Goal: Task Accomplishment & Management: Use online tool/utility

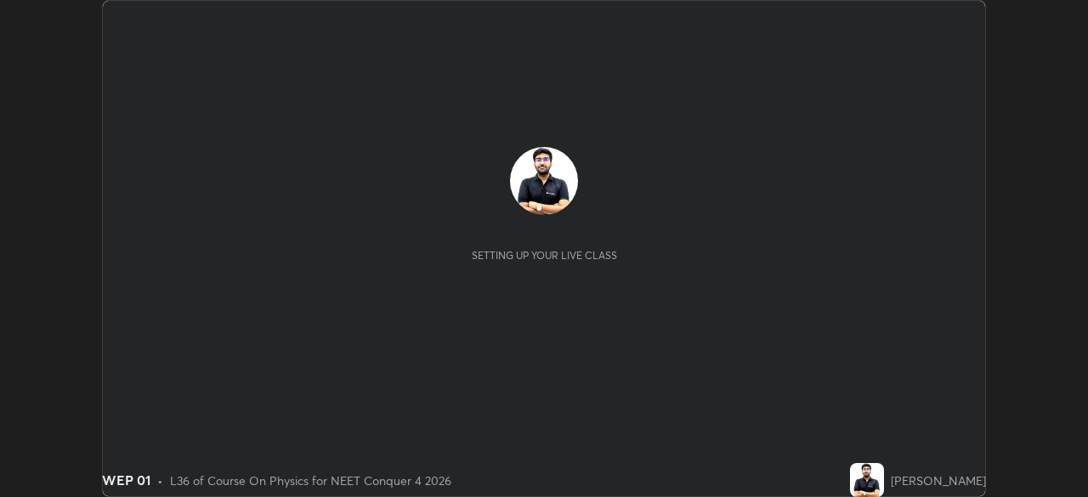
scroll to position [497, 1088]
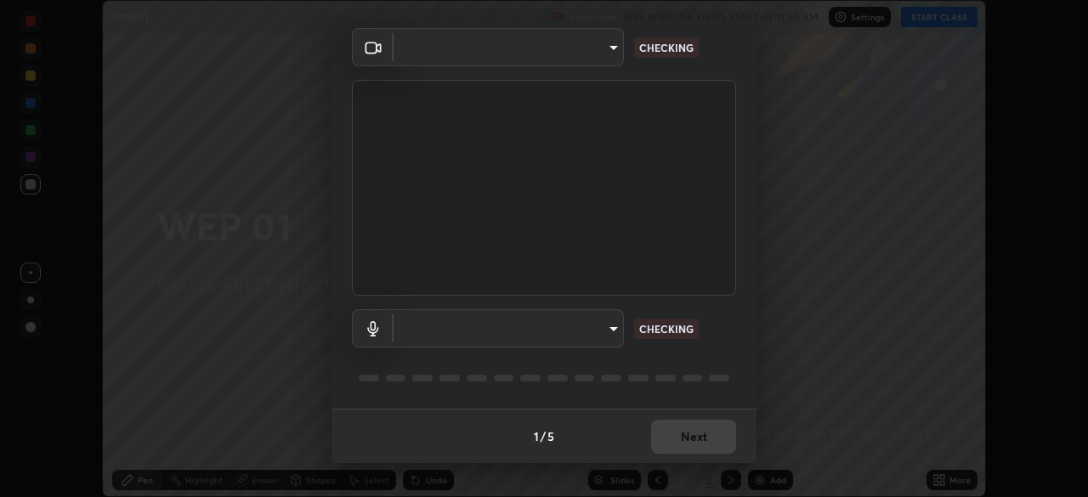
type input "f9c9e40c1fdfe5ebbc4e1433fe736b883486ebc84e0c1da292a4ca4c1bdb3432"
type input "cc6b24f64f306b83a819cfe3ad69ec83db29d8ed6e53624fa730e1126e555d50"
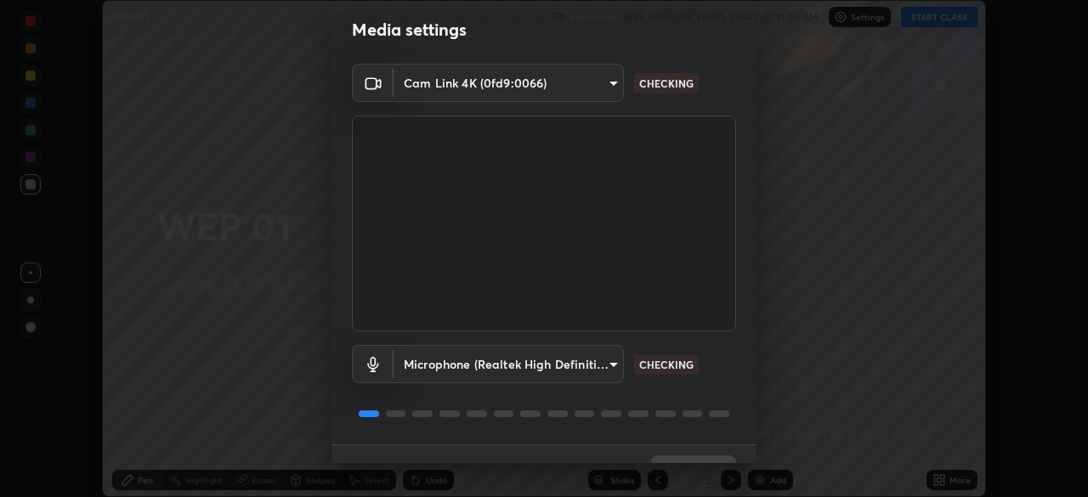
scroll to position [20, 0]
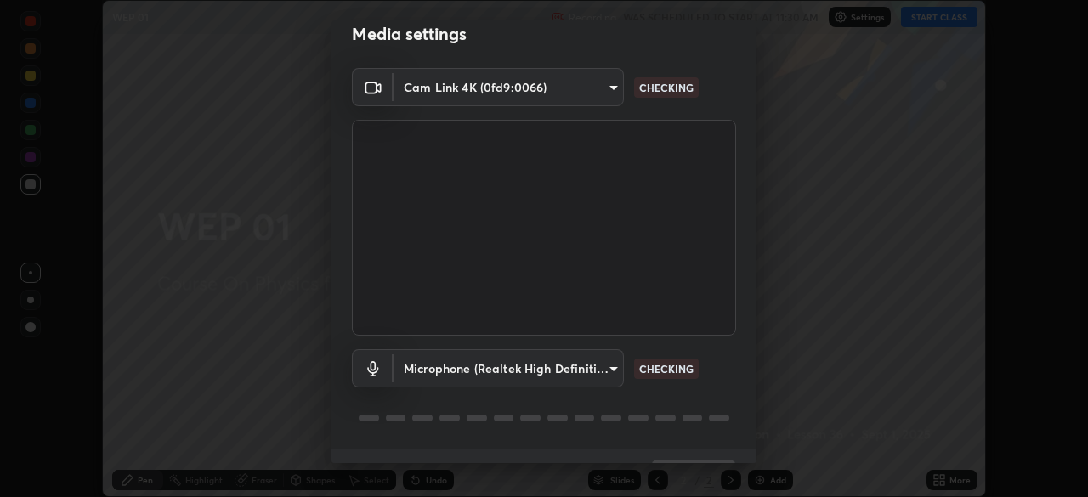
click at [630, 398] on div "Microphone (Realtek High Definition Audio) cc6b24f64f306b83a819cfe3ad69ec83db29…" at bounding box center [544, 392] width 384 height 113
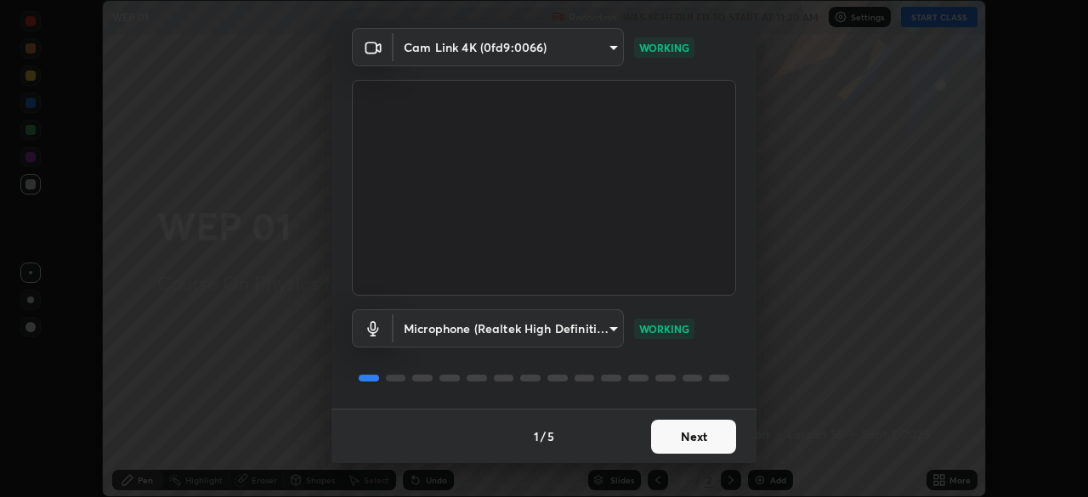
click at [703, 427] on button "Next" at bounding box center [693, 437] width 85 height 34
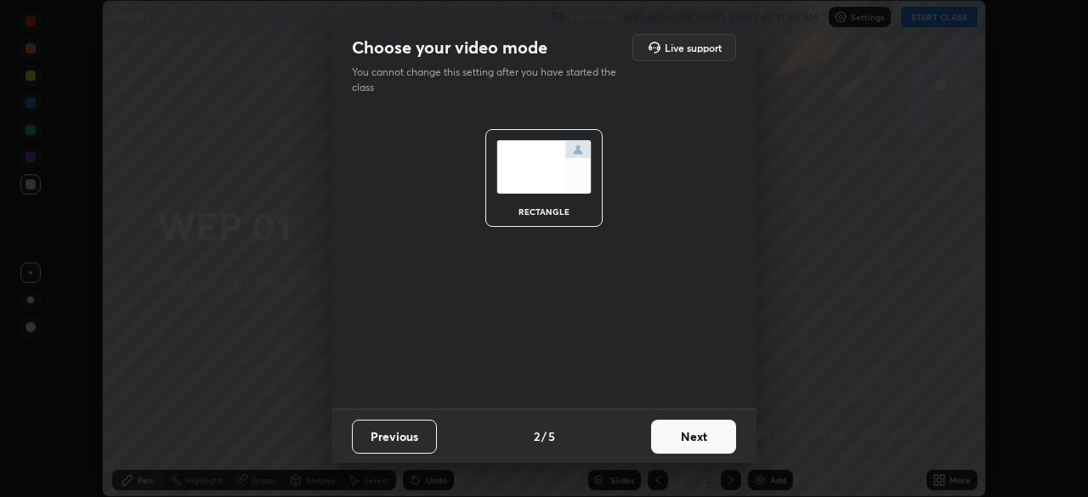
click at [703, 427] on button "Next" at bounding box center [693, 437] width 85 height 34
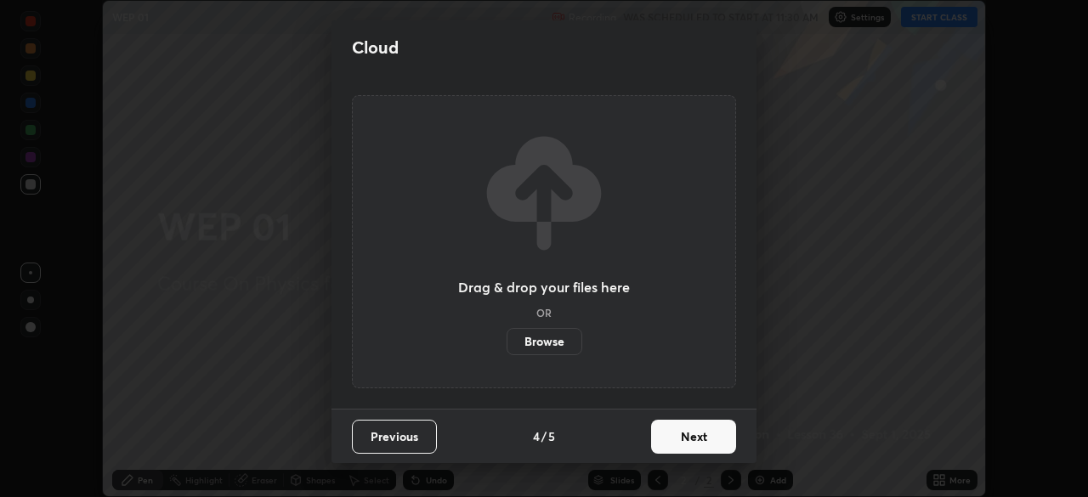
click at [701, 442] on button "Next" at bounding box center [693, 437] width 85 height 34
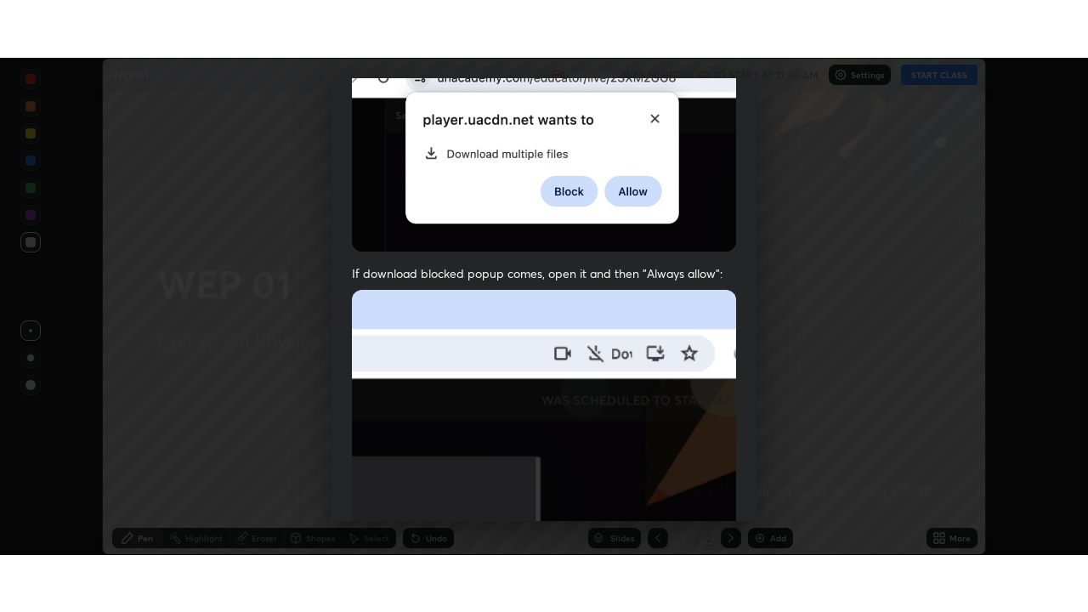
scroll to position [407, 0]
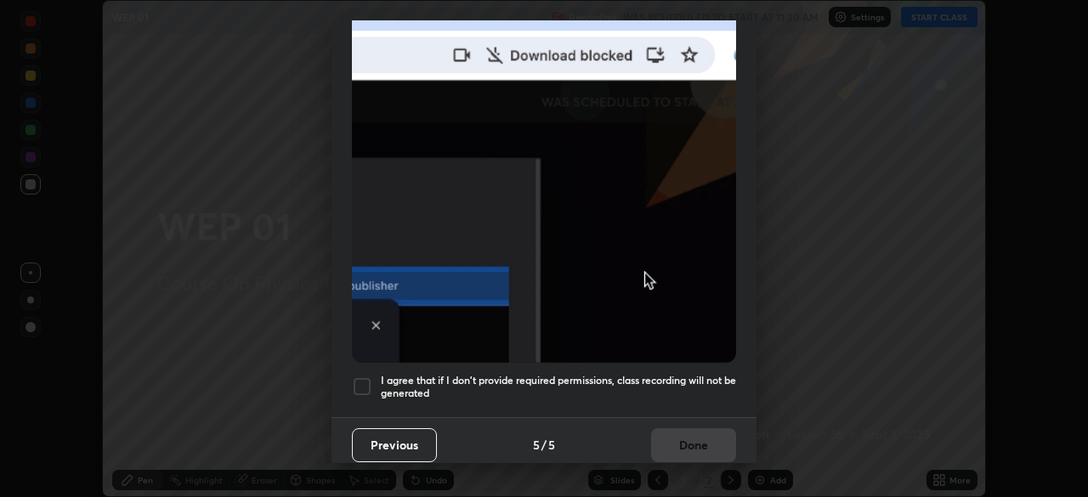
click at [371, 377] on div at bounding box center [362, 387] width 20 height 20
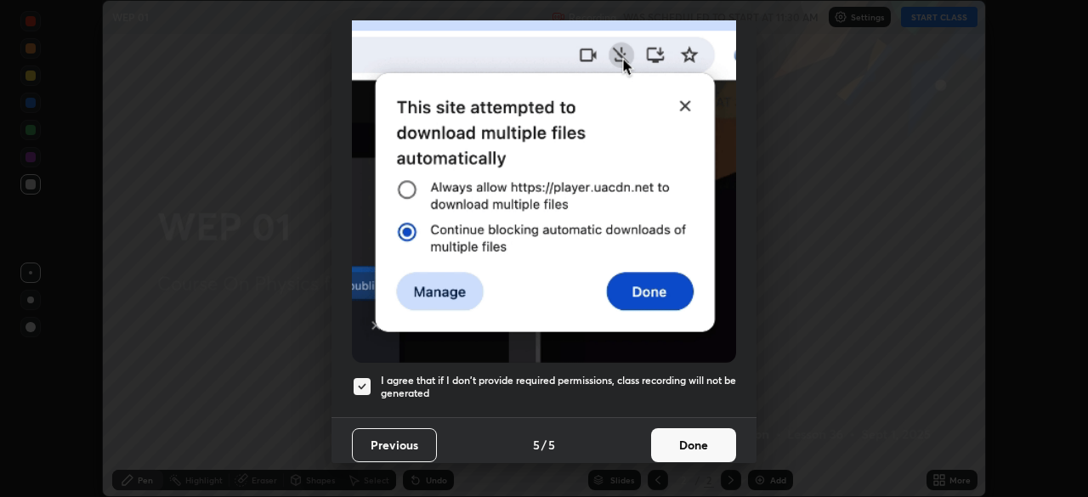
click at [696, 429] on button "Done" at bounding box center [693, 446] width 85 height 34
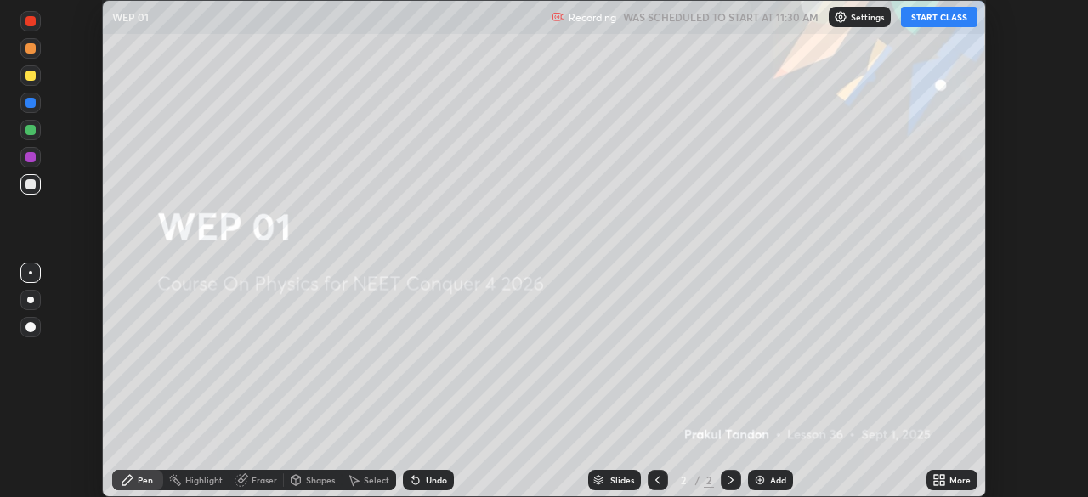
click at [948, 14] on button "START CLASS" at bounding box center [939, 17] width 77 height 20
click at [945, 480] on icon at bounding box center [940, 481] width 14 height 14
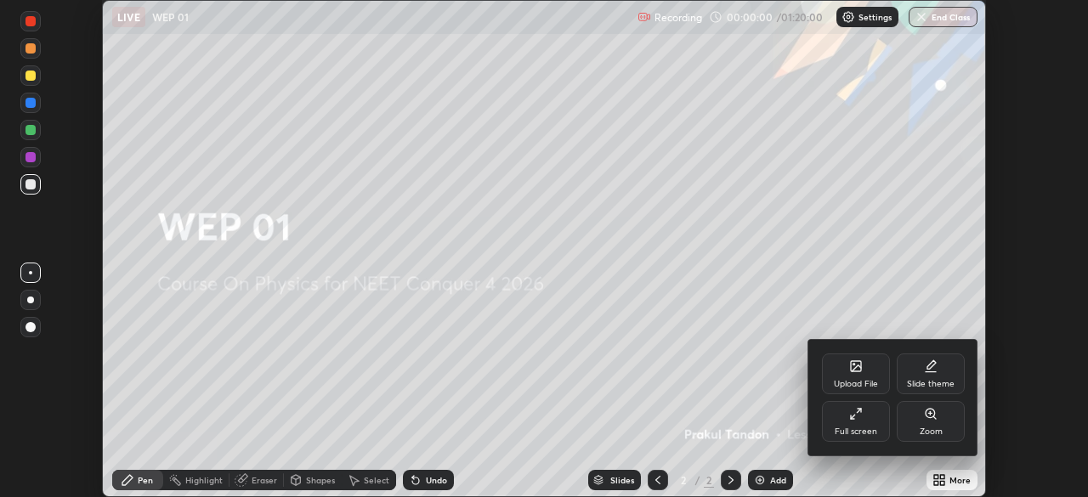
click at [866, 438] on div "Full screen" at bounding box center [856, 421] width 68 height 41
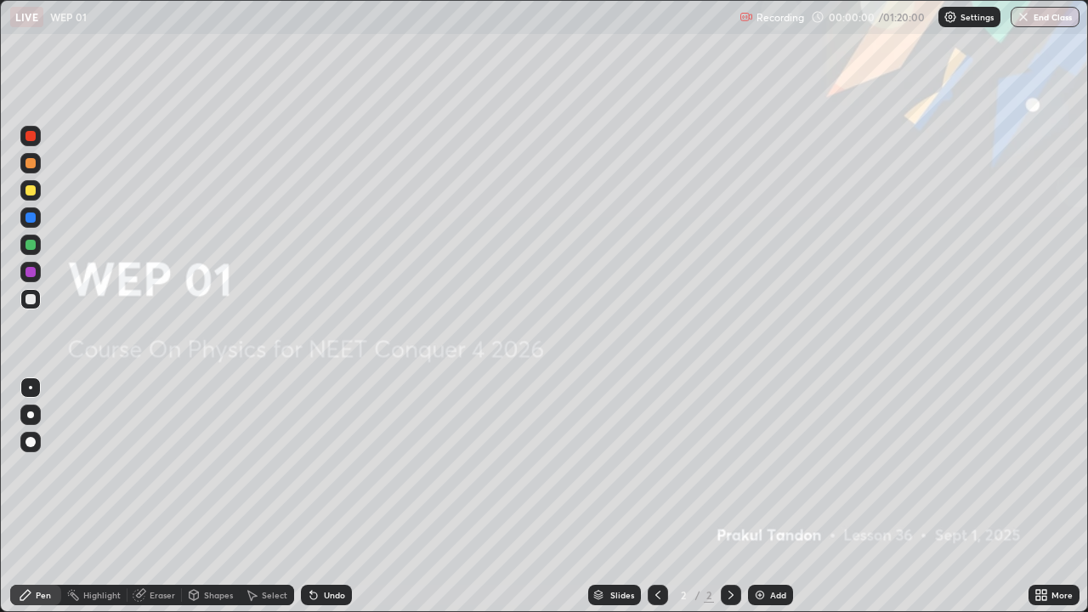
scroll to position [612, 1088]
click at [775, 497] on div "Add" at bounding box center [778, 595] width 16 height 9
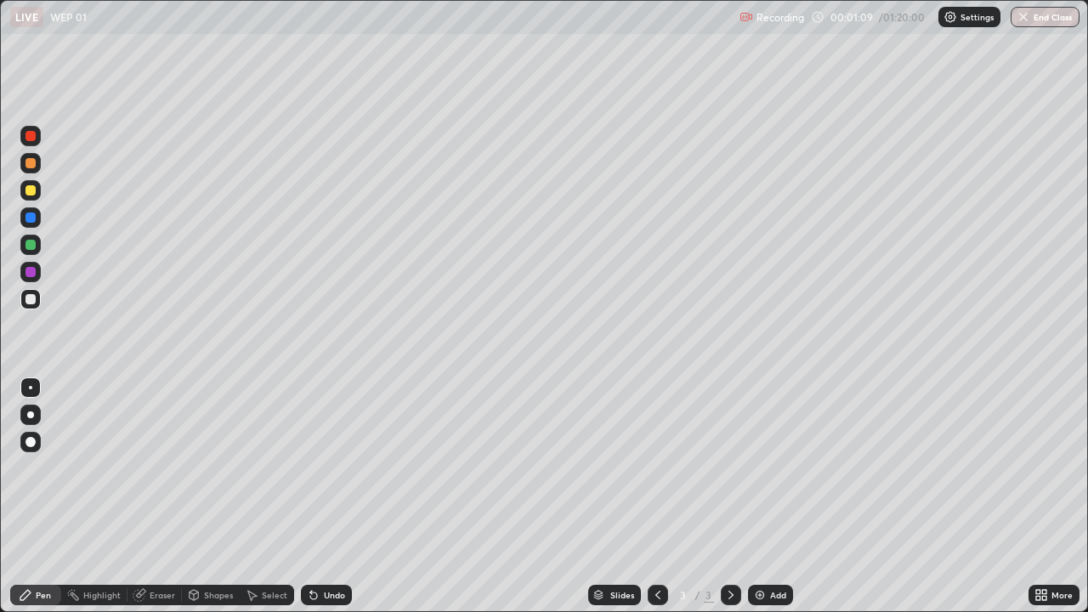
click at [324, 497] on div "Undo" at bounding box center [334, 595] width 21 height 9
click at [327, 497] on div "Undo" at bounding box center [326, 595] width 51 height 20
click at [324, 497] on div "Undo" at bounding box center [334, 595] width 21 height 9
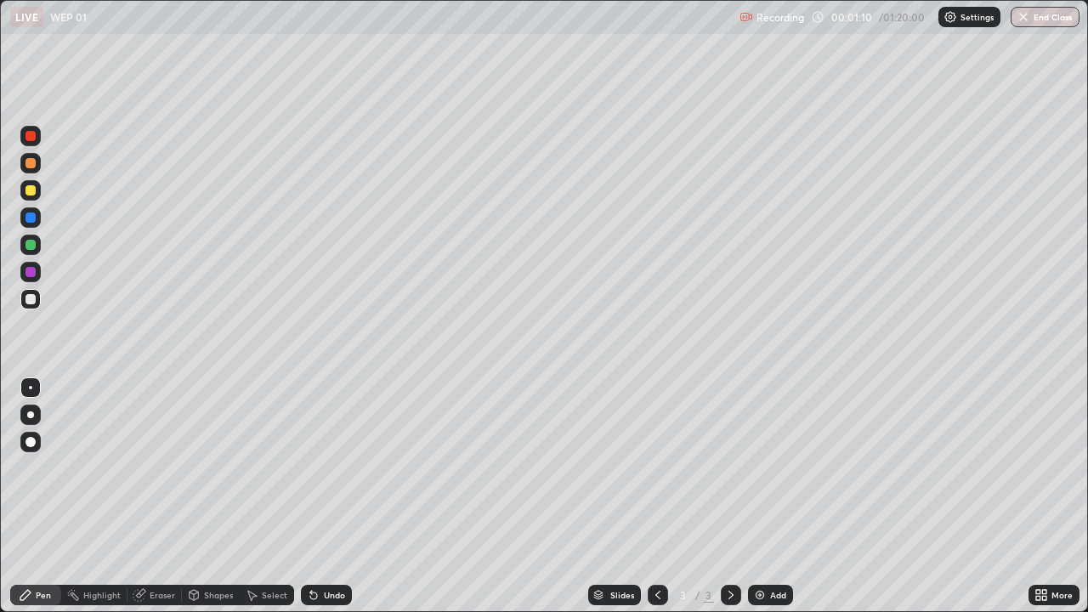
click at [327, 497] on div "Undo" at bounding box center [326, 595] width 51 height 20
click at [326, 497] on div "Undo" at bounding box center [334, 595] width 21 height 9
click at [325, 497] on div "Undo" at bounding box center [334, 595] width 21 height 9
click at [328, 497] on div "Undo" at bounding box center [326, 595] width 51 height 20
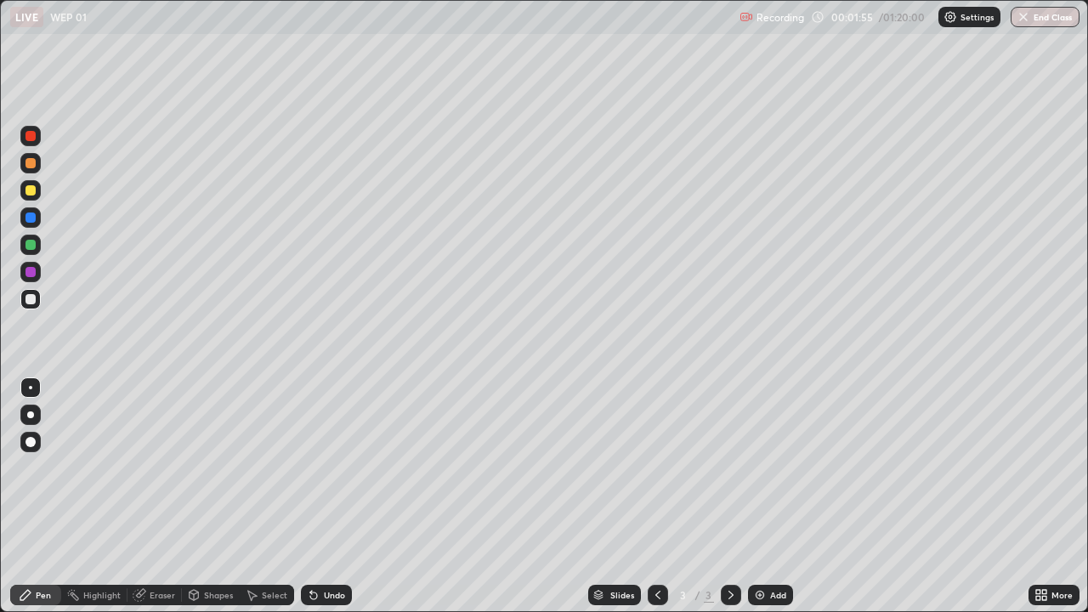
click at [328, 497] on div "Undo" at bounding box center [326, 595] width 51 height 20
click at [332, 497] on div "Undo" at bounding box center [326, 595] width 51 height 20
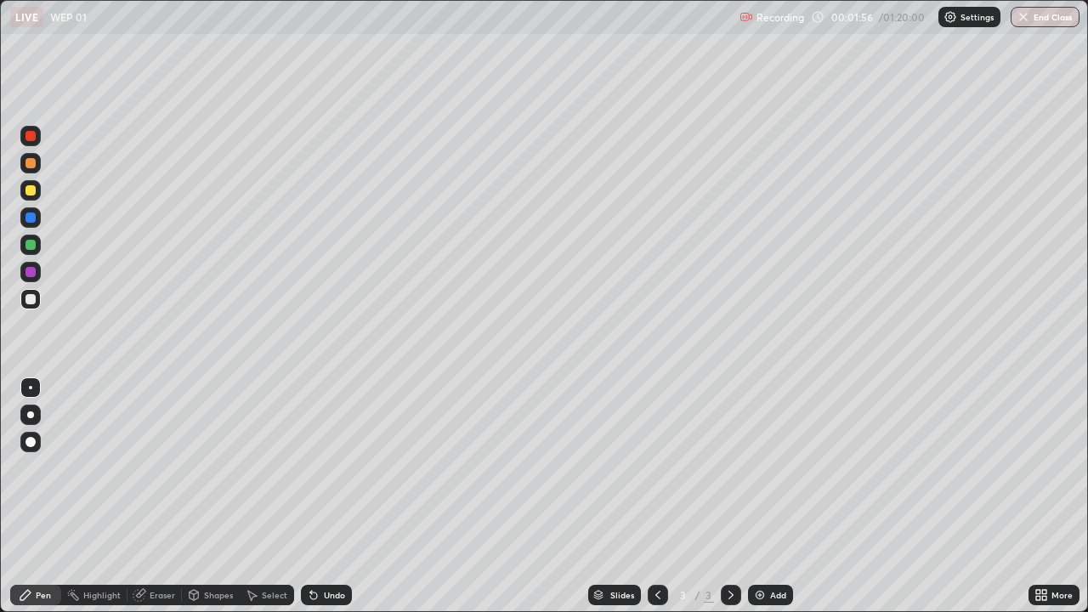
click at [332, 497] on div "Undo" at bounding box center [326, 595] width 51 height 20
click at [334, 497] on div "Undo" at bounding box center [326, 595] width 51 height 20
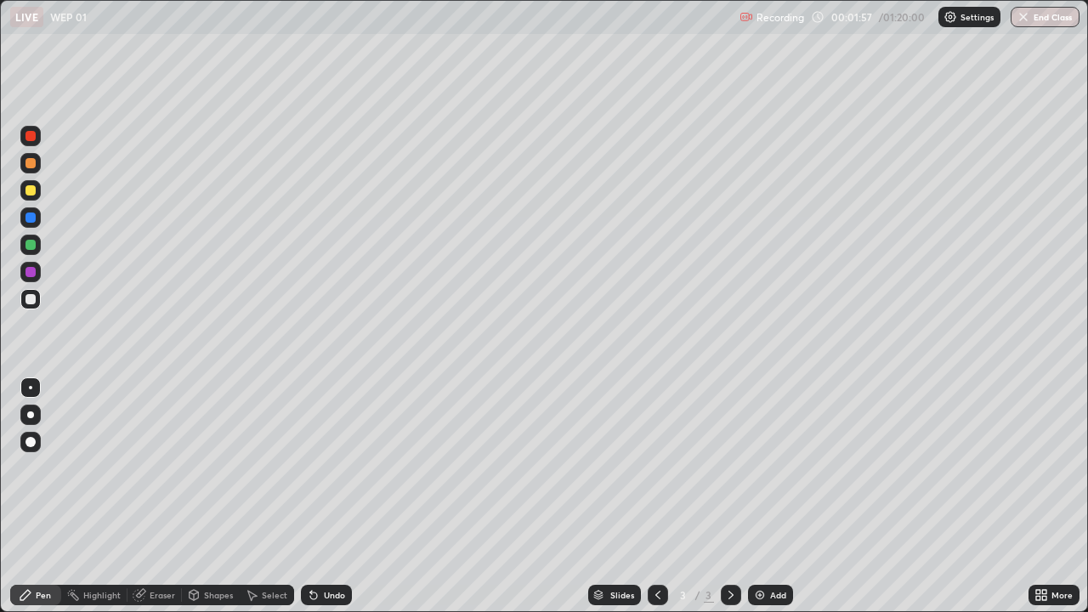
click at [331, 497] on div "Undo" at bounding box center [326, 595] width 51 height 20
click at [333, 497] on div "Undo" at bounding box center [326, 595] width 51 height 20
click at [346, 497] on div "Undo" at bounding box center [326, 595] width 51 height 20
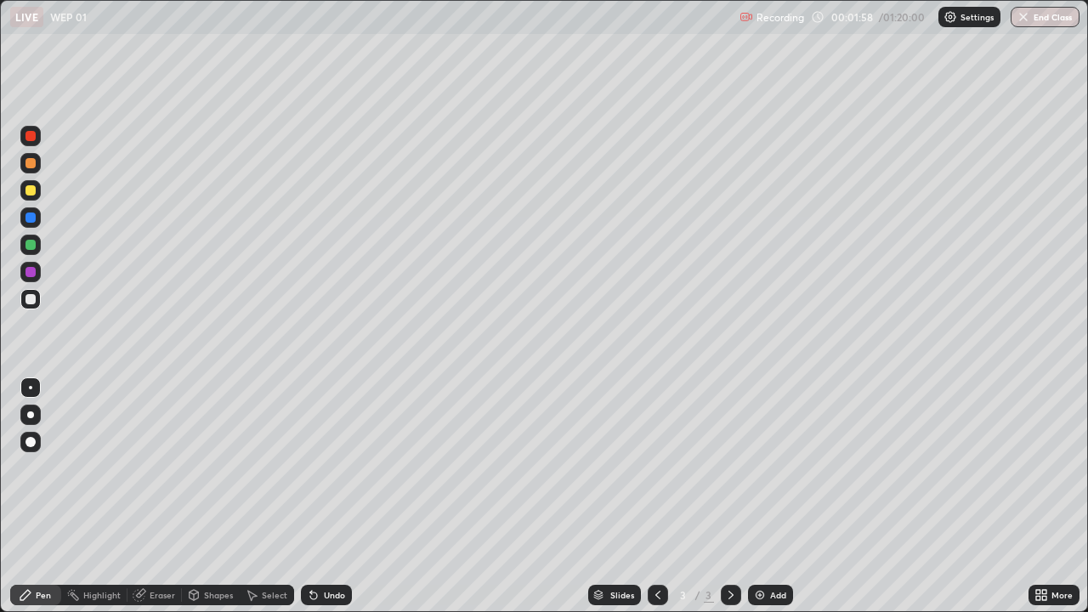
click at [349, 497] on div "Undo" at bounding box center [326, 595] width 51 height 20
click at [344, 497] on div "Undo" at bounding box center [326, 595] width 51 height 20
click at [337, 497] on div "Undo" at bounding box center [326, 595] width 51 height 20
click at [341, 497] on div "Undo" at bounding box center [326, 595] width 51 height 20
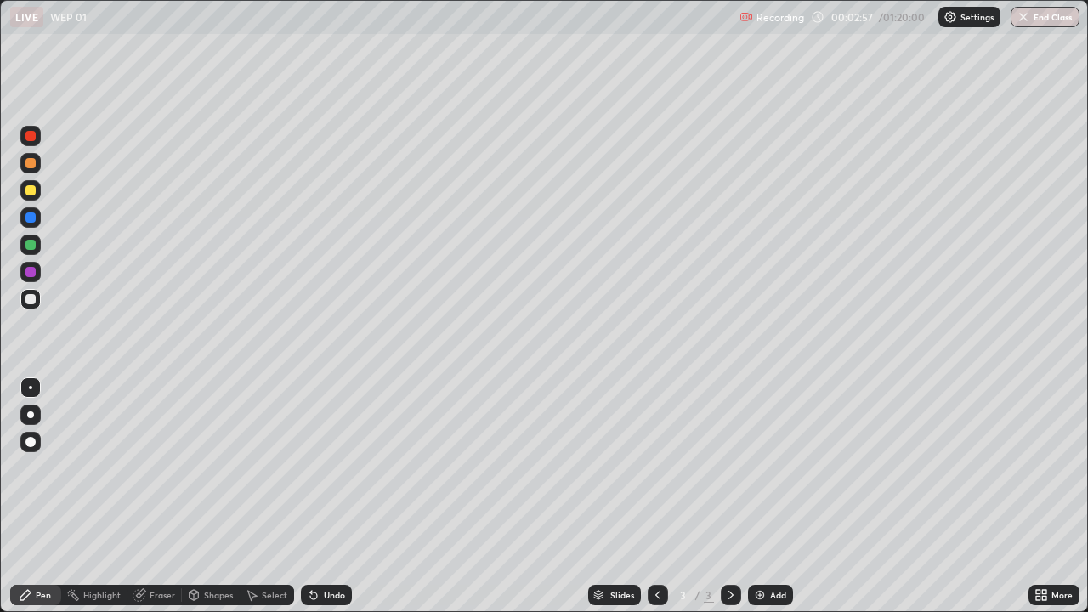
click at [40, 191] on div at bounding box center [30, 190] width 20 height 20
click at [327, 497] on div "Undo" at bounding box center [326, 595] width 51 height 20
click at [31, 164] on div at bounding box center [31, 163] width 10 height 10
click at [30, 180] on div at bounding box center [30, 190] width 20 height 20
click at [758, 497] on img at bounding box center [760, 595] width 14 height 14
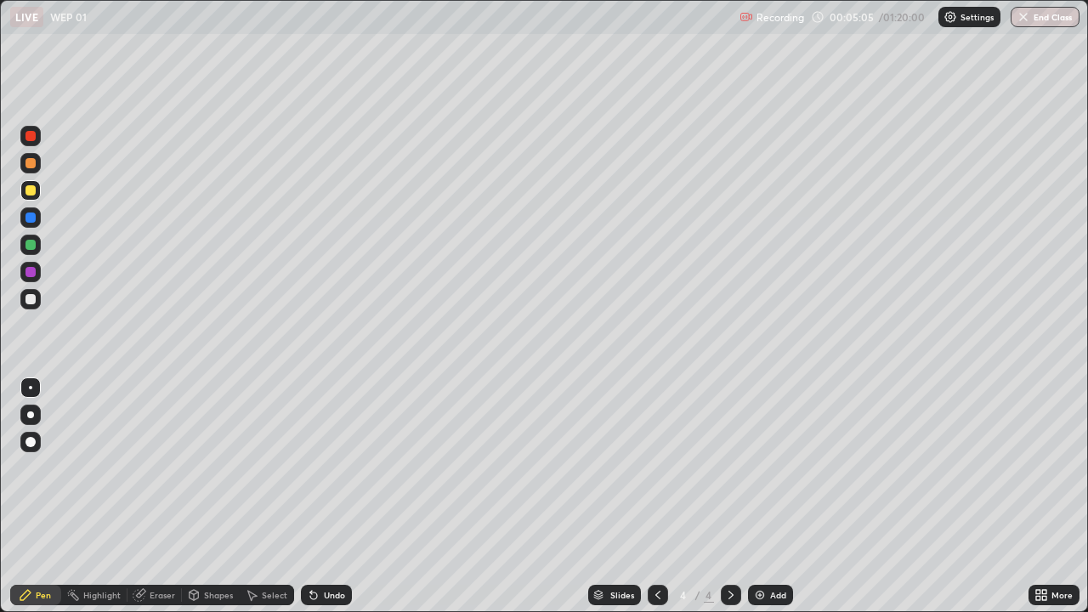
click at [43, 296] on div at bounding box center [30, 299] width 27 height 27
click at [334, 497] on div "Undo" at bounding box center [334, 595] width 21 height 9
click at [335, 497] on div "Undo" at bounding box center [326, 595] width 51 height 20
click at [26, 198] on div at bounding box center [30, 190] width 20 height 20
click at [31, 299] on div at bounding box center [31, 299] width 10 height 10
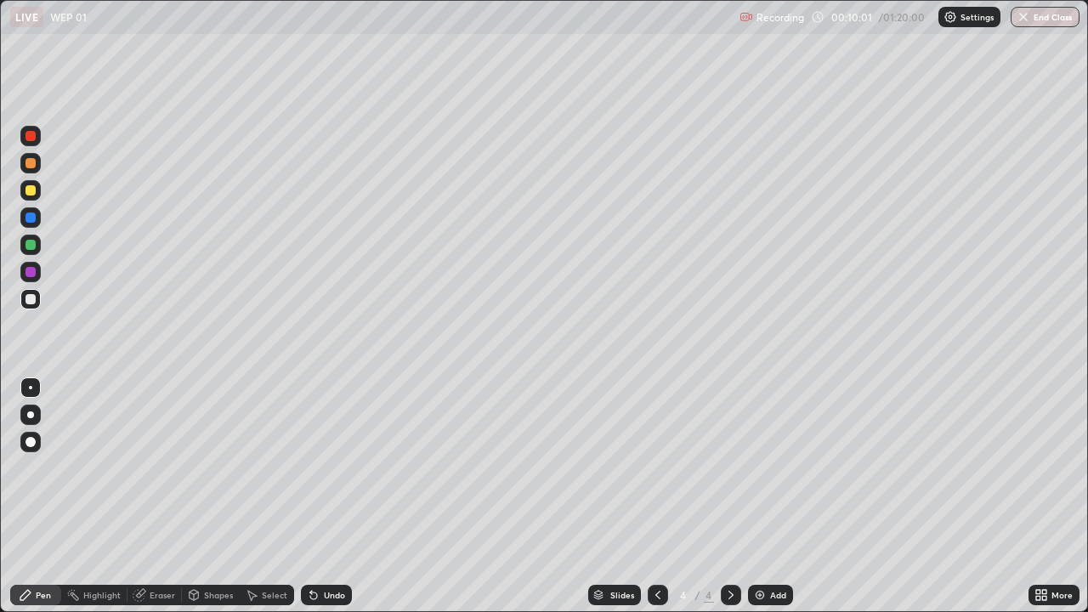
click at [776, 497] on div "Add" at bounding box center [770, 595] width 45 height 20
click at [22, 191] on div at bounding box center [30, 190] width 20 height 20
click at [649, 497] on div at bounding box center [658, 595] width 20 height 20
click at [734, 497] on div at bounding box center [731, 595] width 20 height 34
click at [37, 303] on div at bounding box center [30, 299] width 20 height 20
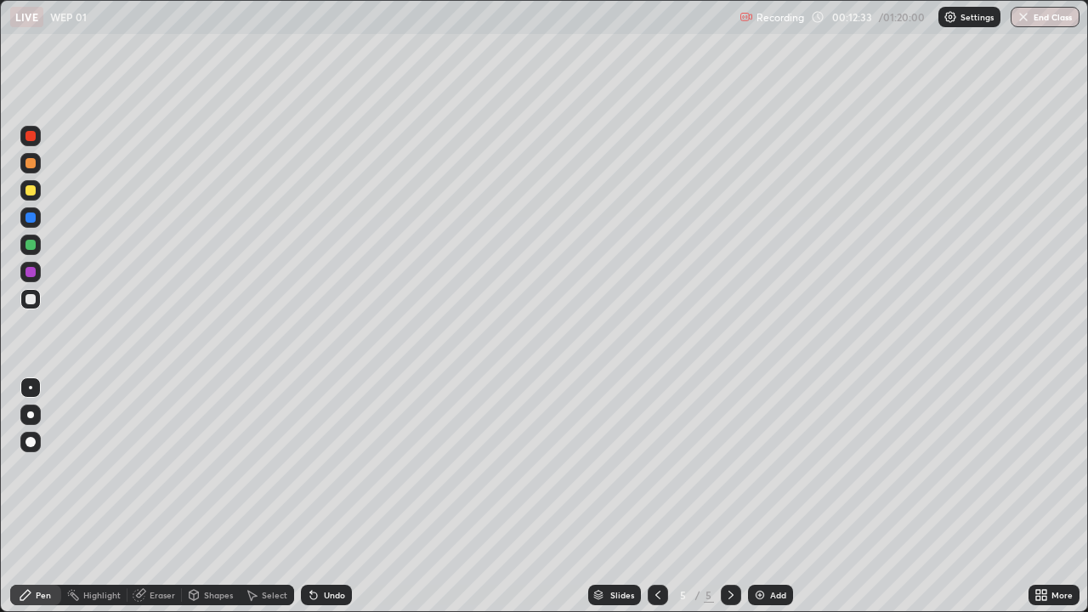
click at [34, 186] on div at bounding box center [31, 190] width 10 height 10
click at [324, 497] on div "Undo" at bounding box center [334, 595] width 21 height 9
click at [330, 497] on div "Undo" at bounding box center [326, 595] width 51 height 20
click at [327, 497] on div "Undo" at bounding box center [334, 595] width 21 height 9
click at [324, 497] on div "Undo" at bounding box center [334, 595] width 21 height 9
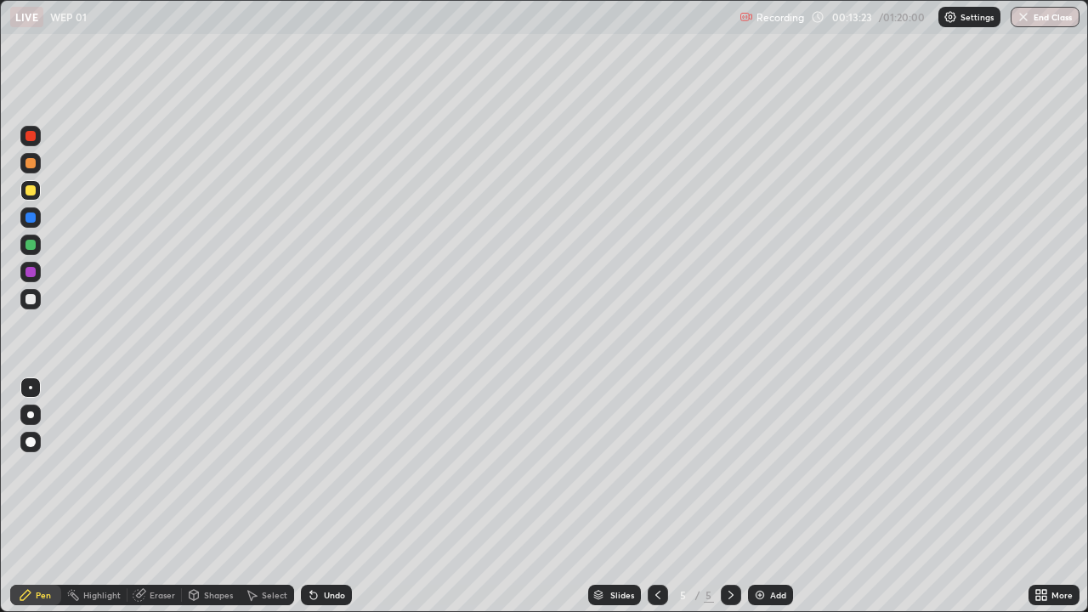
click at [324, 497] on div "Undo" at bounding box center [334, 595] width 21 height 9
click at [319, 497] on div "Undo" at bounding box center [326, 595] width 51 height 20
click at [324, 497] on div "Undo" at bounding box center [334, 595] width 21 height 9
click at [31, 164] on div at bounding box center [31, 163] width 10 height 10
click at [30, 189] on div at bounding box center [31, 190] width 10 height 10
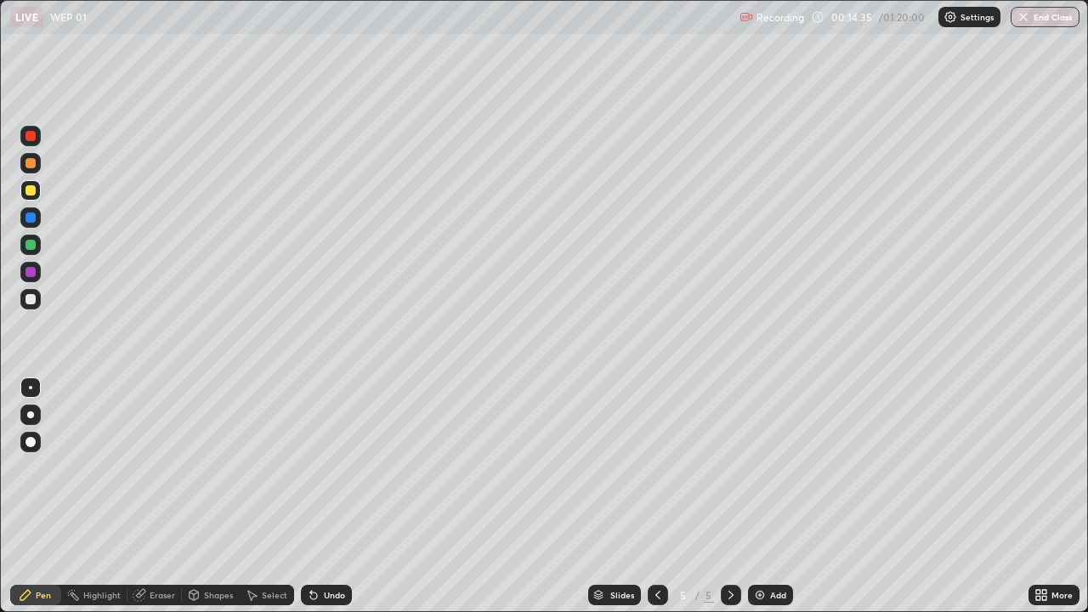
click at [32, 247] on div at bounding box center [31, 245] width 10 height 10
click at [50, 467] on div "Erase all" at bounding box center [30, 306] width 41 height 544
click at [32, 196] on div at bounding box center [30, 190] width 20 height 20
click at [30, 169] on div at bounding box center [30, 163] width 20 height 20
click at [338, 497] on div "Undo" at bounding box center [326, 595] width 51 height 20
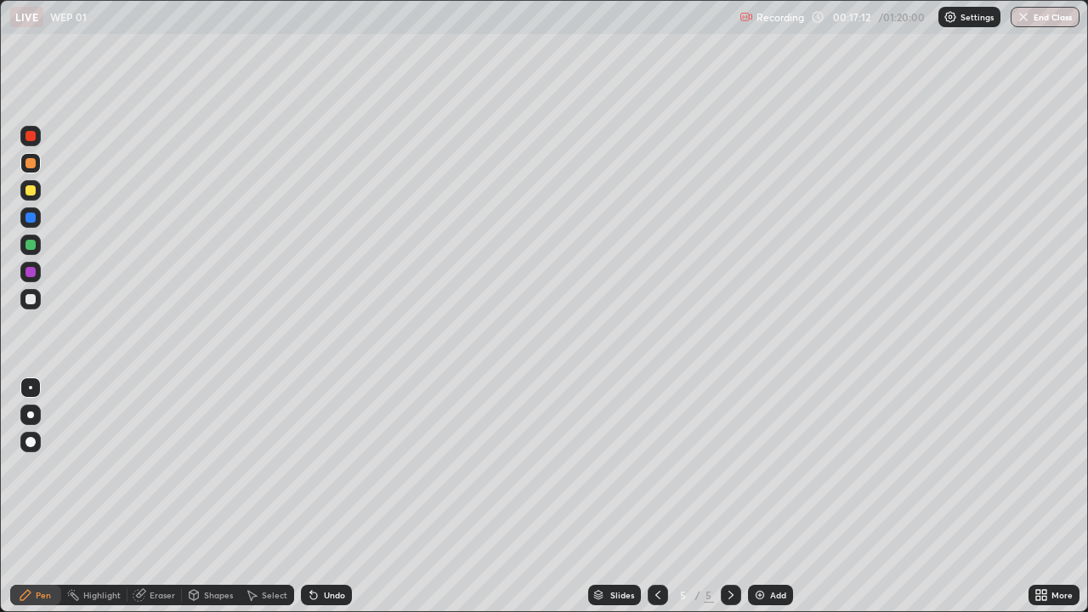
click at [324, 497] on div "Undo" at bounding box center [334, 595] width 21 height 9
click at [820, 497] on div "Slides 5 / 5 Add" at bounding box center [690, 595] width 677 height 34
click at [656, 497] on div at bounding box center [658, 595] width 20 height 34
click at [730, 497] on icon at bounding box center [731, 595] width 14 height 14
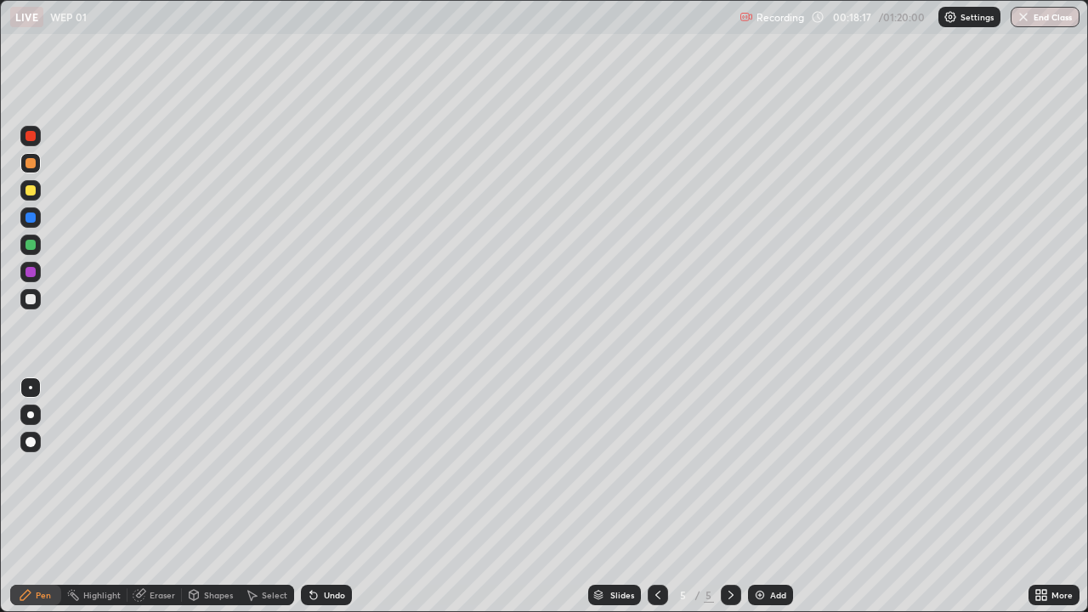
click at [933, 497] on div "Slides 5 / 5 Add" at bounding box center [690, 595] width 677 height 34
click at [349, 497] on div "Undo" at bounding box center [326, 595] width 51 height 20
click at [342, 497] on div "Undo" at bounding box center [326, 595] width 51 height 20
click at [43, 487] on div at bounding box center [30, 476] width 27 height 204
click at [35, 197] on div at bounding box center [30, 190] width 20 height 20
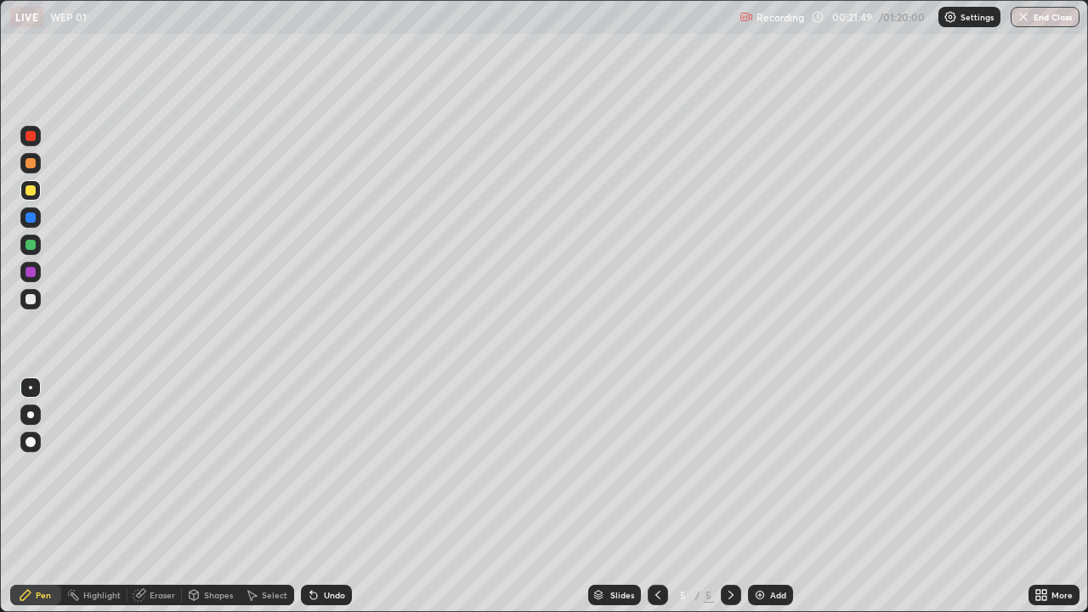
click at [324, 497] on div "Undo" at bounding box center [334, 595] width 21 height 9
click at [327, 497] on div "Undo" at bounding box center [334, 595] width 21 height 9
click at [38, 304] on div at bounding box center [30, 299] width 20 height 20
click at [776, 497] on div "Add" at bounding box center [778, 595] width 16 height 9
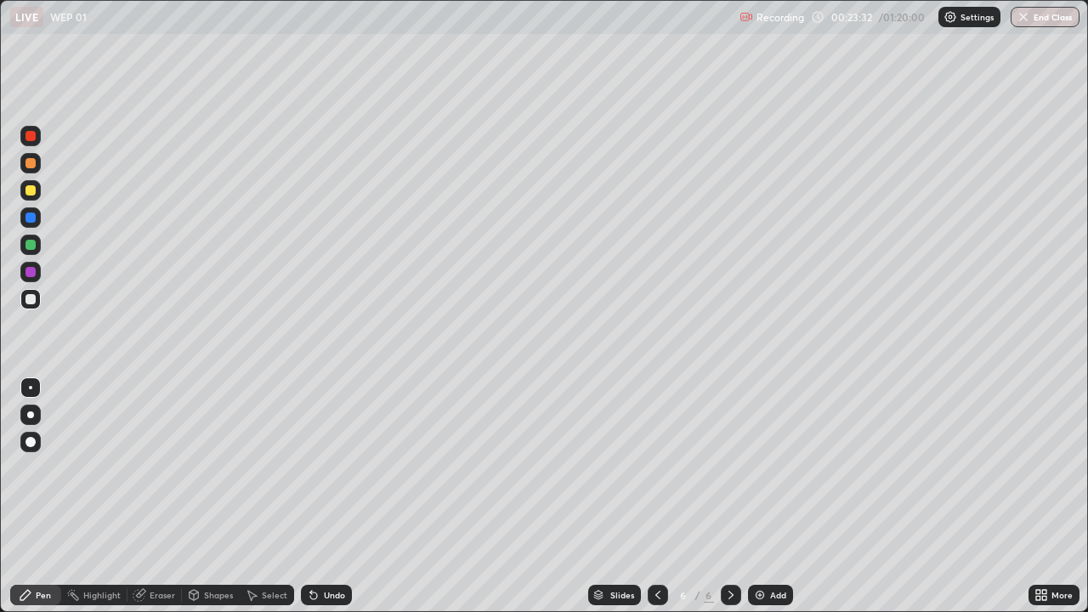
click at [332, 497] on div "Undo" at bounding box center [326, 595] width 51 height 20
click at [339, 497] on div "Undo" at bounding box center [326, 595] width 51 height 20
click at [336, 497] on div "Undo" at bounding box center [334, 595] width 21 height 9
click at [333, 497] on div "Undo" at bounding box center [334, 595] width 21 height 9
click at [156, 497] on div "Eraser" at bounding box center [163, 595] width 26 height 9
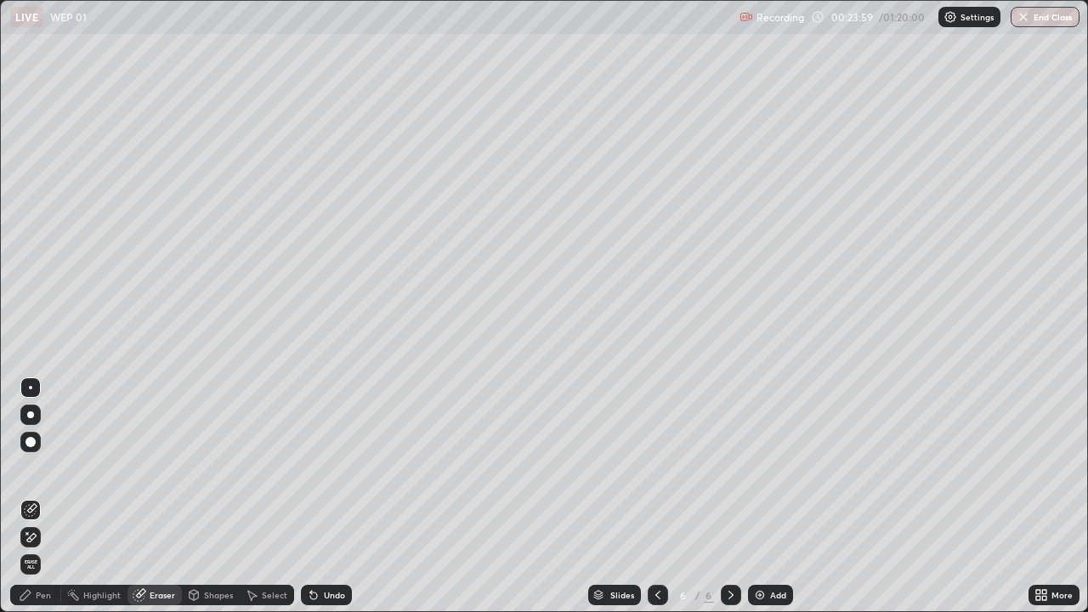
click at [18, 497] on div "Pen" at bounding box center [35, 595] width 51 height 20
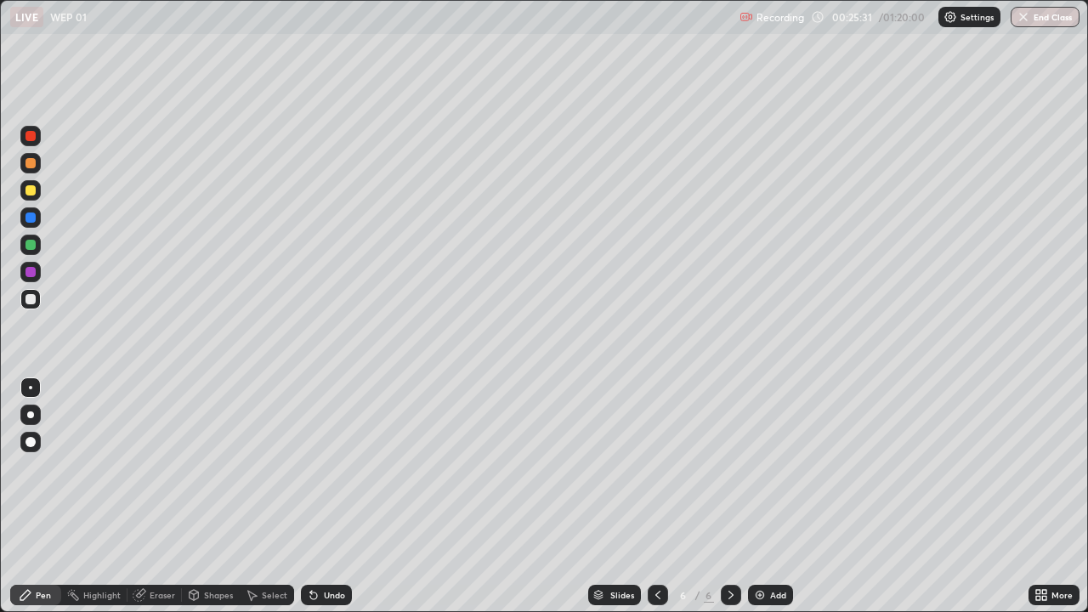
click at [32, 211] on div at bounding box center [30, 217] width 20 height 20
click at [31, 191] on div at bounding box center [31, 190] width 10 height 10
click at [324, 497] on div "Undo" at bounding box center [334, 595] width 21 height 9
click at [332, 497] on div "Undo" at bounding box center [326, 595] width 51 height 20
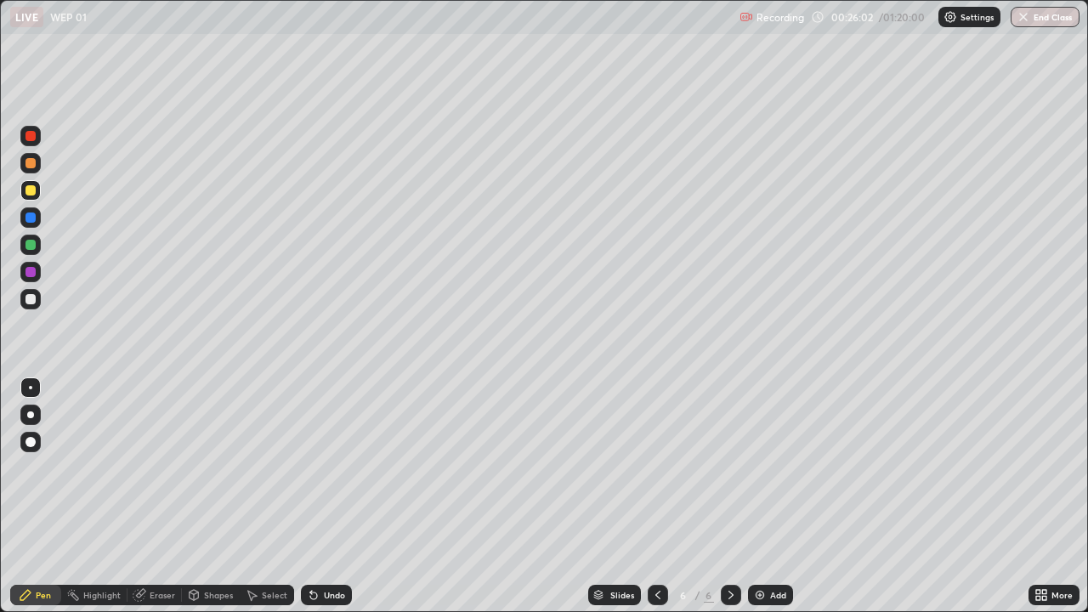
click at [335, 497] on div "Undo" at bounding box center [334, 595] width 21 height 9
click at [330, 497] on div "Undo" at bounding box center [326, 595] width 51 height 20
click at [335, 497] on div "Undo" at bounding box center [326, 595] width 51 height 20
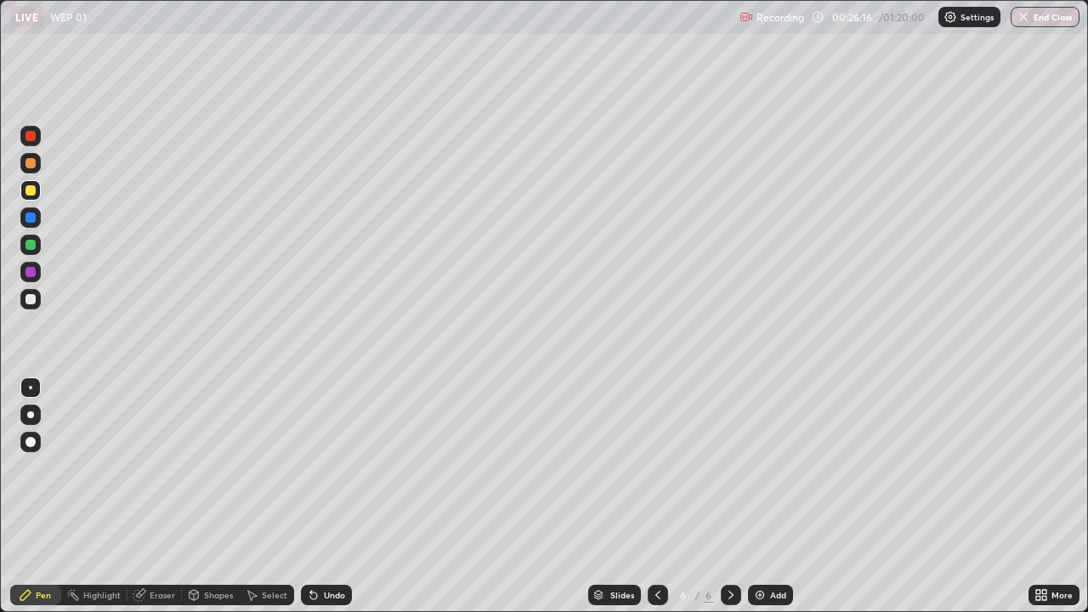
click at [335, 497] on div "Undo" at bounding box center [326, 595] width 51 height 20
click at [336, 497] on div "Undo" at bounding box center [326, 595] width 51 height 20
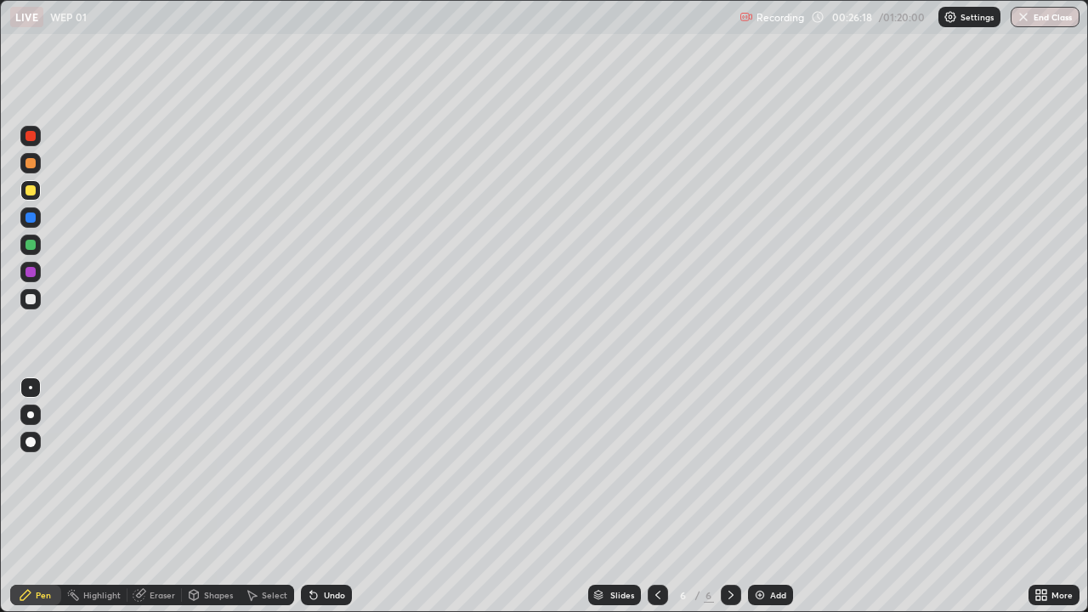
click at [328, 497] on div "Undo" at bounding box center [334, 595] width 21 height 9
click at [331, 497] on div "Undo" at bounding box center [326, 595] width 51 height 20
click at [327, 497] on div "Undo" at bounding box center [334, 595] width 21 height 9
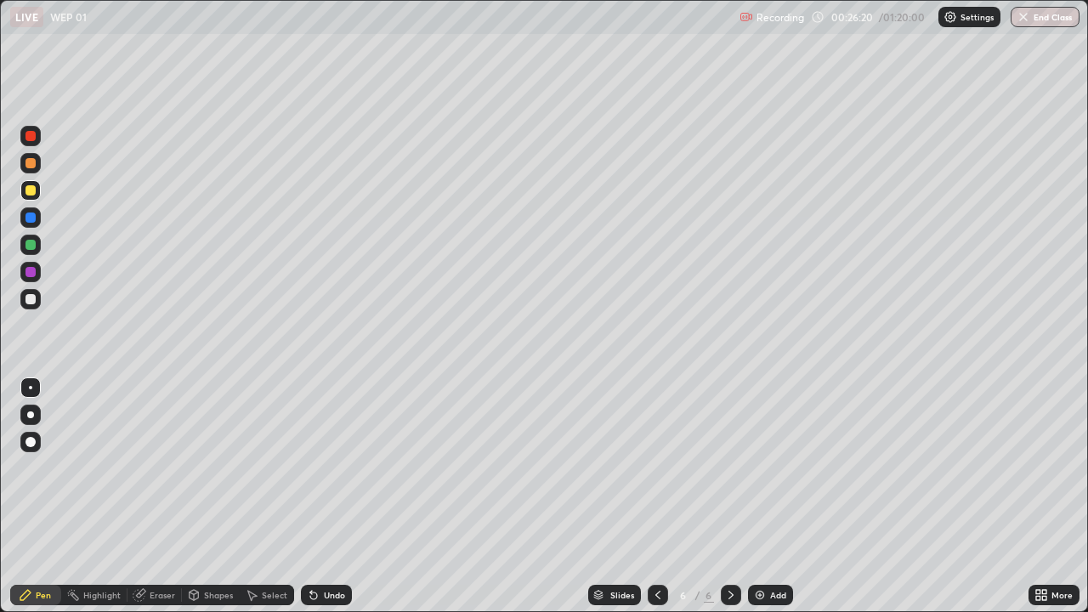
click at [338, 497] on div "Undo" at bounding box center [334, 595] width 21 height 9
click at [335, 497] on div "Undo" at bounding box center [334, 595] width 21 height 9
click at [333, 497] on div "Undo" at bounding box center [334, 595] width 21 height 9
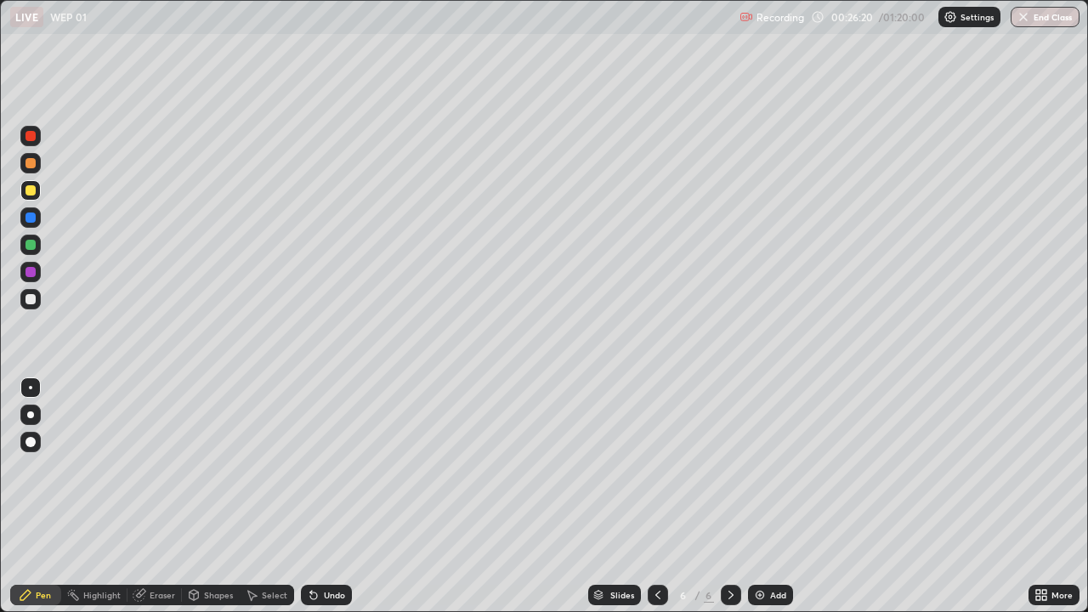
click at [327, 497] on div "Undo" at bounding box center [326, 595] width 51 height 20
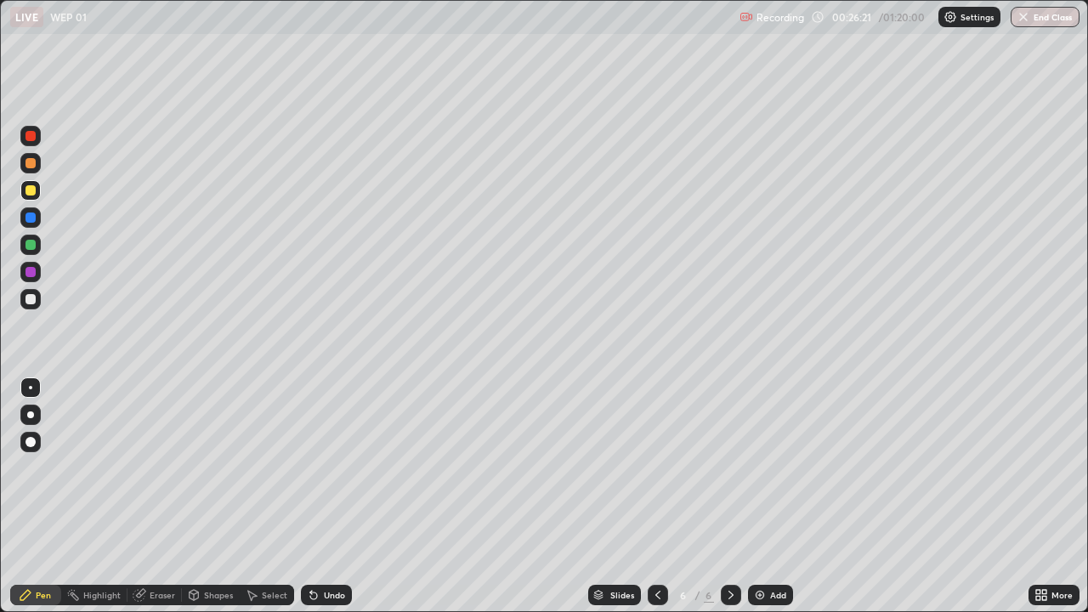
click at [332, 497] on div "Undo" at bounding box center [326, 595] width 51 height 20
click at [338, 497] on div "Undo" at bounding box center [326, 595] width 51 height 20
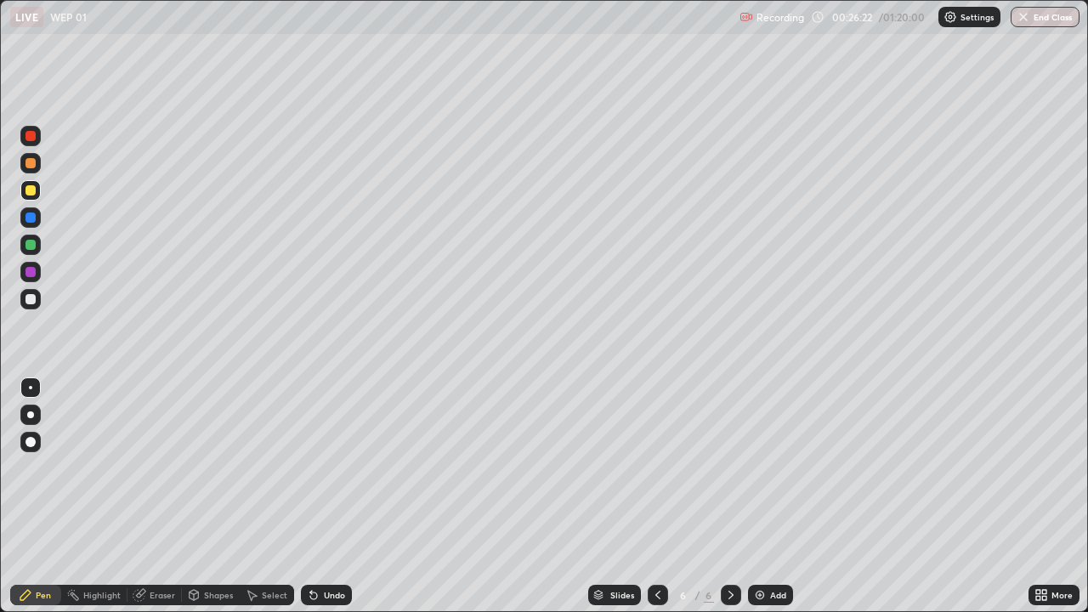
click at [331, 497] on div "Undo" at bounding box center [326, 595] width 51 height 20
click at [324, 497] on div "Undo" at bounding box center [334, 595] width 21 height 9
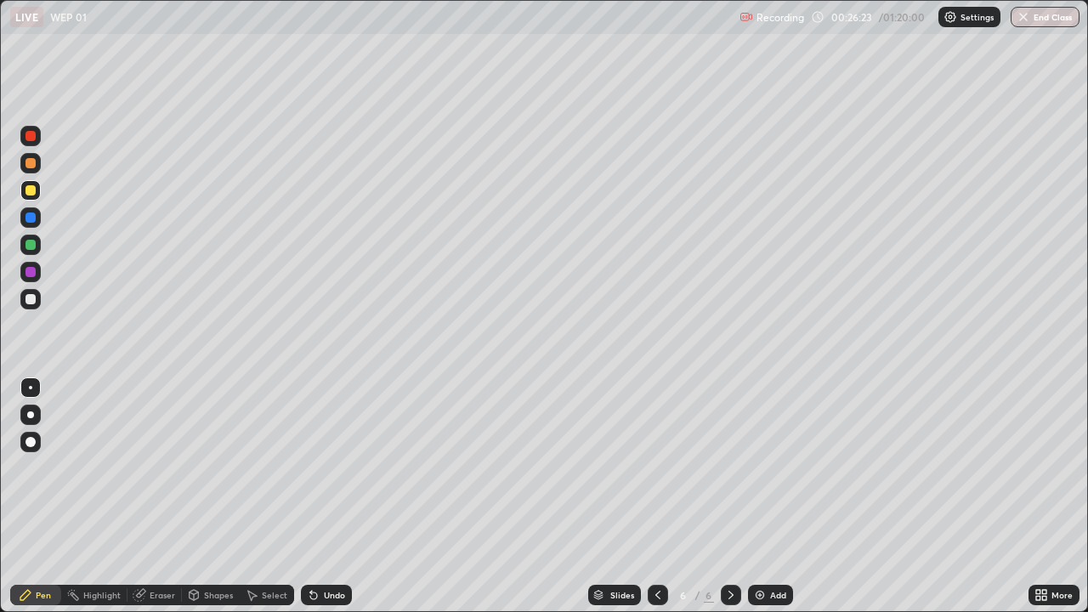
click at [324, 497] on div "Undo" at bounding box center [334, 595] width 21 height 9
click at [321, 497] on div "Undo" at bounding box center [326, 595] width 51 height 20
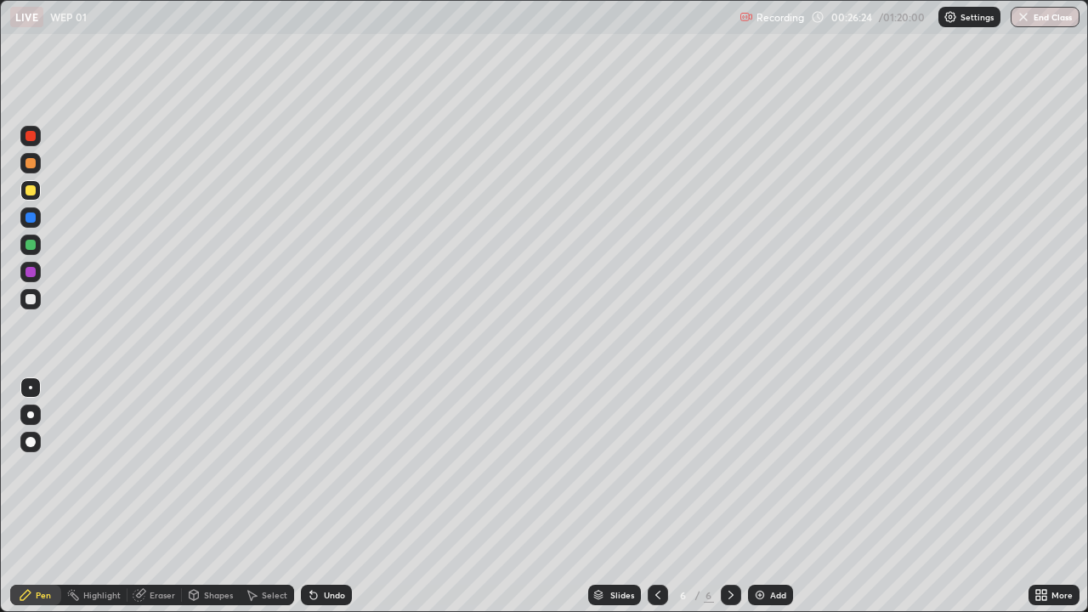
click at [321, 497] on div "Undo" at bounding box center [326, 595] width 51 height 20
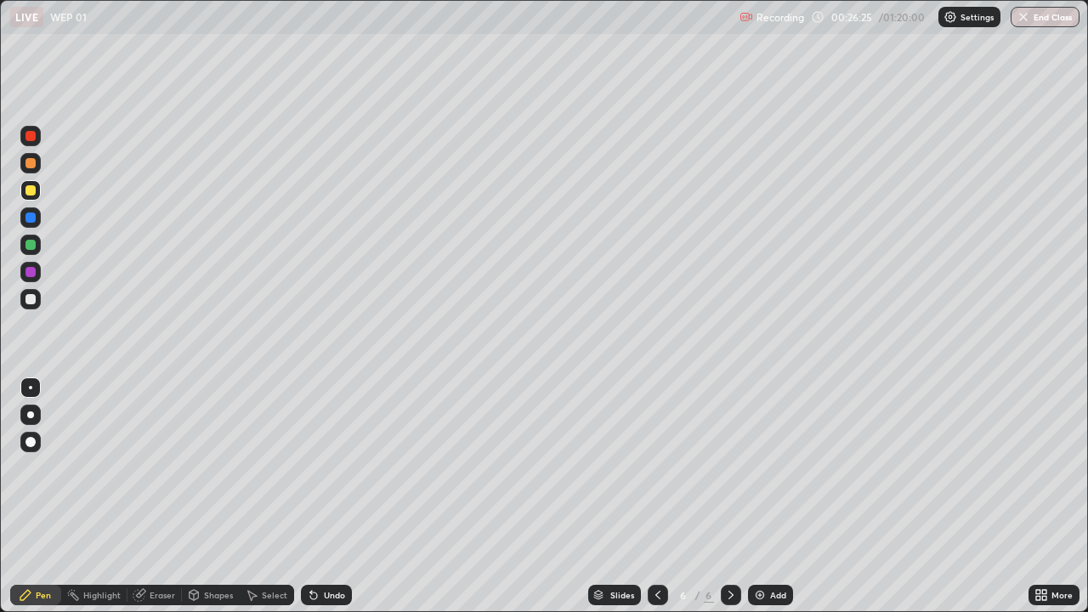
click at [321, 497] on div "Undo" at bounding box center [326, 595] width 51 height 20
click at [319, 497] on div "Undo" at bounding box center [326, 595] width 51 height 20
click at [37, 241] on div at bounding box center [30, 245] width 20 height 20
click at [43, 192] on div at bounding box center [30, 190] width 27 height 27
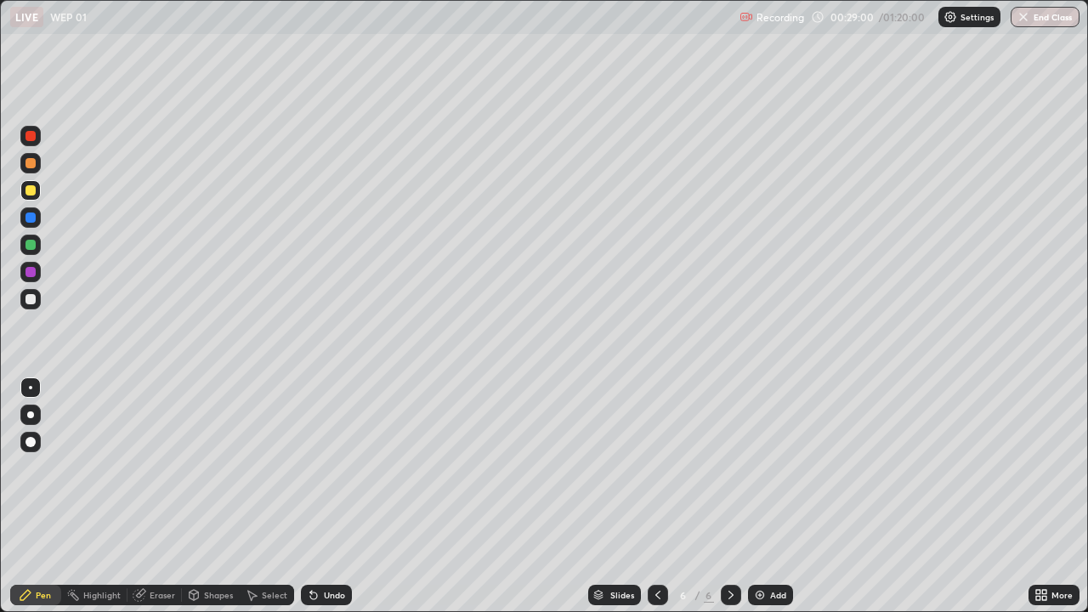
click at [338, 497] on div "Undo" at bounding box center [334, 595] width 21 height 9
click at [336, 497] on div "Undo" at bounding box center [326, 595] width 51 height 20
click at [332, 497] on div "Undo" at bounding box center [334, 595] width 21 height 9
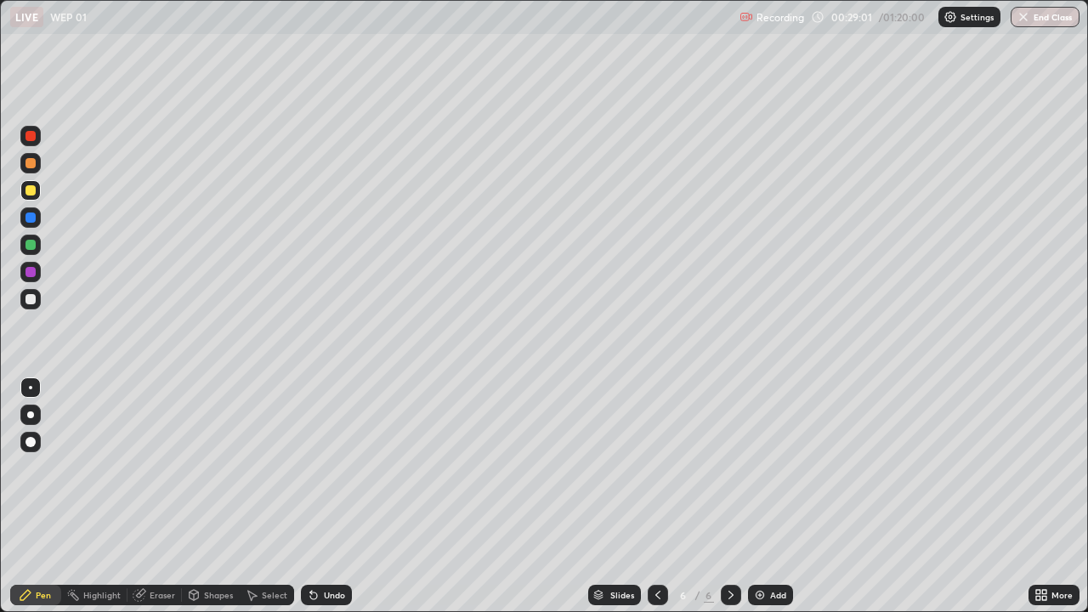
click at [332, 497] on div "Undo" at bounding box center [334, 595] width 21 height 9
click at [328, 497] on div "Undo" at bounding box center [334, 595] width 21 height 9
click at [330, 497] on div "Undo" at bounding box center [334, 595] width 21 height 9
click at [325, 497] on div "Undo" at bounding box center [334, 595] width 21 height 9
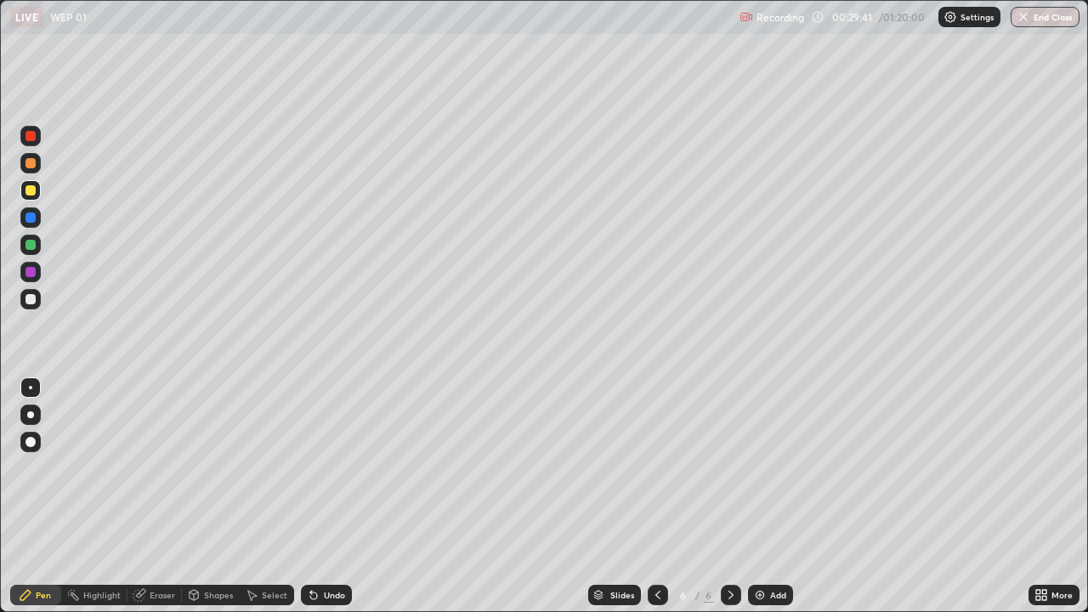
click at [326, 497] on div "Undo" at bounding box center [334, 595] width 21 height 9
click at [322, 497] on div "Undo" at bounding box center [326, 595] width 51 height 20
click at [327, 497] on div "Undo" at bounding box center [334, 595] width 21 height 9
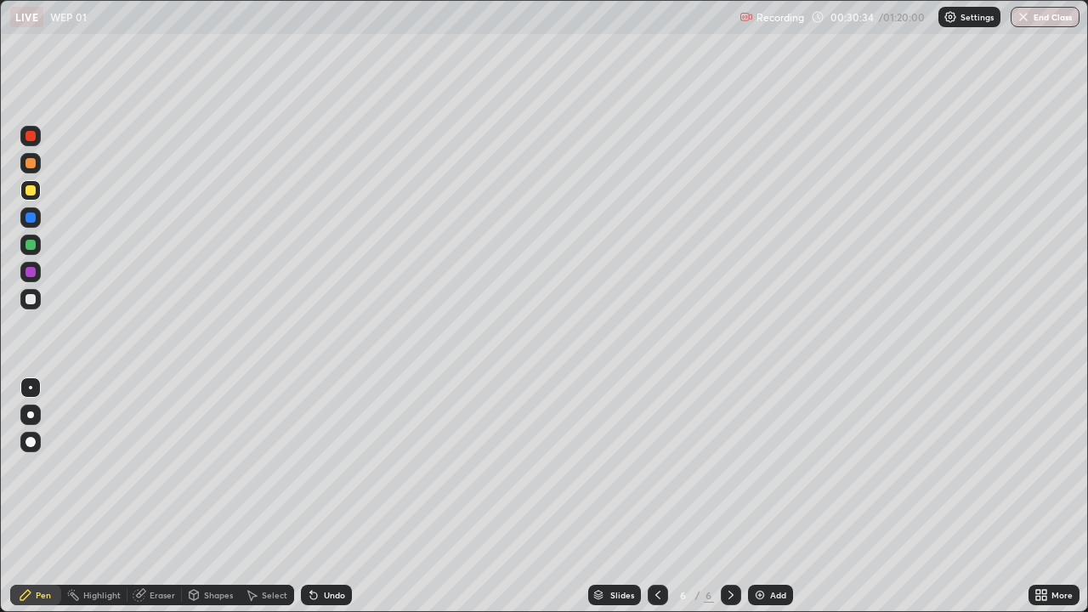
click at [656, 497] on icon at bounding box center [658, 595] width 14 height 14
click at [730, 497] on icon at bounding box center [731, 595] width 14 height 14
click at [31, 299] on div at bounding box center [31, 299] width 10 height 10
click at [768, 497] on div "Add" at bounding box center [770, 595] width 45 height 20
click at [662, 497] on icon at bounding box center [658, 595] width 14 height 14
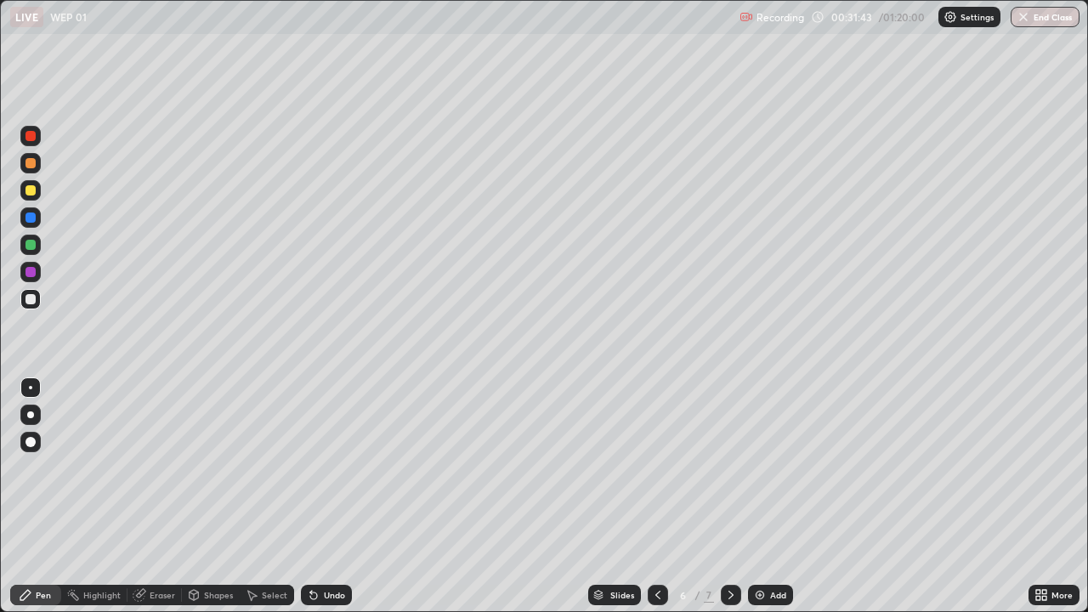
click at [730, 497] on icon at bounding box center [731, 595] width 14 height 14
click at [31, 186] on div at bounding box center [31, 190] width 10 height 10
click at [662, 497] on icon at bounding box center [658, 595] width 14 height 14
click at [721, 497] on div at bounding box center [731, 595] width 20 height 20
click at [658, 497] on icon at bounding box center [658, 595] width 14 height 14
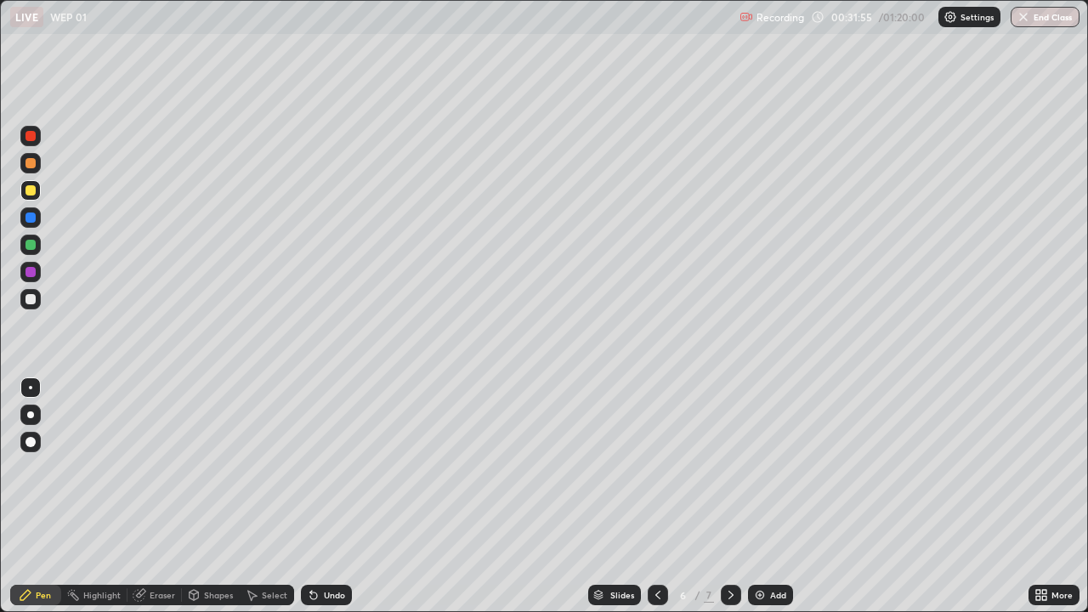
click at [733, 497] on div at bounding box center [731, 595] width 20 height 20
click at [329, 497] on div "Undo" at bounding box center [334, 595] width 21 height 9
click at [663, 497] on div at bounding box center [658, 595] width 20 height 20
click at [734, 497] on icon at bounding box center [731, 595] width 14 height 14
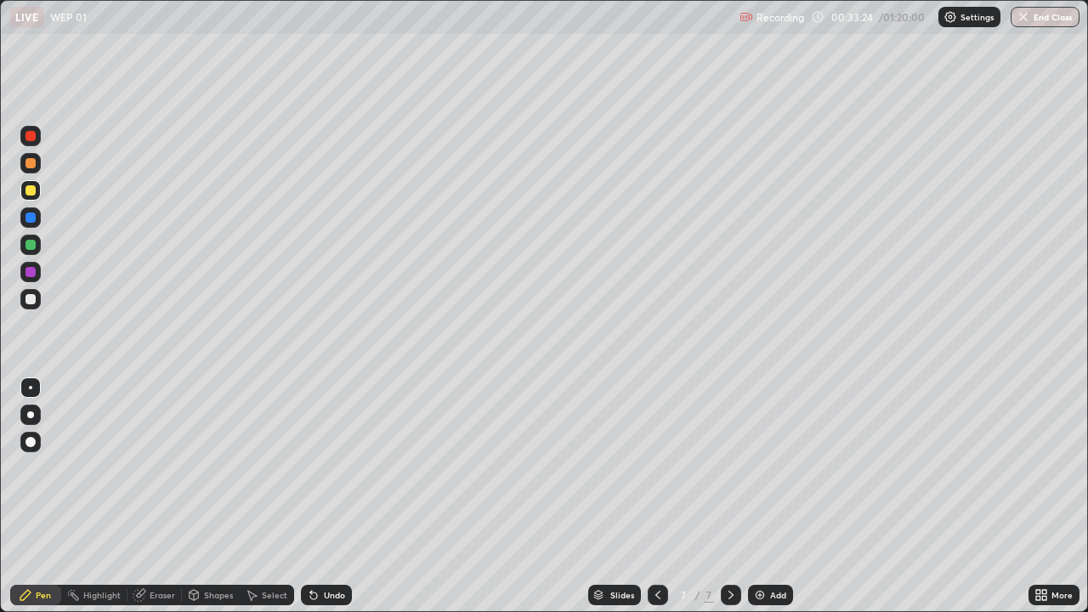
click at [658, 497] on icon at bounding box center [658, 595] width 5 height 9
click at [736, 497] on icon at bounding box center [731, 595] width 14 height 14
click at [338, 497] on div "Undo" at bounding box center [334, 595] width 21 height 9
click at [311, 497] on icon at bounding box center [313, 596] width 7 height 7
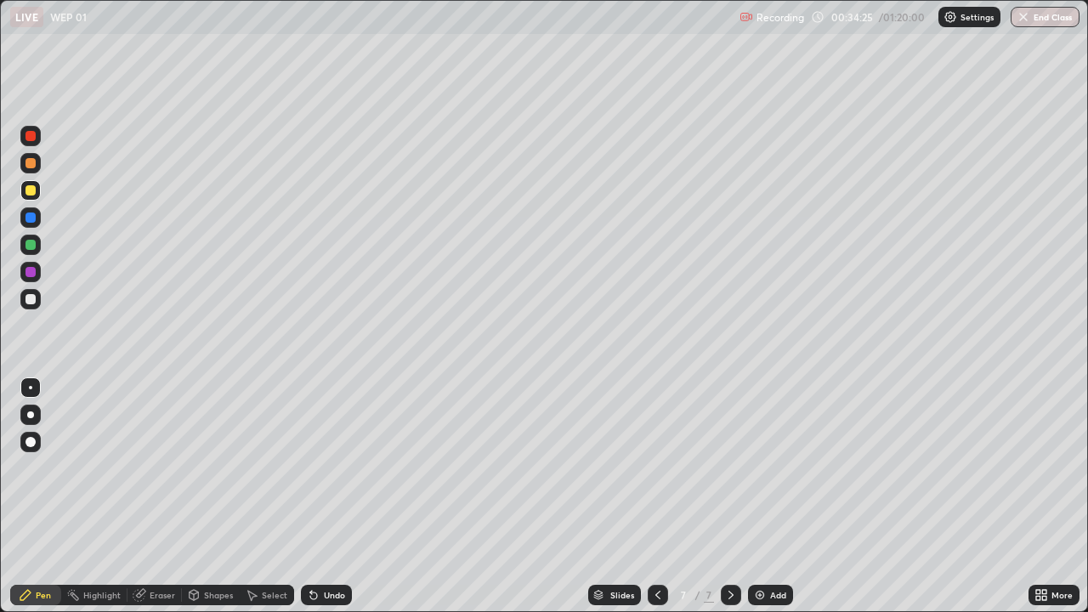
click at [312, 497] on div "Undo" at bounding box center [326, 595] width 51 height 20
click at [311, 497] on icon at bounding box center [313, 596] width 7 height 7
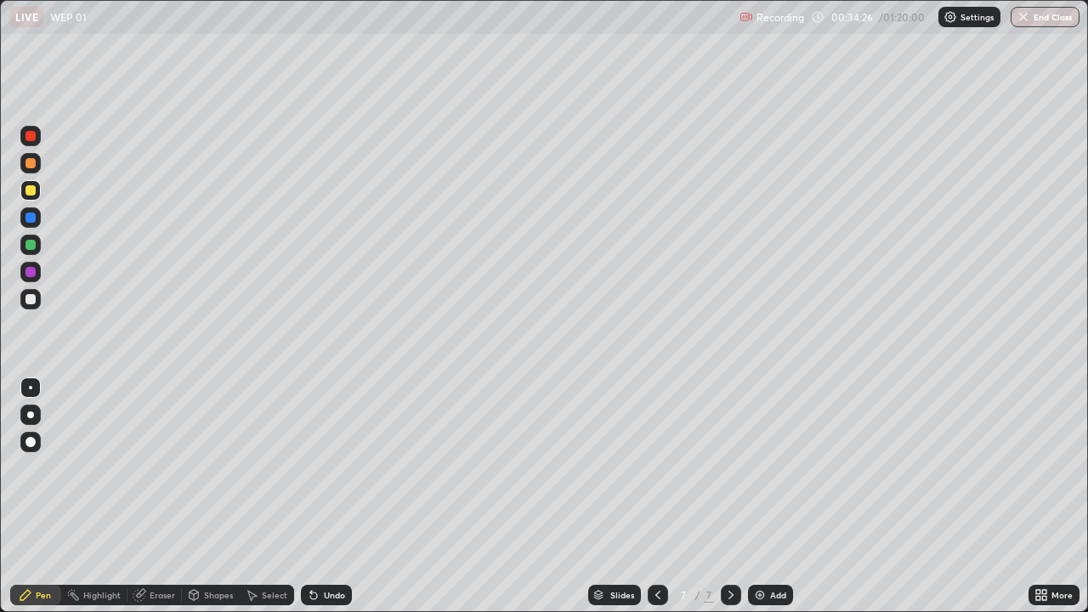
click at [311, 497] on icon at bounding box center [313, 596] width 7 height 7
click at [307, 497] on icon at bounding box center [314, 595] width 14 height 14
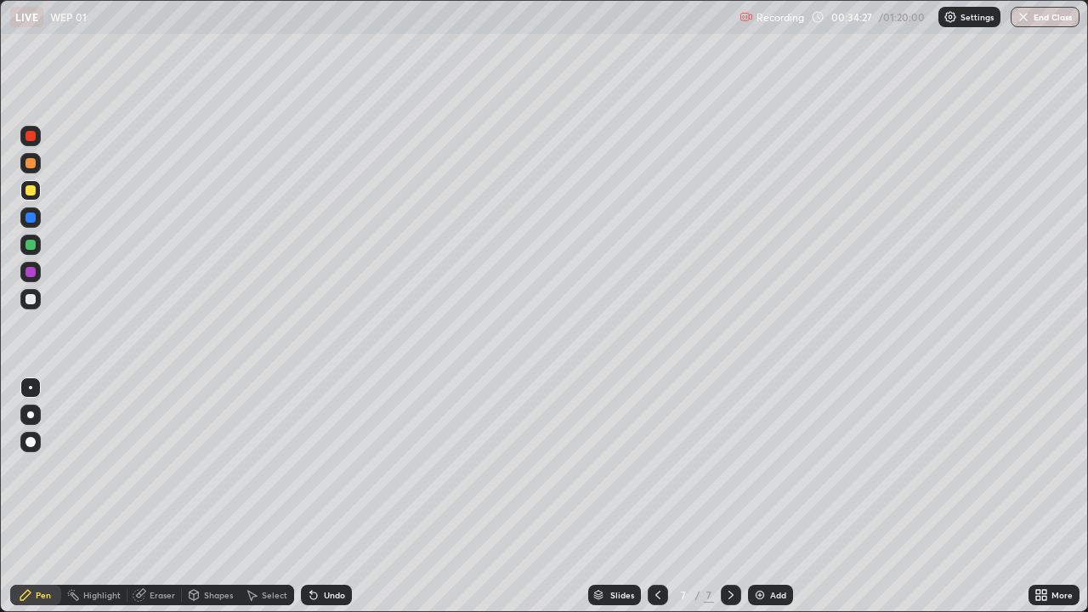
click at [307, 497] on div "Undo" at bounding box center [326, 595] width 51 height 20
click at [312, 497] on div "Undo" at bounding box center [326, 595] width 51 height 20
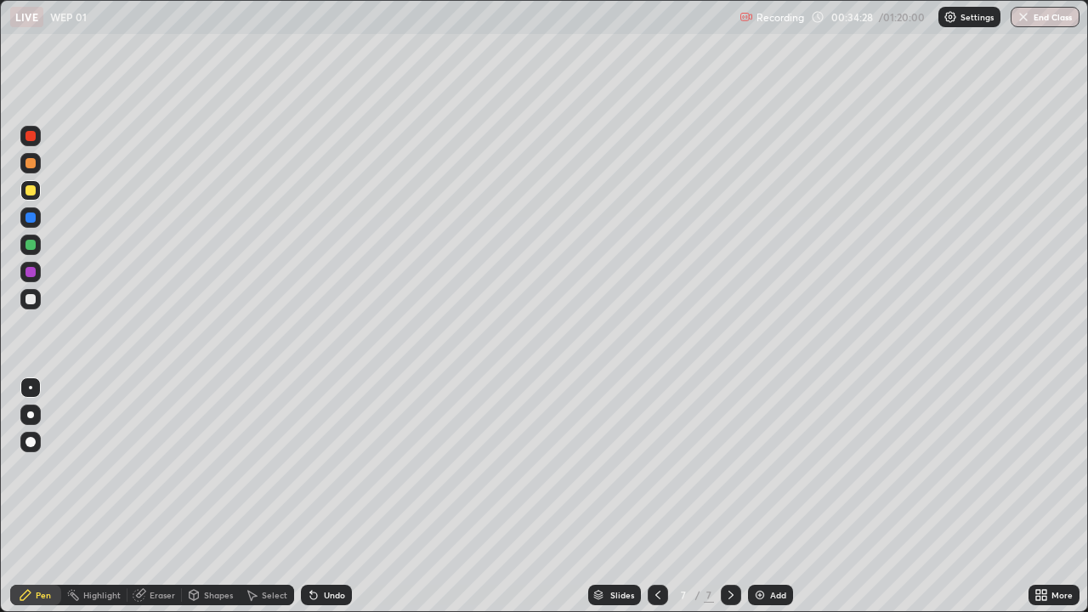
click at [312, 497] on div "Undo" at bounding box center [326, 595] width 51 height 20
click at [311, 497] on div "Undo" at bounding box center [326, 595] width 51 height 20
click at [656, 497] on icon at bounding box center [658, 595] width 14 height 14
click at [738, 497] on div at bounding box center [731, 595] width 20 height 20
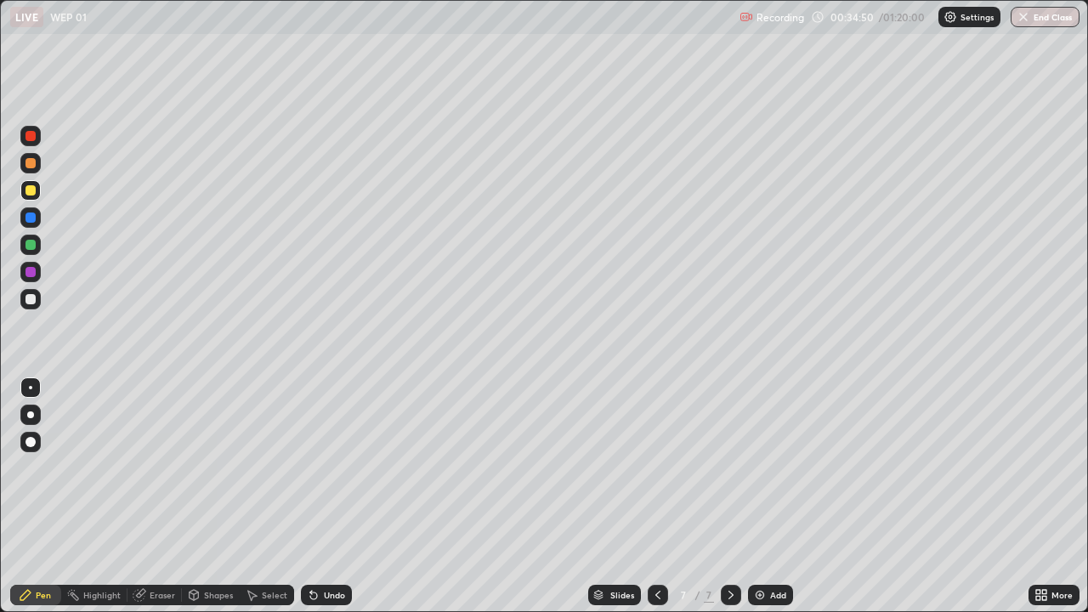
click at [776, 497] on div "Add" at bounding box center [770, 595] width 45 height 20
click at [656, 497] on icon at bounding box center [658, 595] width 14 height 14
click at [319, 497] on div "Undo" at bounding box center [326, 595] width 51 height 20
click at [324, 497] on div "Undo" at bounding box center [334, 595] width 21 height 9
click at [325, 497] on div "Undo" at bounding box center [326, 595] width 51 height 20
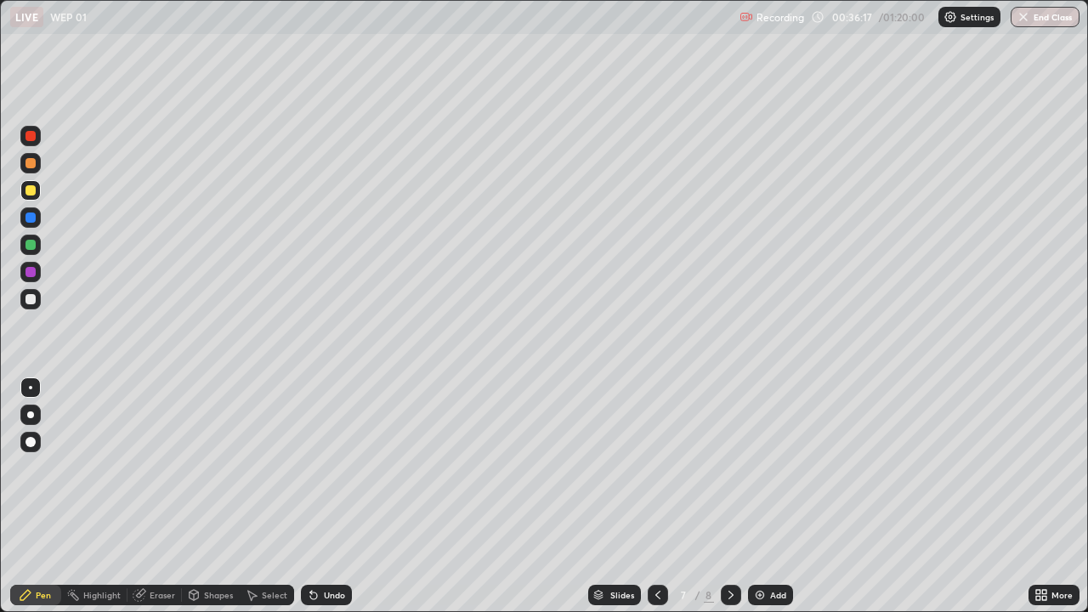
click at [325, 497] on div "Undo" at bounding box center [326, 595] width 51 height 20
click at [332, 497] on div "Undo" at bounding box center [334, 595] width 21 height 9
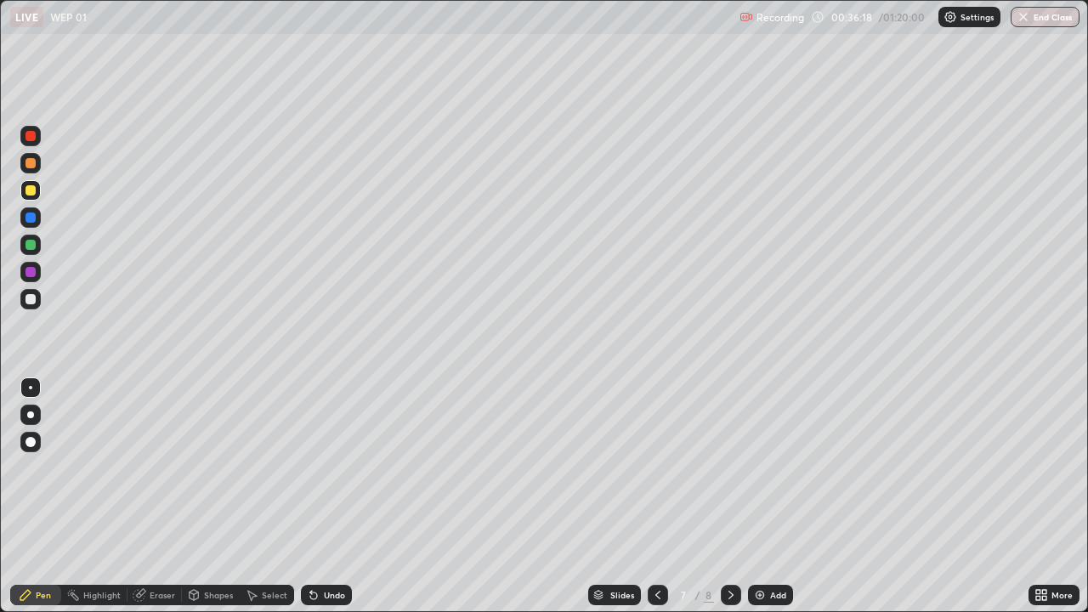
click at [332, 497] on div "Undo" at bounding box center [334, 595] width 21 height 9
click at [334, 497] on div "Undo" at bounding box center [334, 595] width 21 height 9
click at [340, 497] on div "Undo" at bounding box center [334, 595] width 21 height 9
click at [342, 497] on div "Undo" at bounding box center [334, 595] width 21 height 9
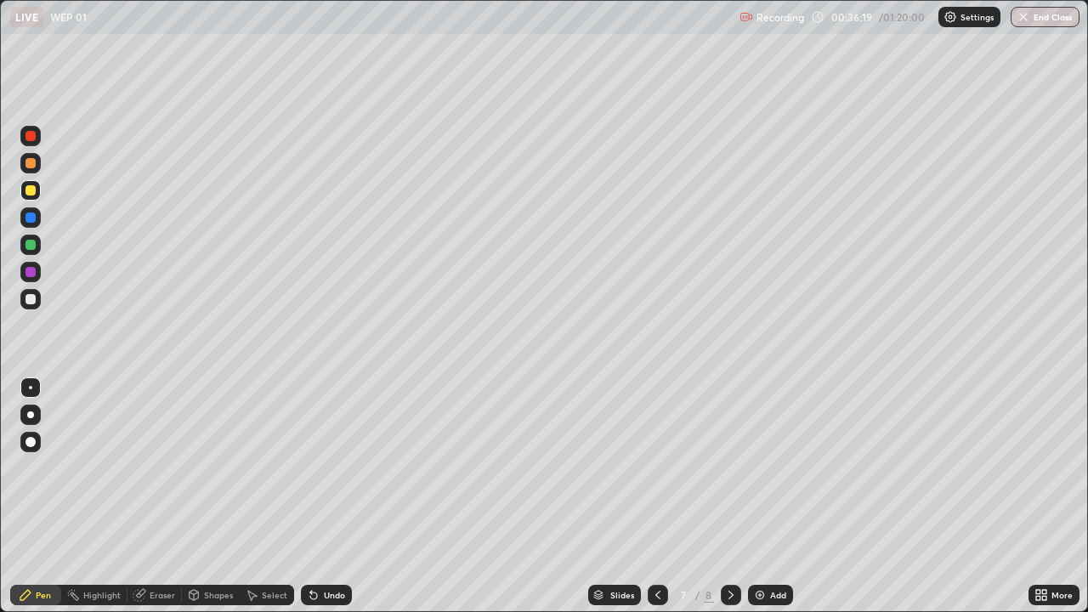
click at [343, 497] on div "Undo" at bounding box center [326, 595] width 51 height 20
click at [318, 497] on div "Undo" at bounding box center [326, 595] width 51 height 20
click at [321, 497] on div "Undo" at bounding box center [326, 595] width 51 height 20
click at [325, 497] on div "Undo" at bounding box center [326, 595] width 51 height 20
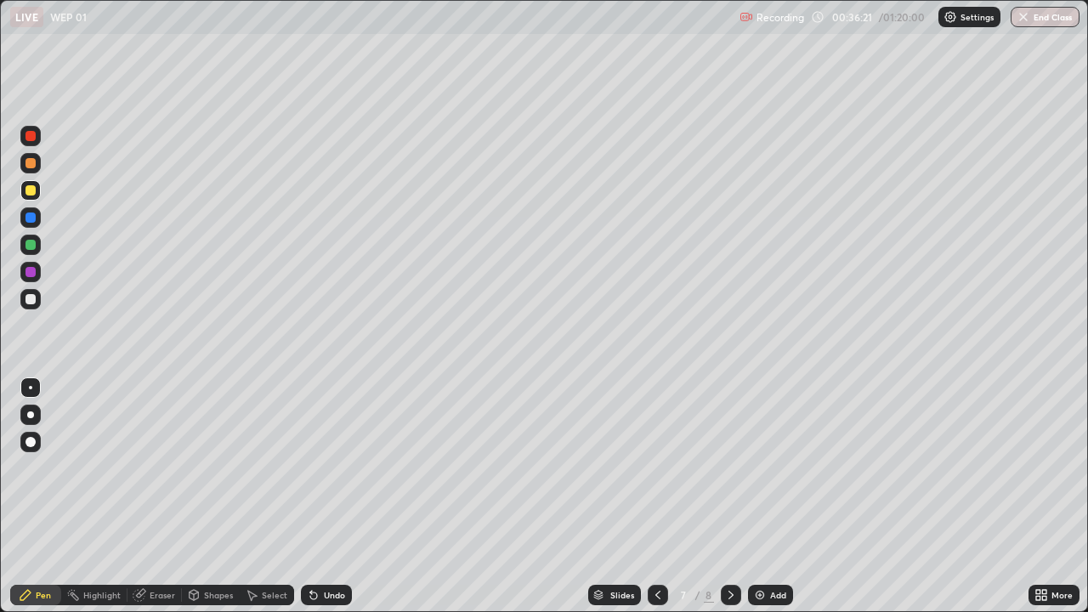
click at [321, 497] on div "Undo" at bounding box center [326, 595] width 51 height 20
click at [311, 497] on icon at bounding box center [313, 596] width 7 height 7
click at [321, 497] on div "Undo" at bounding box center [326, 595] width 51 height 20
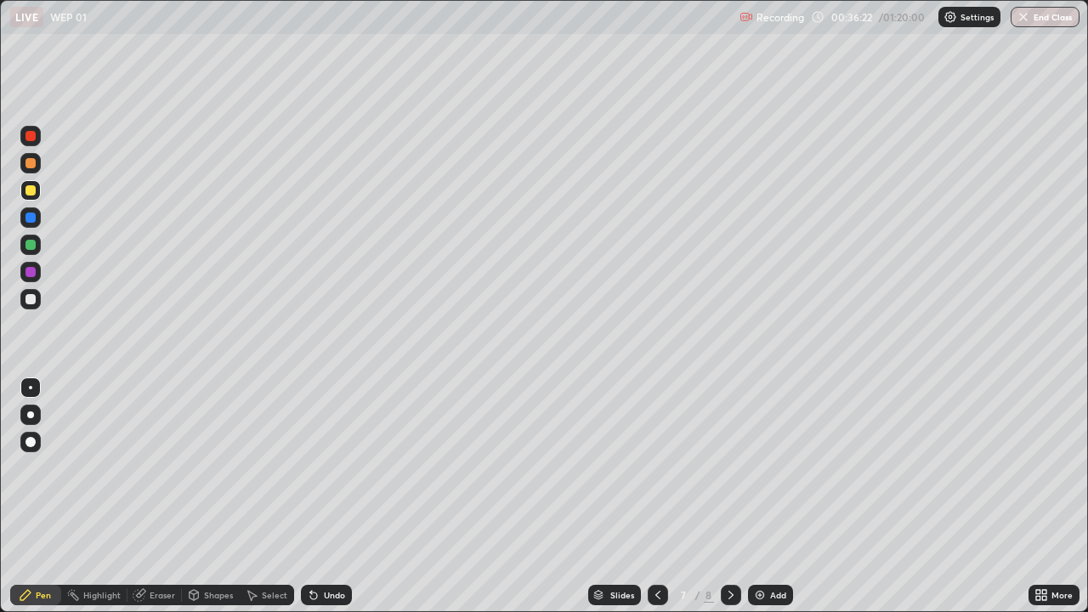
click at [321, 497] on div "Undo" at bounding box center [326, 595] width 51 height 20
click at [315, 497] on icon at bounding box center [314, 595] width 14 height 14
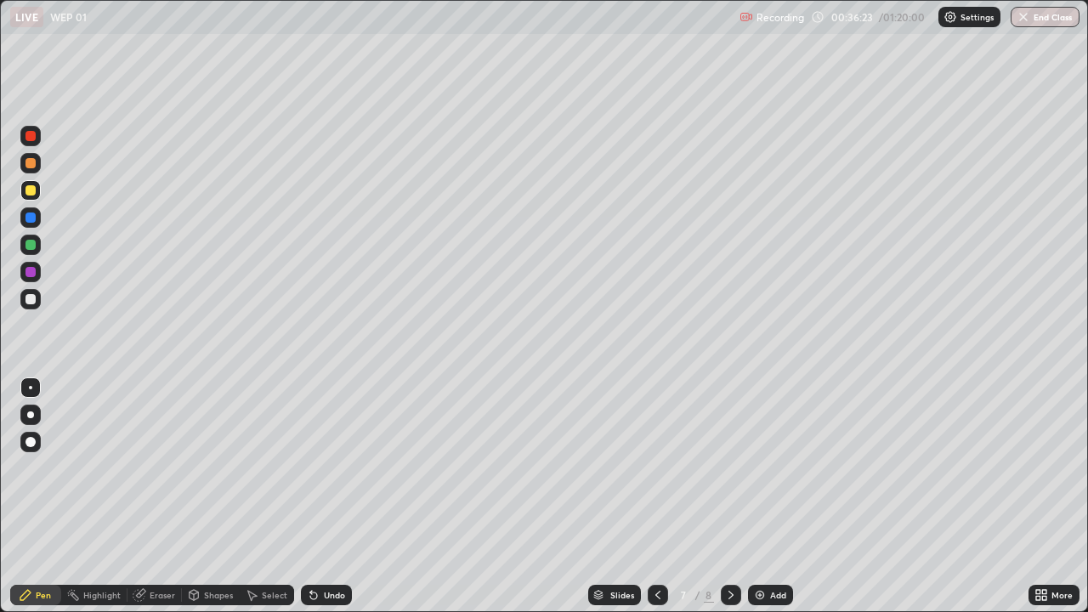
click at [315, 497] on icon at bounding box center [314, 595] width 14 height 14
click at [318, 497] on div "Undo" at bounding box center [326, 595] width 51 height 20
click at [36, 306] on div at bounding box center [30, 299] width 20 height 20
click at [729, 497] on icon at bounding box center [731, 595] width 14 height 14
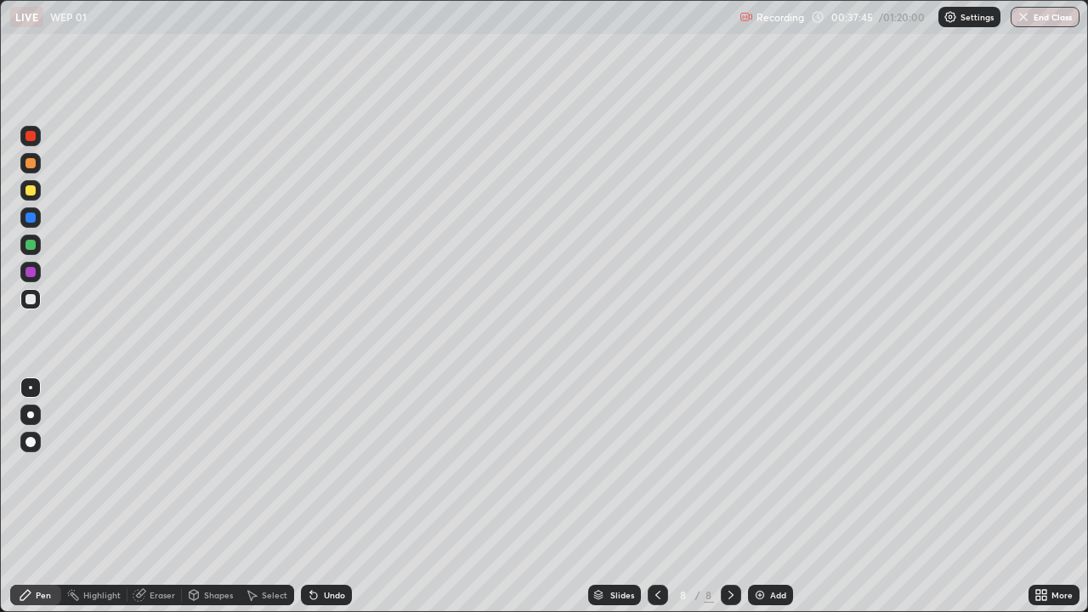
click at [31, 196] on div at bounding box center [30, 190] width 20 height 20
click at [325, 497] on div "Undo" at bounding box center [334, 595] width 21 height 9
click at [31, 299] on div at bounding box center [31, 299] width 10 height 10
click at [332, 497] on div "Undo" at bounding box center [334, 595] width 21 height 9
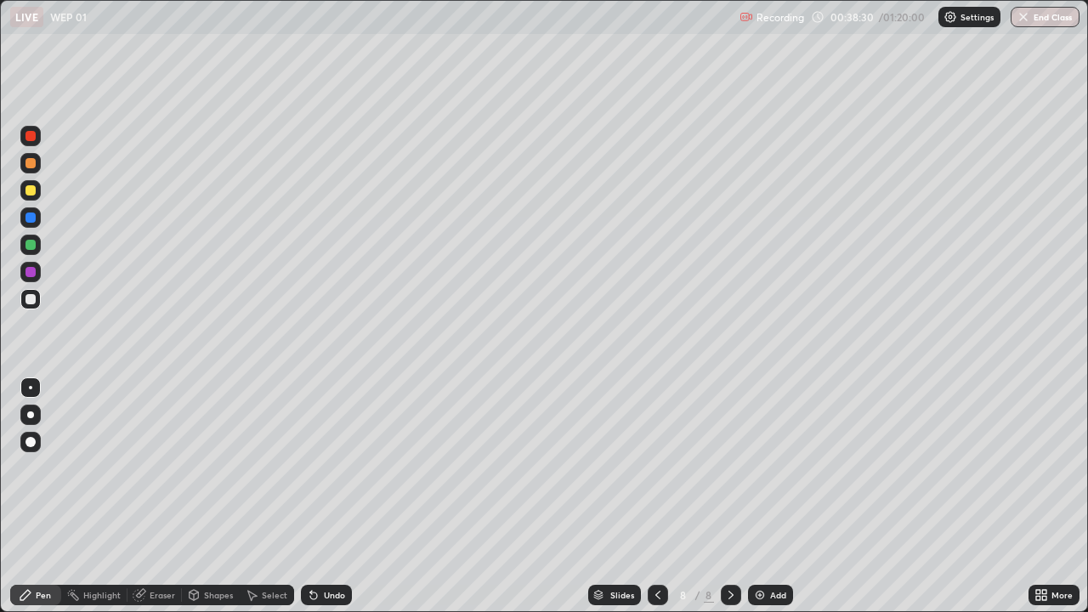
click at [334, 497] on div "Undo" at bounding box center [334, 595] width 21 height 9
click at [341, 497] on div "Undo" at bounding box center [334, 595] width 21 height 9
click at [330, 497] on div "Undo" at bounding box center [334, 595] width 21 height 9
click at [32, 184] on div at bounding box center [30, 190] width 20 height 20
click at [327, 497] on div "Undo" at bounding box center [326, 595] width 51 height 20
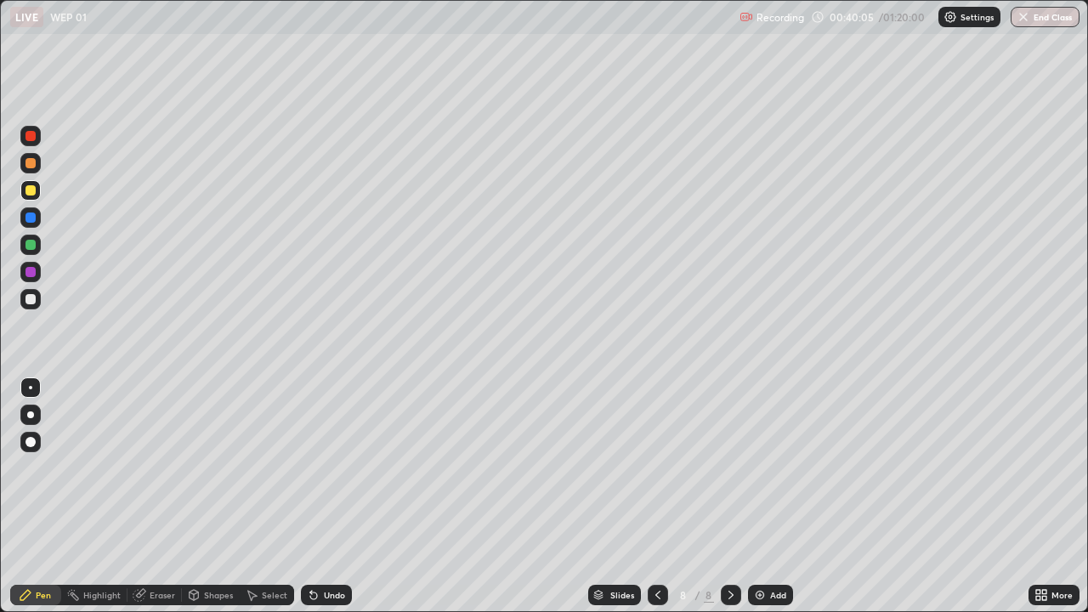
click at [327, 497] on div "Undo" at bounding box center [326, 595] width 51 height 20
click at [329, 497] on div "Undo" at bounding box center [326, 595] width 51 height 20
click at [333, 497] on div "Undo" at bounding box center [326, 595] width 51 height 20
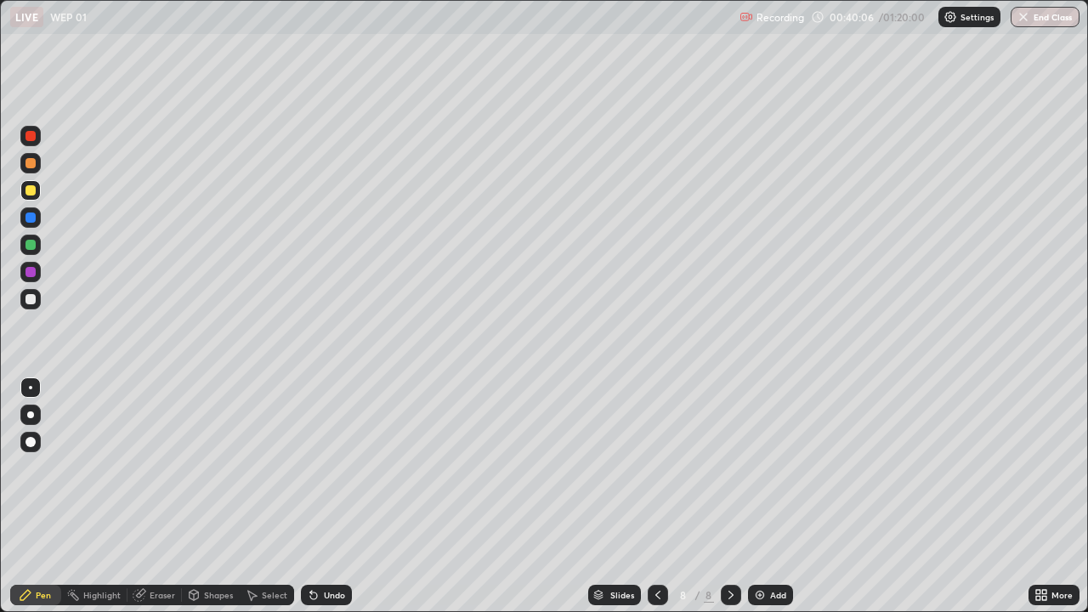
click at [338, 497] on div "Undo" at bounding box center [326, 595] width 51 height 20
click at [341, 497] on div "Undo" at bounding box center [326, 595] width 51 height 20
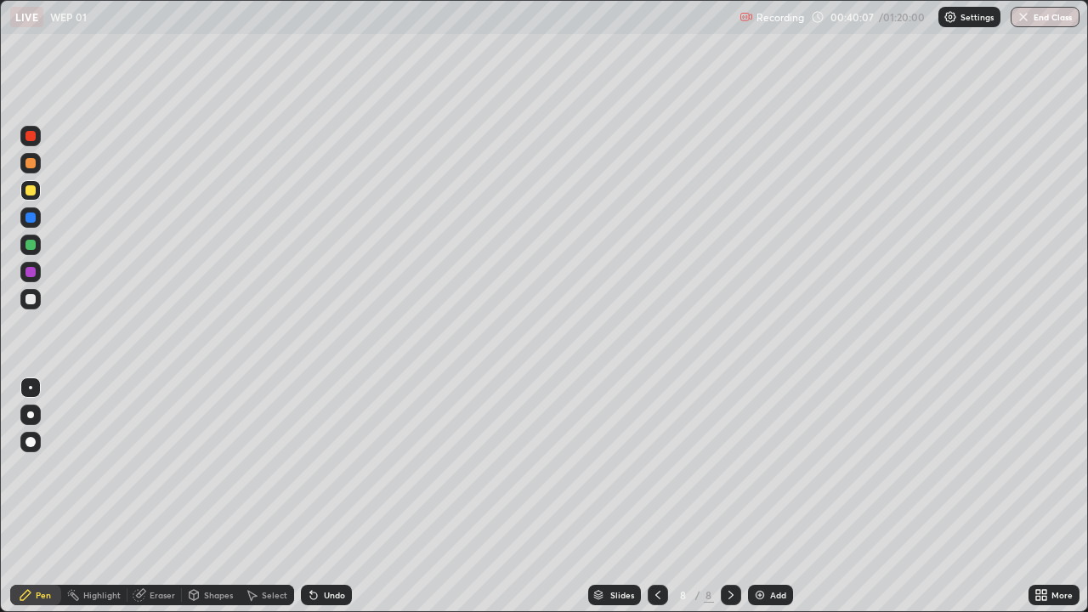
click at [341, 497] on div "Undo" at bounding box center [326, 595] width 51 height 20
click at [344, 497] on div "Undo" at bounding box center [323, 595] width 58 height 34
click at [318, 497] on div "Undo" at bounding box center [326, 595] width 51 height 20
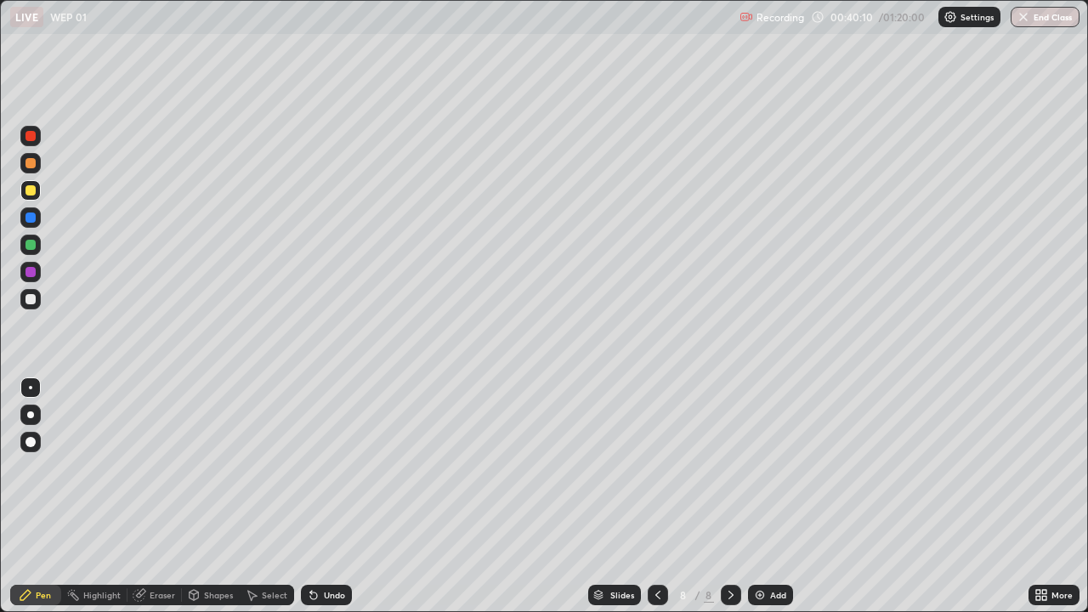
click at [320, 497] on div "Undo" at bounding box center [326, 595] width 51 height 20
click at [325, 497] on div "Undo" at bounding box center [326, 595] width 51 height 20
click at [327, 497] on div "Undo" at bounding box center [334, 595] width 21 height 9
click at [331, 497] on div "Undo" at bounding box center [326, 595] width 51 height 20
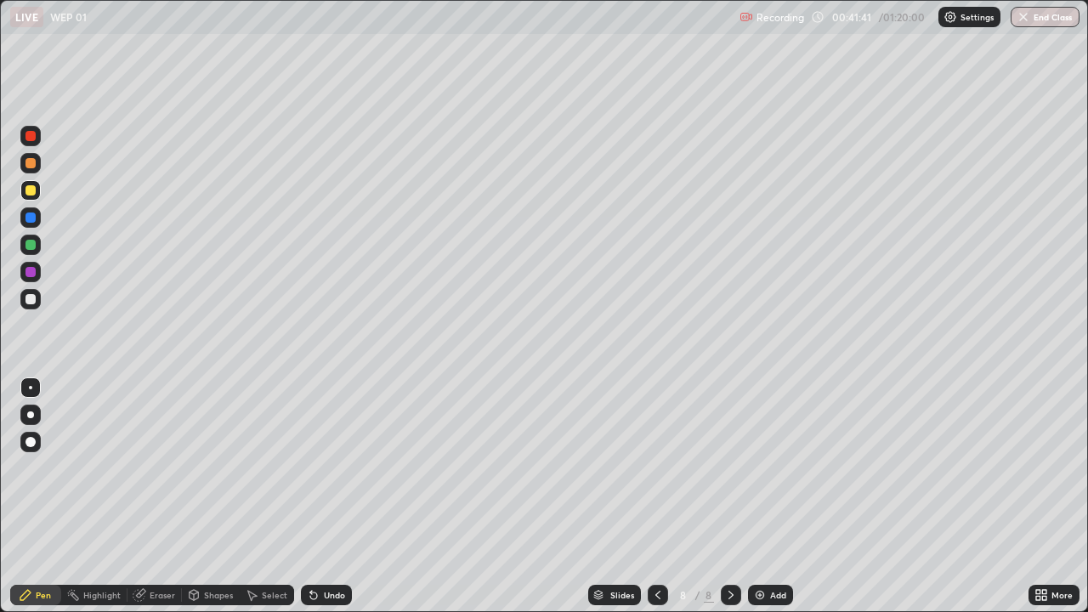
click at [331, 497] on div "Undo" at bounding box center [326, 595] width 51 height 20
click at [319, 497] on div "Undo" at bounding box center [326, 595] width 51 height 20
click at [321, 497] on div "Undo" at bounding box center [326, 595] width 51 height 20
click at [317, 497] on div "Undo" at bounding box center [326, 595] width 51 height 20
click at [325, 497] on div "Undo" at bounding box center [334, 595] width 21 height 9
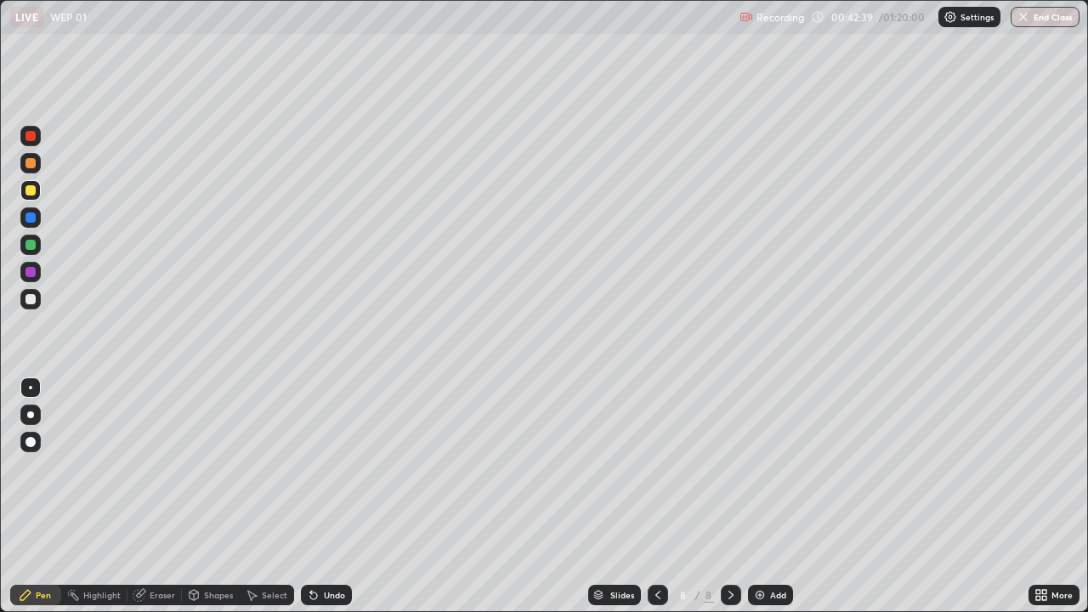
click at [31, 245] on div at bounding box center [31, 245] width 10 height 10
click at [335, 497] on div "Undo" at bounding box center [334, 595] width 21 height 9
click at [32, 198] on div at bounding box center [30, 190] width 20 height 20
click at [37, 163] on div at bounding box center [30, 163] width 20 height 20
click at [37, 198] on div at bounding box center [30, 190] width 20 height 20
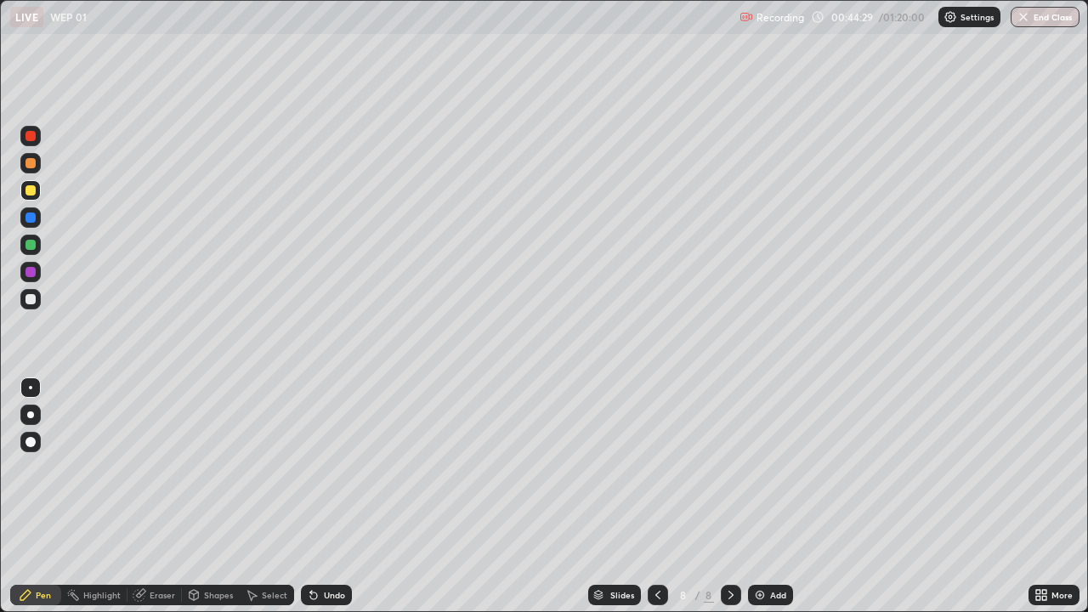
click at [328, 497] on div "Undo" at bounding box center [326, 595] width 51 height 20
click at [327, 497] on div "Undo" at bounding box center [326, 595] width 51 height 20
click at [29, 167] on div at bounding box center [31, 163] width 10 height 10
click at [326, 497] on div "Undo" at bounding box center [334, 595] width 21 height 9
click at [329, 497] on div "Undo" at bounding box center [334, 595] width 21 height 9
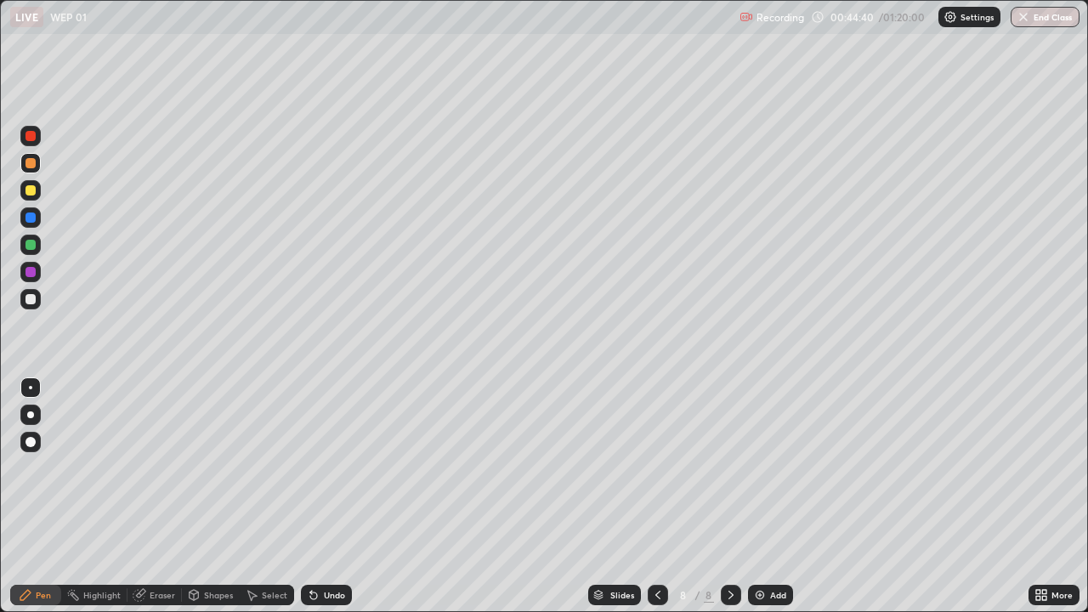
click at [325, 497] on div "Undo" at bounding box center [334, 595] width 21 height 9
click at [0, 446] on div "Setting up your live class" at bounding box center [544, 306] width 1088 height 612
click at [327, 497] on div "Undo" at bounding box center [334, 595] width 21 height 9
click at [317, 497] on icon at bounding box center [314, 595] width 14 height 14
click at [31, 190] on div at bounding box center [31, 190] width 10 height 10
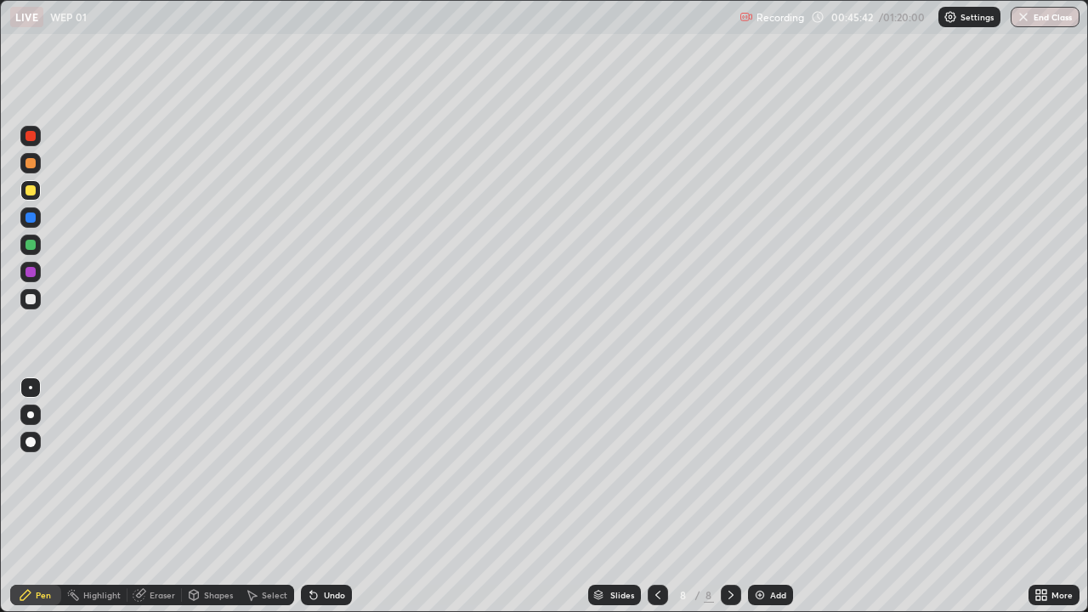
click at [156, 497] on div "Eraser" at bounding box center [163, 595] width 26 height 9
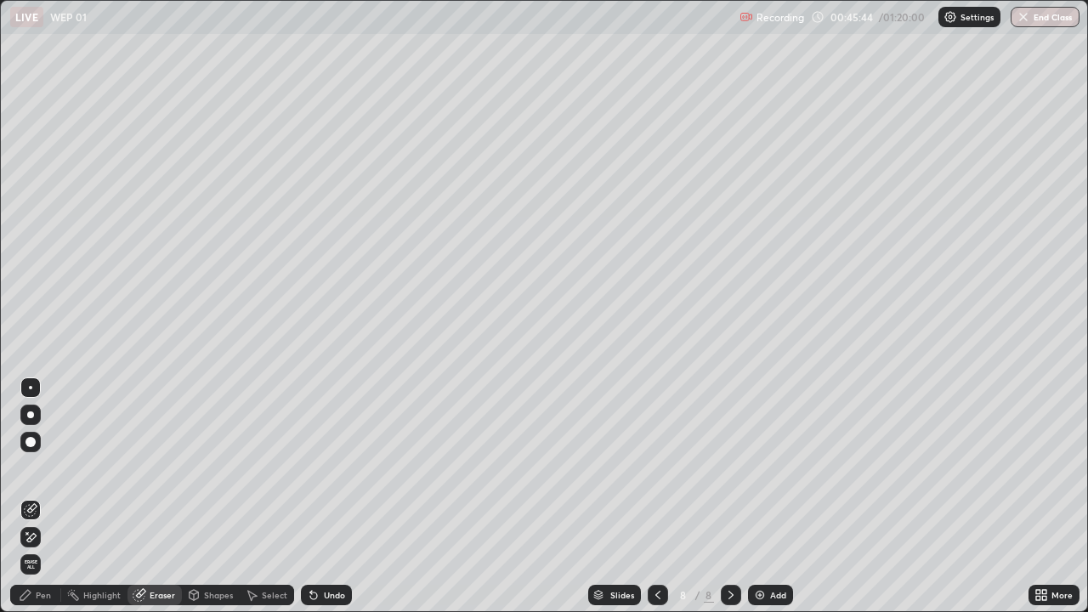
click at [26, 497] on icon at bounding box center [26, 595] width 14 height 14
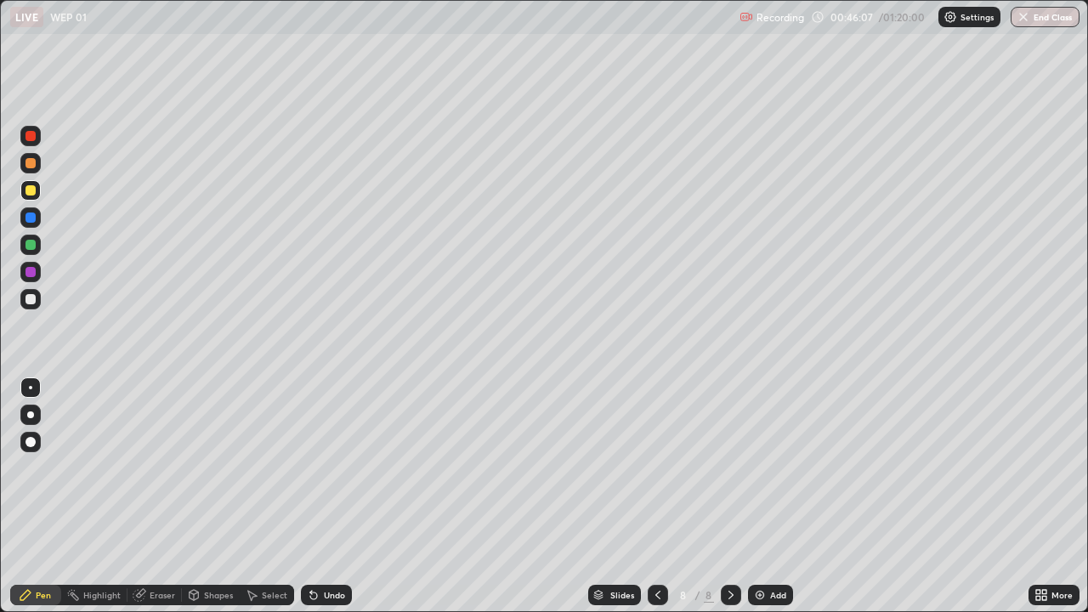
click at [320, 497] on div "Undo" at bounding box center [326, 595] width 51 height 20
click at [153, 497] on div "Eraser" at bounding box center [163, 595] width 26 height 9
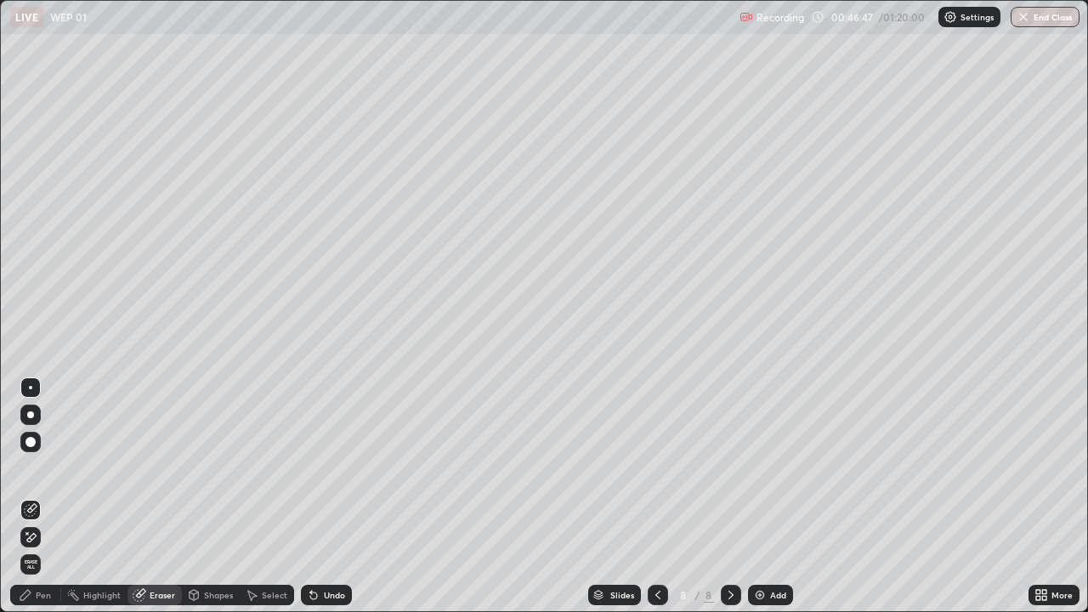
click at [40, 497] on div "Pen" at bounding box center [35, 595] width 51 height 20
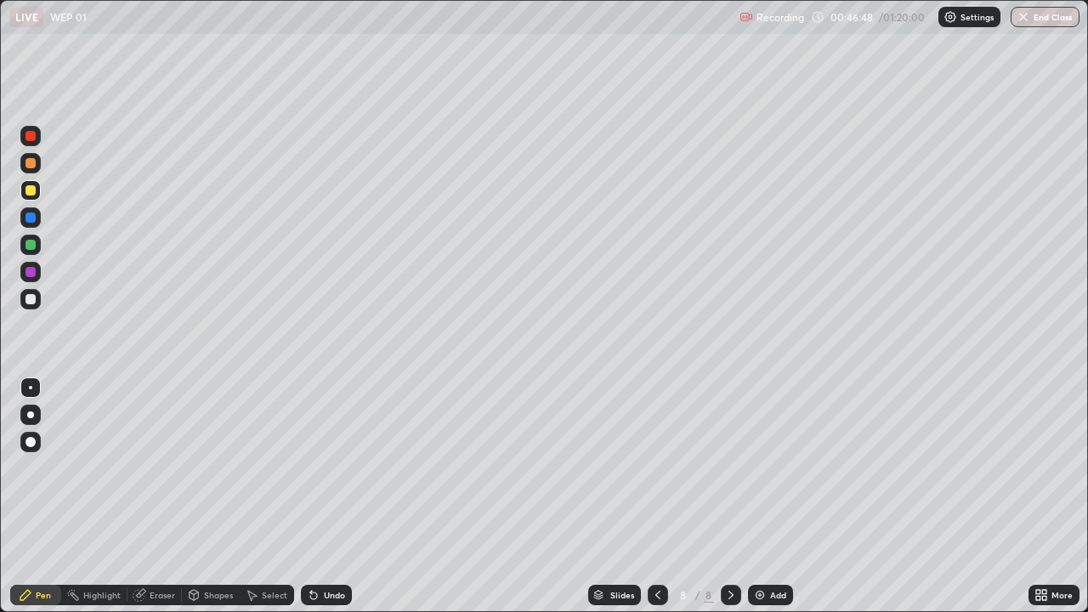
click at [34, 161] on div at bounding box center [31, 163] width 10 height 10
click at [32, 193] on div at bounding box center [31, 190] width 10 height 10
click at [39, 138] on div at bounding box center [30, 136] width 20 height 20
click at [29, 190] on div at bounding box center [31, 190] width 10 height 10
click at [37, 241] on div at bounding box center [30, 245] width 20 height 20
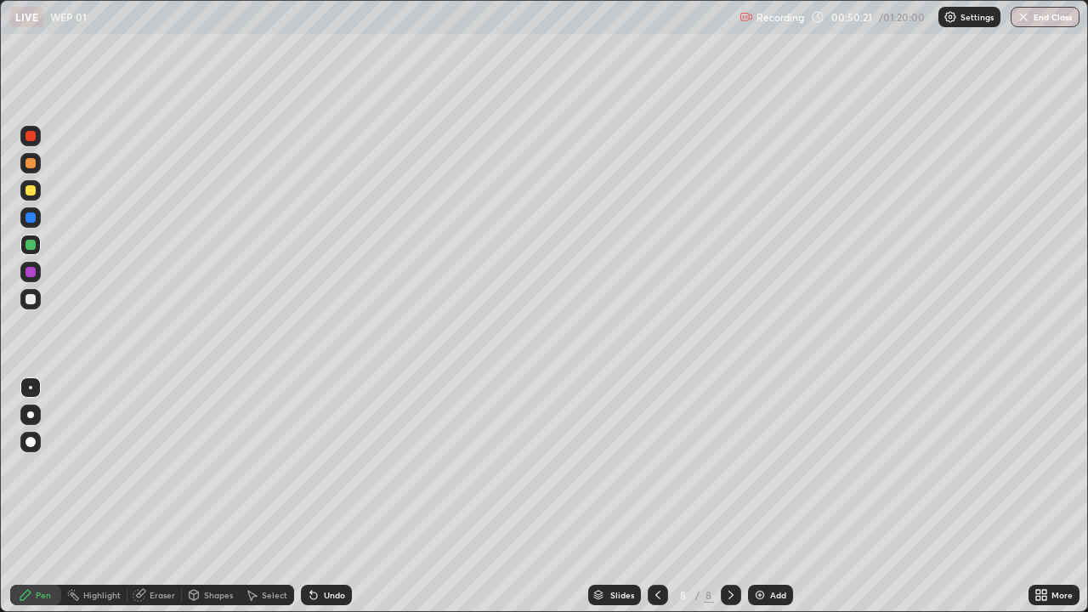
click at [22, 442] on div at bounding box center [30, 442] width 20 height 20
click at [318, 497] on icon at bounding box center [314, 595] width 14 height 14
click at [324, 497] on div "Undo" at bounding box center [334, 595] width 21 height 9
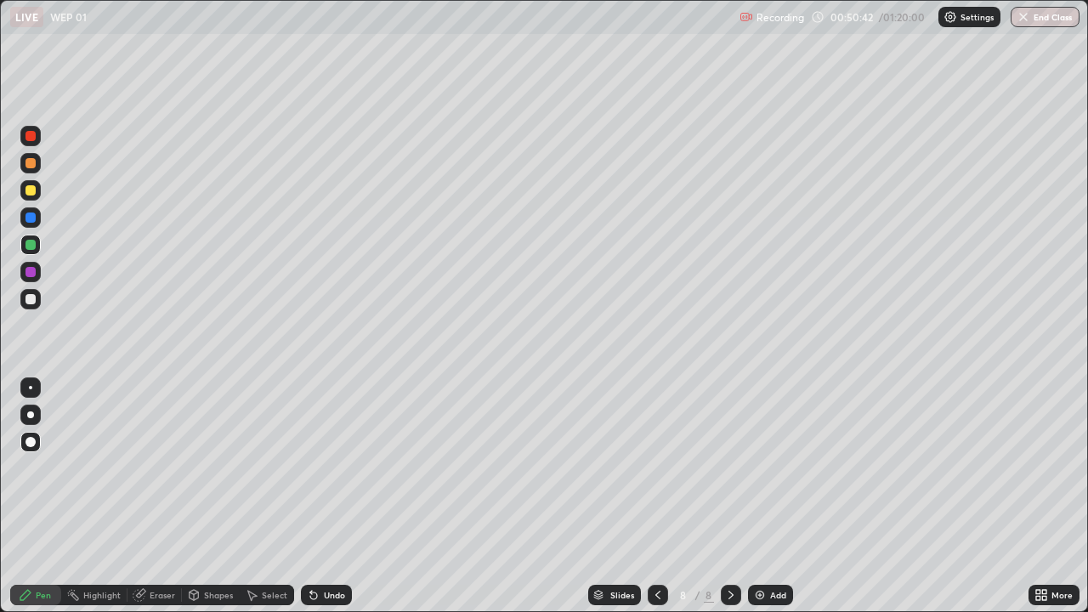
click at [324, 497] on div "Undo" at bounding box center [334, 595] width 21 height 9
click at [318, 497] on div "Undo" at bounding box center [326, 595] width 51 height 20
click at [324, 497] on div "Undo" at bounding box center [334, 595] width 21 height 9
click at [327, 497] on div "Undo" at bounding box center [334, 595] width 21 height 9
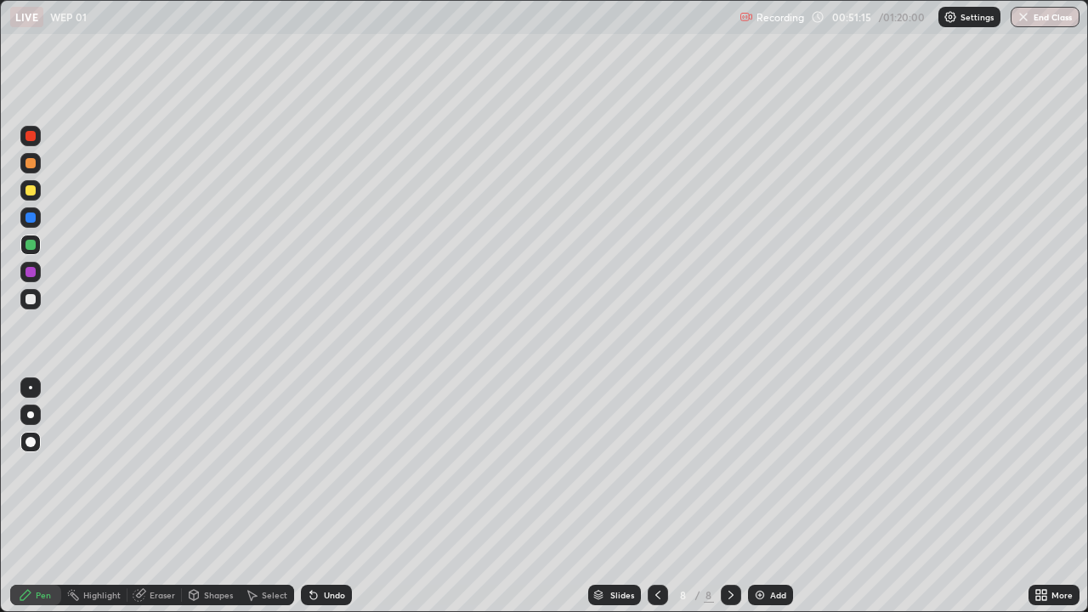
click at [327, 497] on div "Undo" at bounding box center [334, 595] width 21 height 9
click at [329, 497] on div "Undo" at bounding box center [326, 595] width 51 height 20
click at [331, 497] on div "Undo" at bounding box center [334, 595] width 21 height 9
click at [332, 497] on div "Undo" at bounding box center [326, 595] width 51 height 20
click at [37, 298] on div at bounding box center [30, 299] width 20 height 20
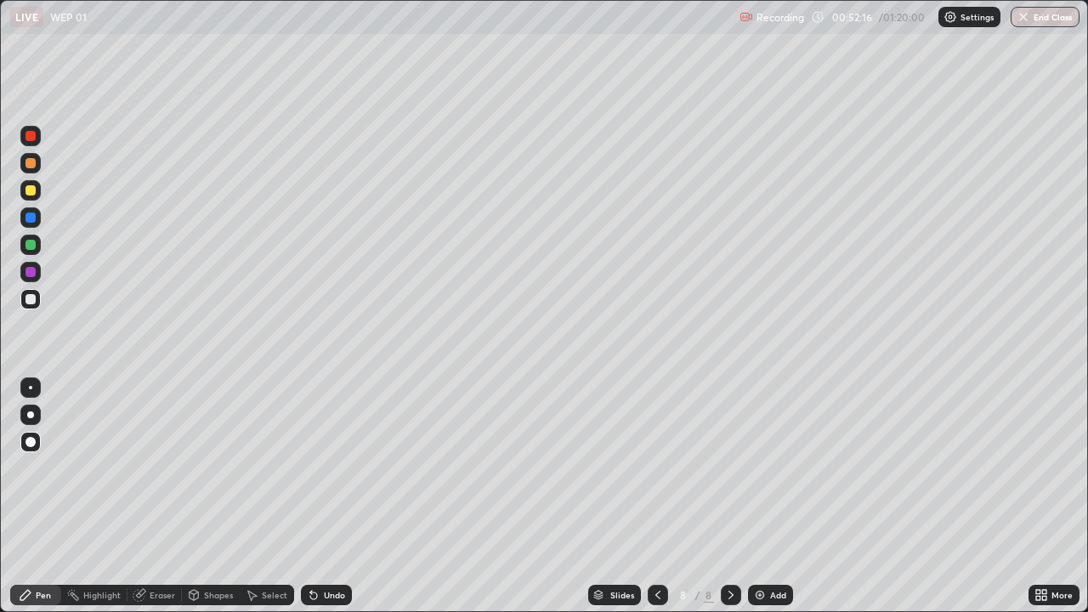
click at [775, 497] on div "Add" at bounding box center [770, 595] width 45 height 20
click at [40, 497] on div "Pen" at bounding box center [35, 595] width 51 height 20
click at [20, 497] on icon at bounding box center [26, 595] width 14 height 14
click at [25, 497] on icon at bounding box center [26, 595] width 14 height 14
click at [42, 497] on div "Pen" at bounding box center [35, 595] width 51 height 20
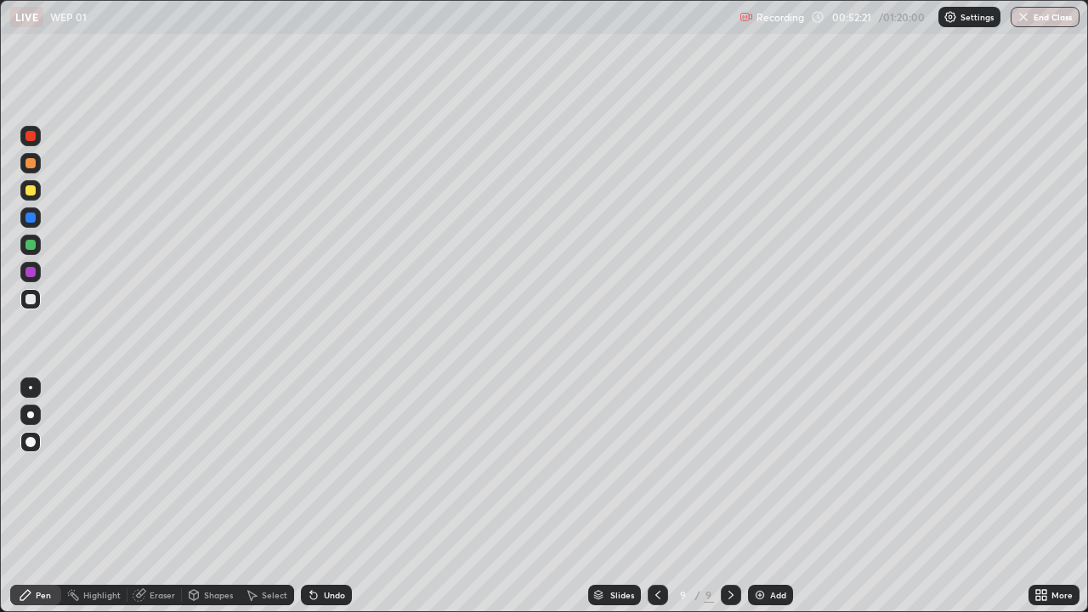
click at [42, 497] on div "Pen" at bounding box center [35, 595] width 51 height 20
click at [37, 384] on div at bounding box center [30, 388] width 20 height 20
click at [324, 497] on div "Undo" at bounding box center [334, 595] width 21 height 9
click at [327, 497] on div "Undo" at bounding box center [326, 595] width 51 height 20
click at [331, 497] on div "Undo" at bounding box center [326, 595] width 51 height 20
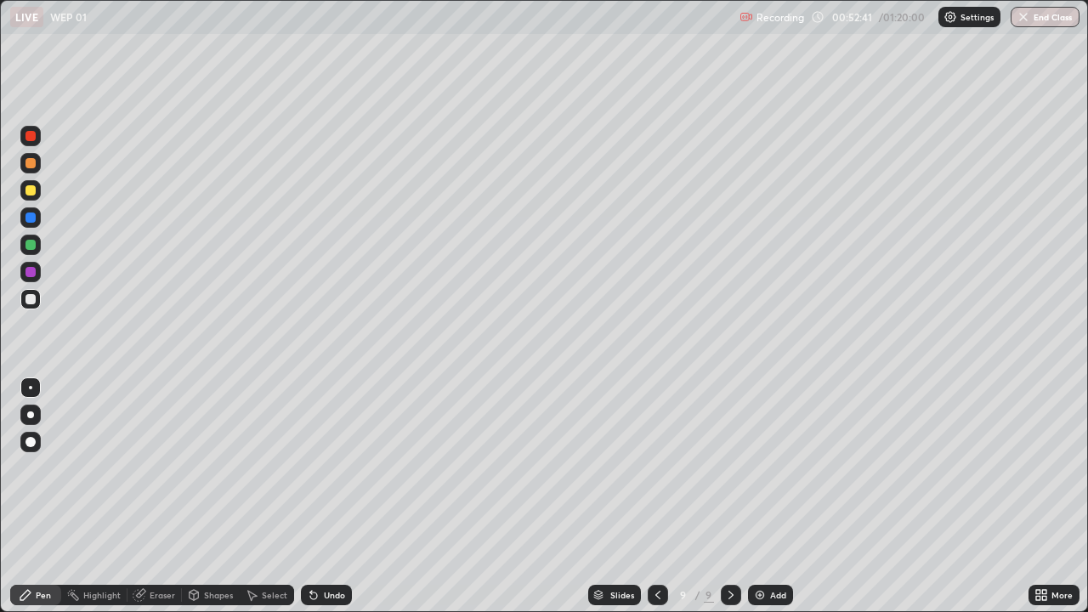
click at [331, 497] on div "Undo" at bounding box center [326, 595] width 51 height 20
click at [324, 497] on div "Undo" at bounding box center [326, 595] width 51 height 20
click at [331, 497] on div "Undo" at bounding box center [326, 595] width 51 height 20
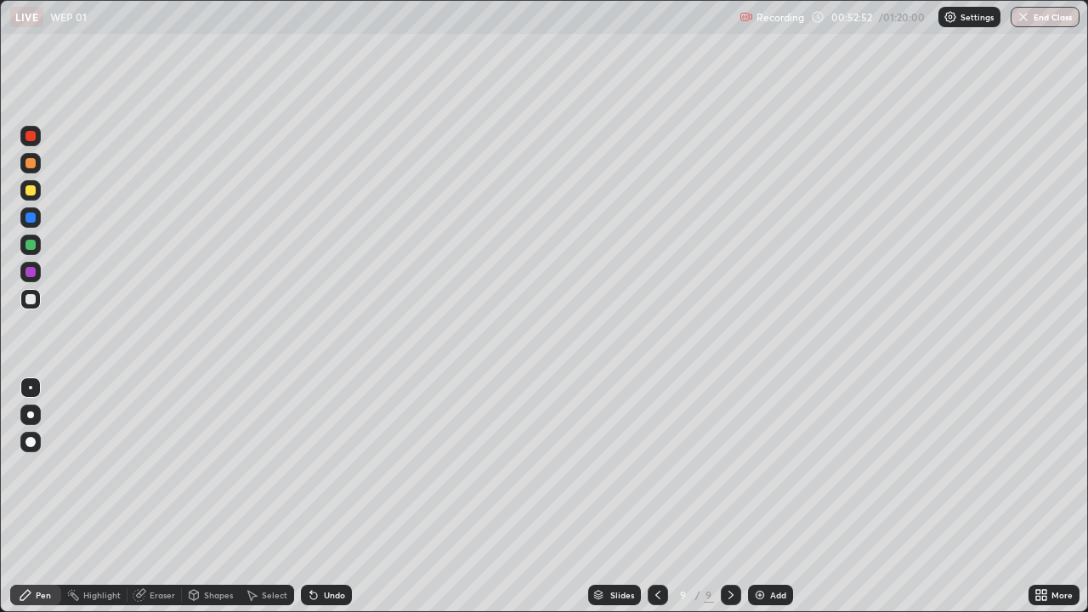
click at [613, 25] on div "LIVE WEP 01" at bounding box center [371, 17] width 723 height 34
click at [549, 30] on div "LIVE WEP 01" at bounding box center [371, 17] width 723 height 34
click at [27, 191] on div at bounding box center [31, 190] width 10 height 10
click at [37, 303] on div at bounding box center [30, 299] width 20 height 20
click at [316, 497] on icon at bounding box center [314, 595] width 14 height 14
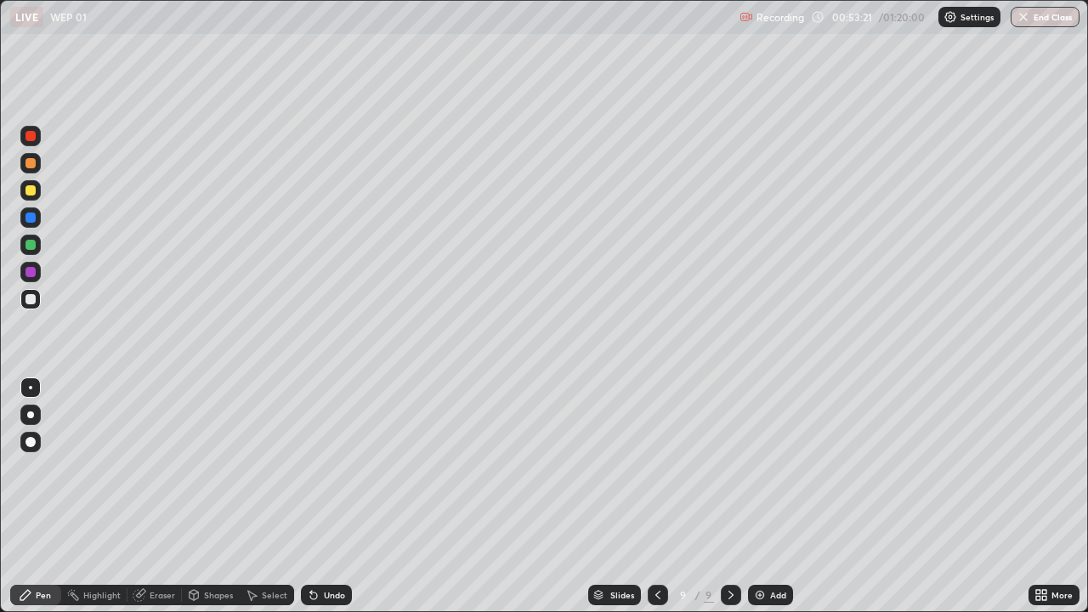
click at [311, 497] on icon at bounding box center [313, 596] width 7 height 7
click at [321, 497] on div "Undo" at bounding box center [326, 595] width 51 height 20
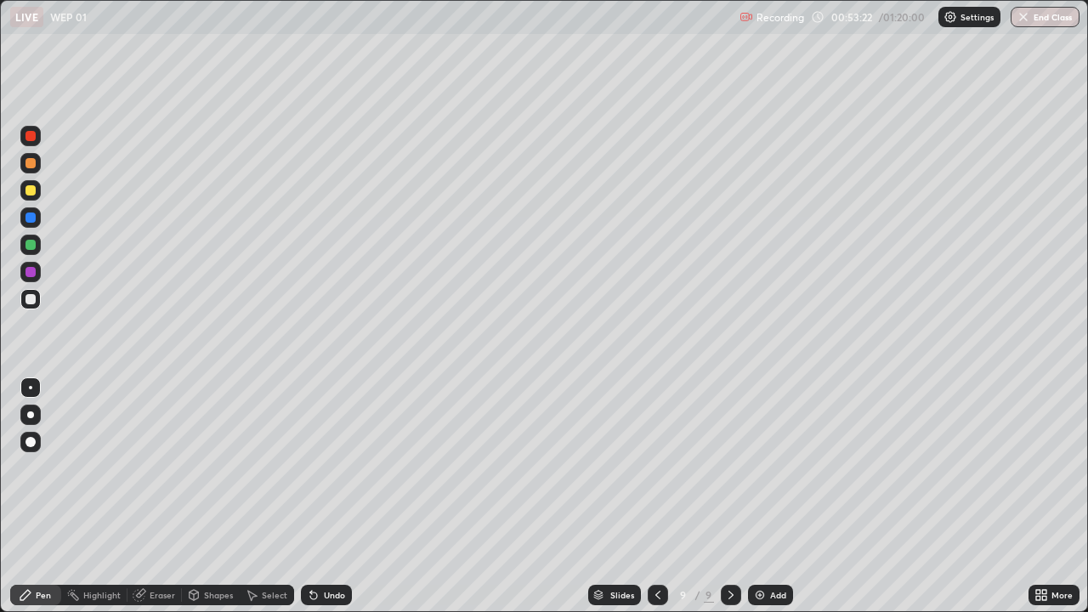
click at [326, 497] on div "Undo" at bounding box center [334, 595] width 21 height 9
click at [29, 190] on div at bounding box center [31, 190] width 10 height 10
click at [311, 497] on icon at bounding box center [313, 596] width 7 height 7
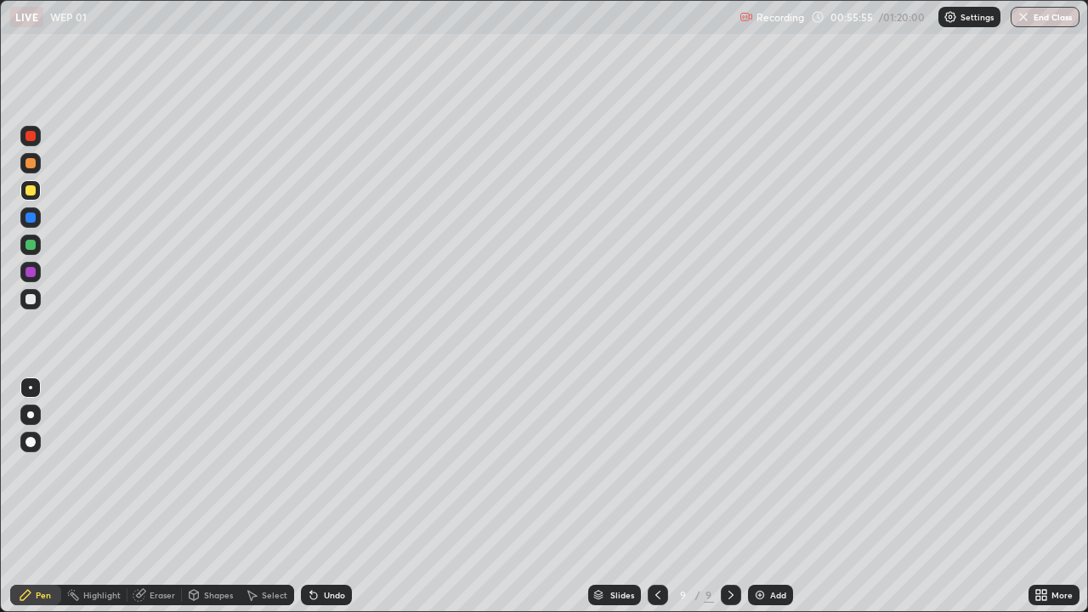
click at [38, 296] on div at bounding box center [30, 299] width 20 height 20
click at [310, 497] on icon at bounding box center [313, 596] width 7 height 7
click at [324, 497] on div "Undo" at bounding box center [334, 595] width 21 height 9
click at [327, 497] on div "Undo" at bounding box center [334, 595] width 21 height 9
click at [329, 497] on div "Undo" at bounding box center [326, 595] width 51 height 20
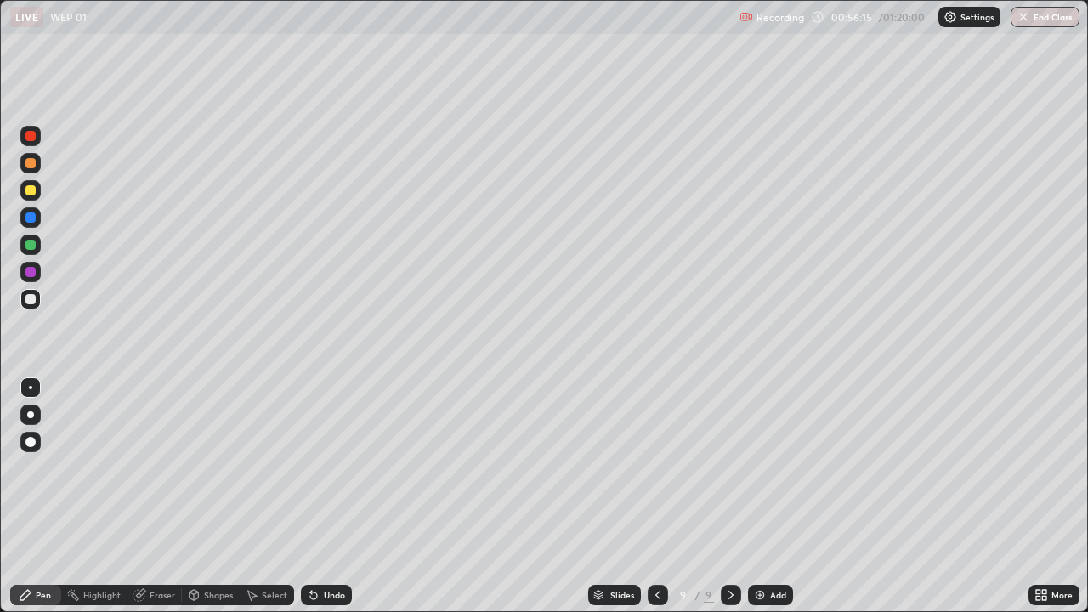
click at [329, 497] on div "Undo" at bounding box center [326, 595] width 51 height 20
click at [333, 497] on div "Undo" at bounding box center [326, 595] width 51 height 20
click at [331, 497] on div "Undo" at bounding box center [326, 595] width 51 height 20
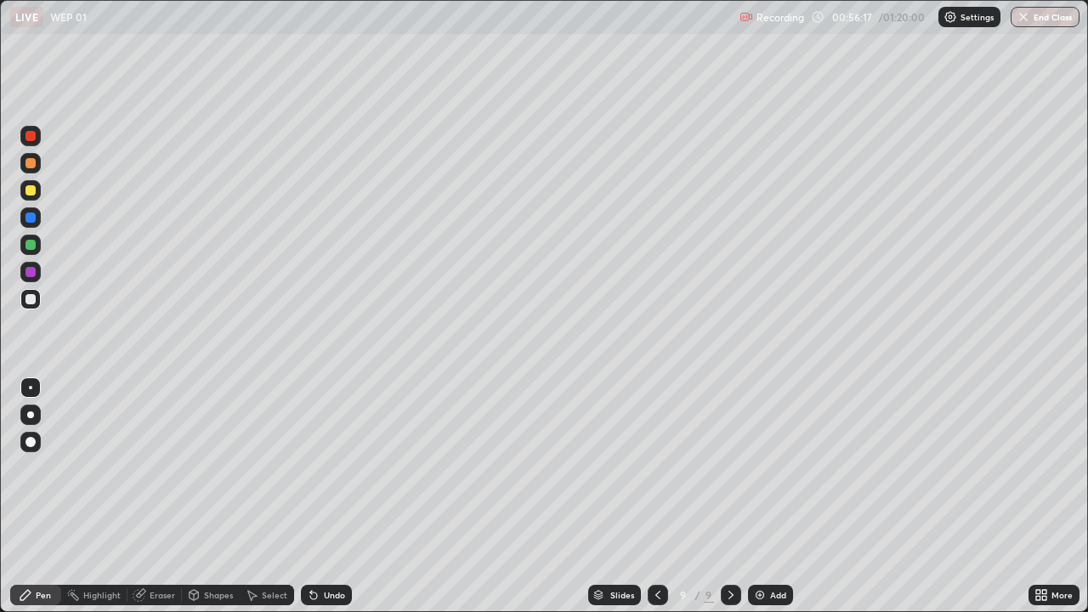
click at [338, 497] on div "Undo" at bounding box center [326, 595] width 51 height 20
click at [336, 497] on div "Undo" at bounding box center [326, 595] width 51 height 20
click at [324, 497] on div "Undo" at bounding box center [326, 595] width 51 height 20
click at [31, 185] on div at bounding box center [31, 190] width 10 height 10
click at [775, 497] on div "Add" at bounding box center [770, 595] width 45 height 20
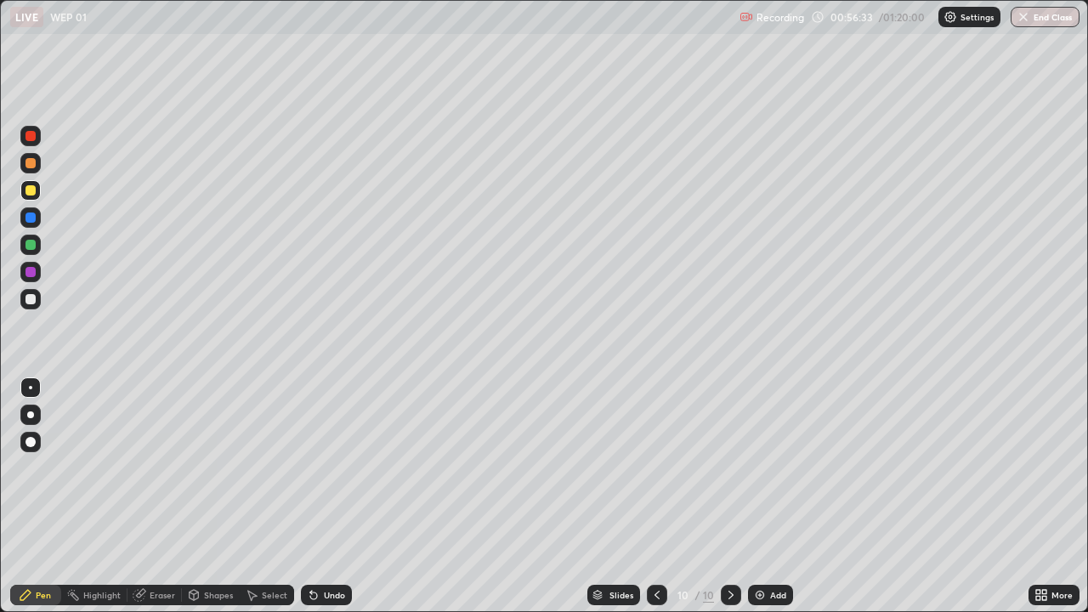
click at [39, 302] on div at bounding box center [30, 299] width 20 height 20
click at [310, 497] on icon at bounding box center [311, 592] width 2 height 2
click at [313, 497] on icon at bounding box center [313, 596] width 7 height 7
click at [316, 497] on icon at bounding box center [314, 595] width 14 height 14
click at [311, 497] on icon at bounding box center [313, 596] width 7 height 7
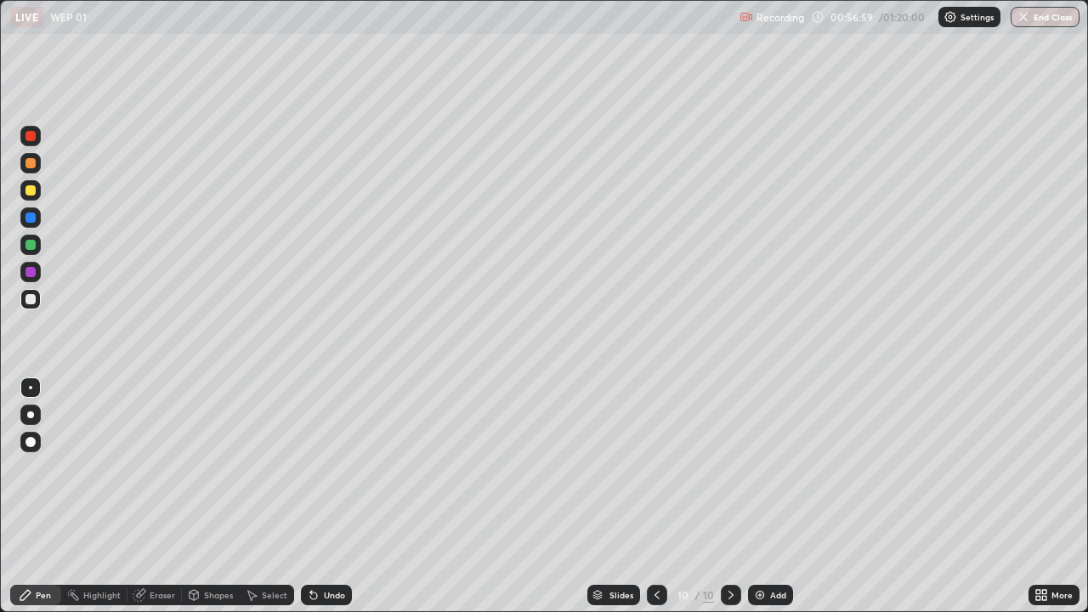
click at [311, 497] on icon at bounding box center [313, 596] width 7 height 7
click at [316, 497] on div "Undo" at bounding box center [326, 595] width 51 height 20
click at [317, 497] on div "Undo" at bounding box center [326, 595] width 51 height 20
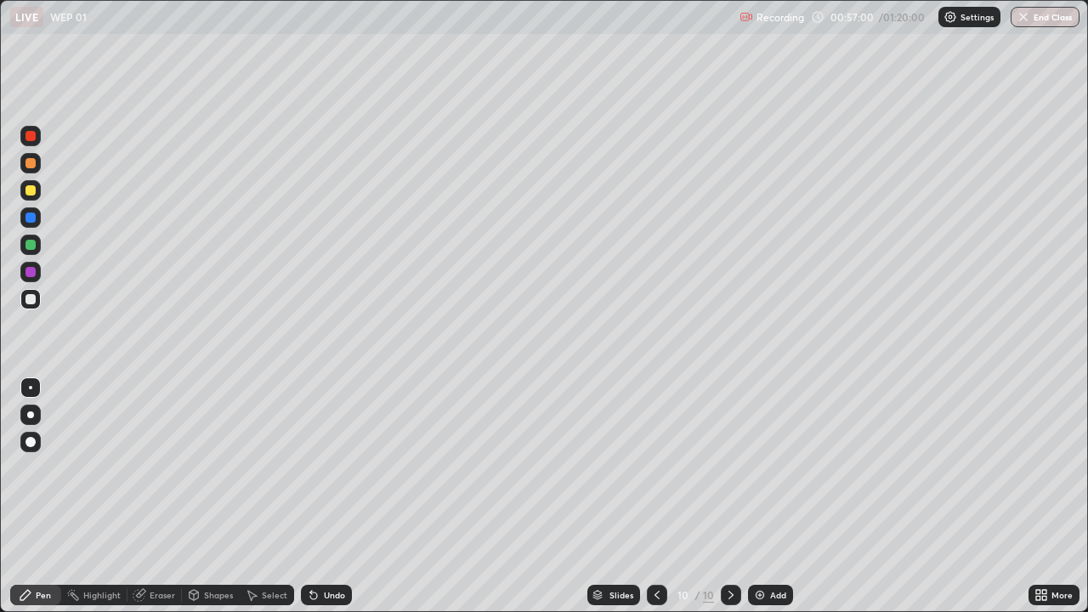
click at [317, 497] on div "Undo" at bounding box center [326, 595] width 51 height 20
click at [317, 497] on icon at bounding box center [314, 595] width 14 height 14
click at [342, 497] on div "Undo" at bounding box center [334, 595] width 21 height 9
click at [346, 497] on div "Undo" at bounding box center [326, 595] width 51 height 20
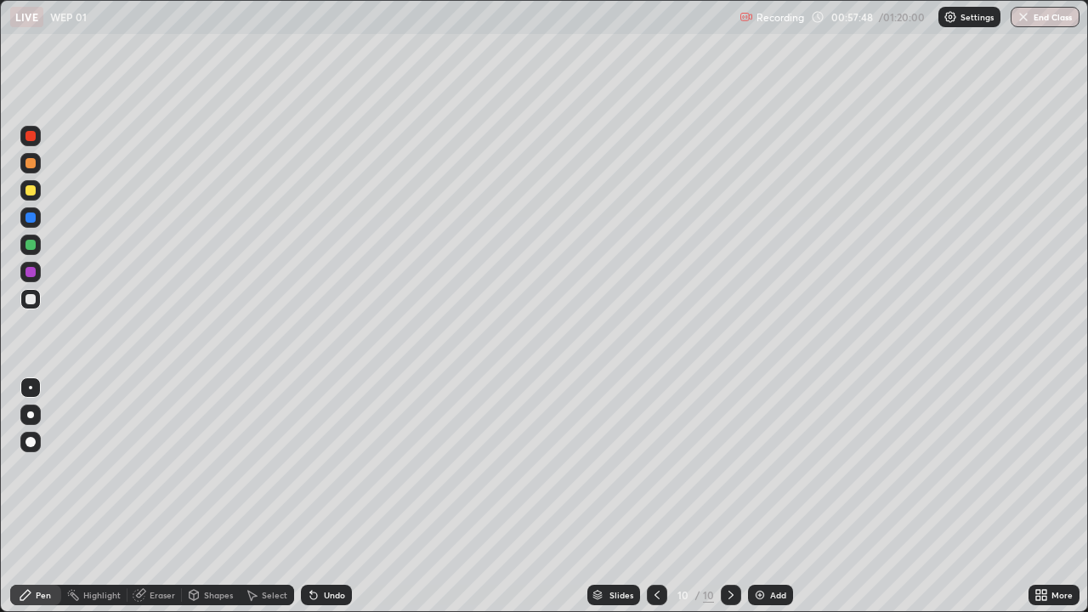
click at [344, 497] on div "Undo" at bounding box center [326, 595] width 51 height 20
click at [156, 497] on div "Eraser" at bounding box center [163, 595] width 26 height 9
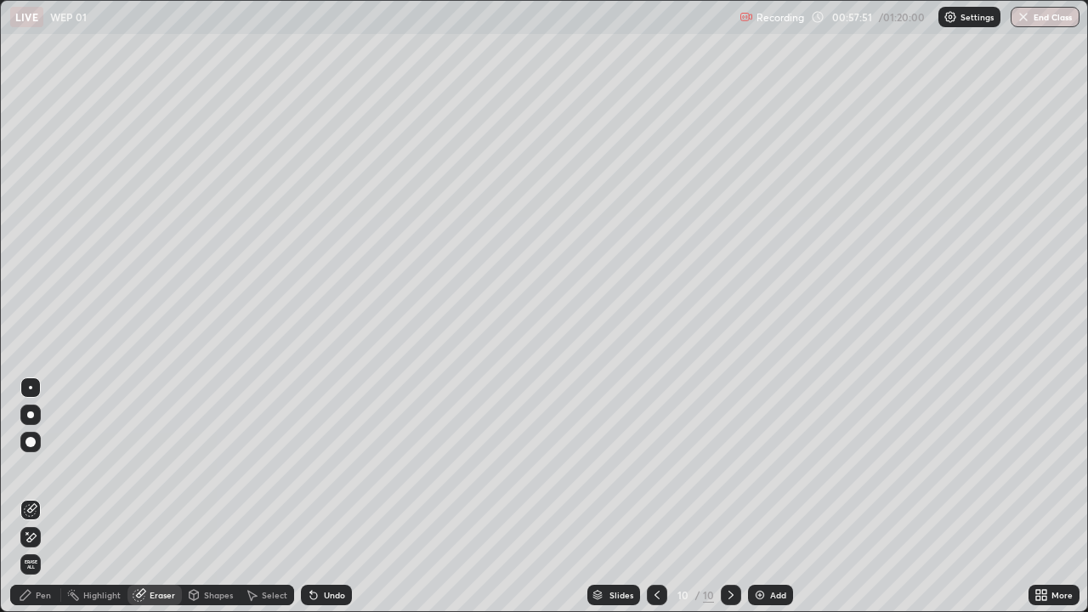
click at [36, 497] on div "Pen" at bounding box center [35, 595] width 51 height 20
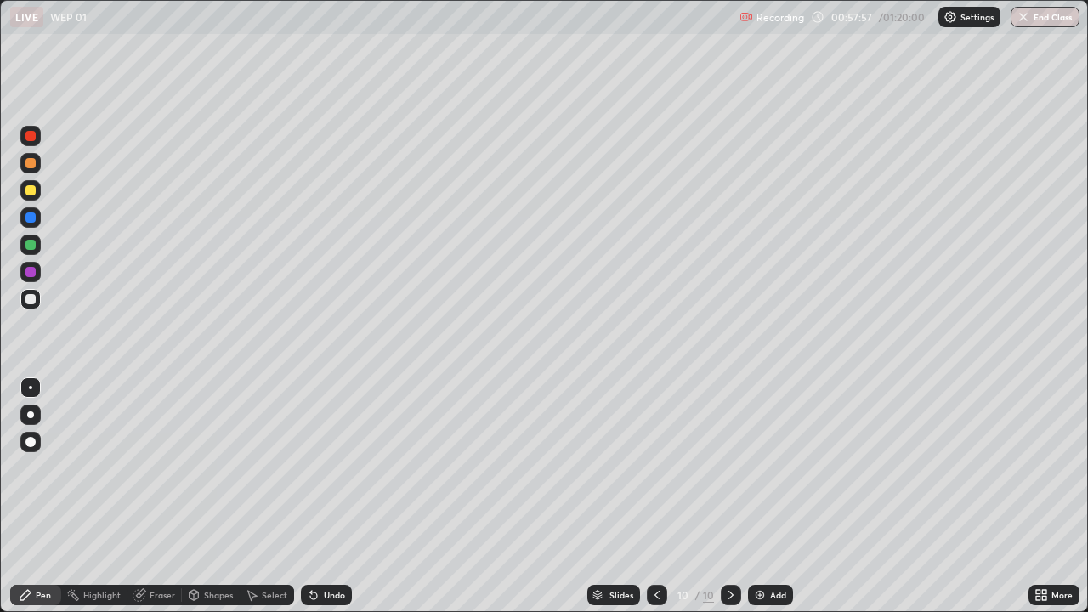
click at [34, 191] on div at bounding box center [31, 190] width 10 height 10
click at [39, 304] on div at bounding box center [30, 299] width 20 height 20
click at [342, 497] on div "Undo" at bounding box center [326, 595] width 51 height 20
click at [339, 497] on div "Undo" at bounding box center [326, 595] width 51 height 20
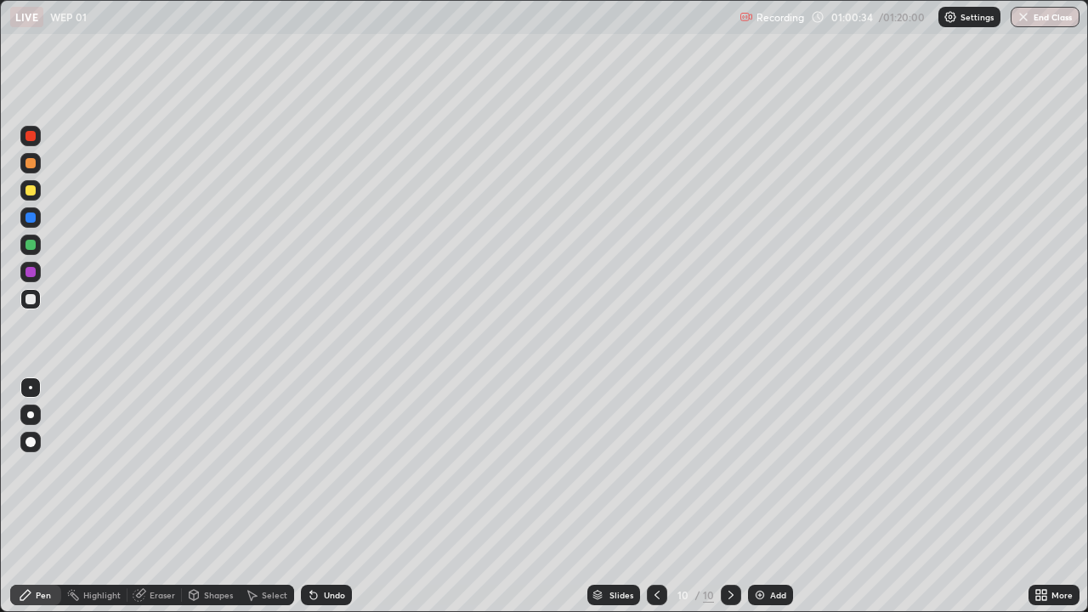
click at [339, 497] on div "Undo" at bounding box center [326, 595] width 51 height 20
click at [338, 497] on div "Undo" at bounding box center [334, 595] width 21 height 9
click at [333, 497] on div "Undo" at bounding box center [334, 595] width 21 height 9
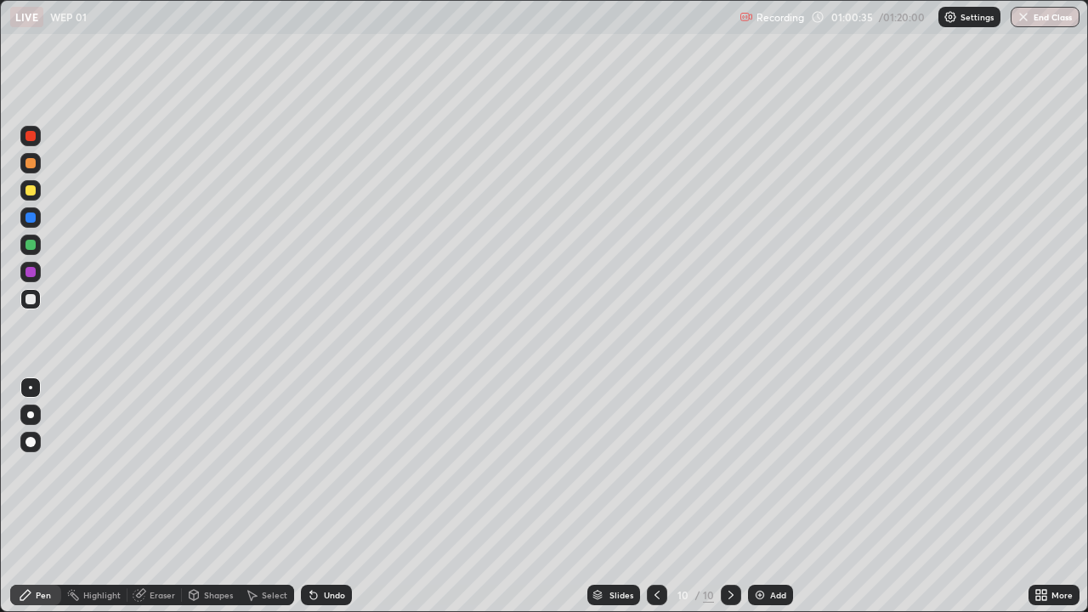
click at [333, 497] on div "Undo" at bounding box center [334, 595] width 21 height 9
click at [329, 497] on div "Undo" at bounding box center [326, 595] width 51 height 20
click at [325, 497] on div "Undo" at bounding box center [326, 595] width 51 height 20
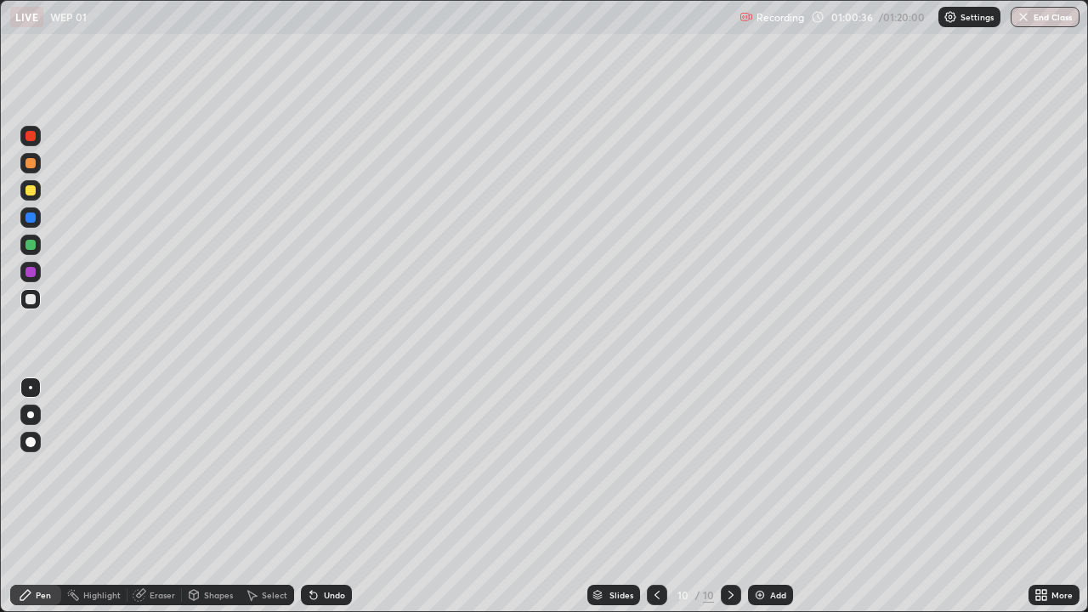
click at [325, 497] on div "Undo" at bounding box center [326, 595] width 51 height 20
click at [329, 497] on div "Undo" at bounding box center [326, 595] width 51 height 20
click at [330, 497] on div "Undo" at bounding box center [334, 595] width 21 height 9
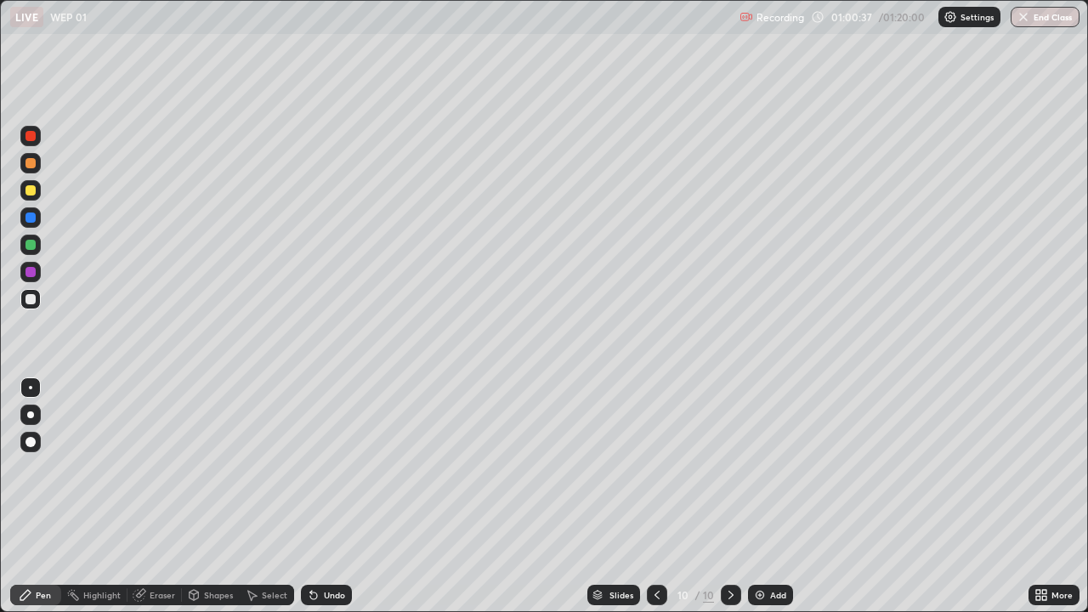
click at [330, 497] on div "Undo" at bounding box center [334, 595] width 21 height 9
click at [325, 497] on div "Undo" at bounding box center [326, 595] width 51 height 20
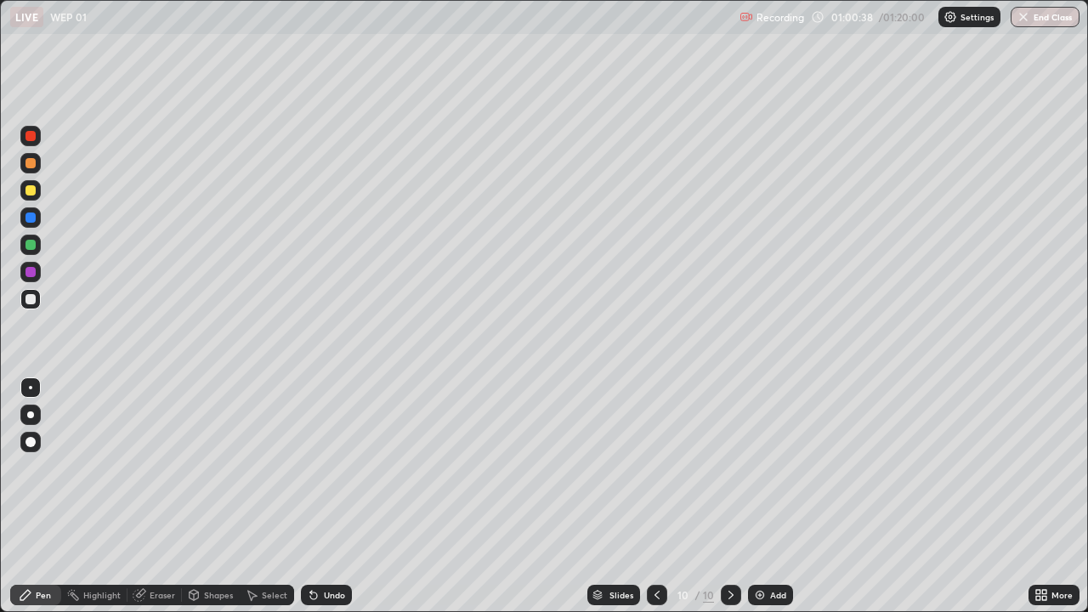
click at [325, 497] on div "Undo" at bounding box center [326, 595] width 51 height 20
click at [321, 497] on div "Undo" at bounding box center [326, 595] width 51 height 20
click at [319, 497] on div "Undo" at bounding box center [326, 595] width 51 height 20
click at [38, 190] on div at bounding box center [30, 190] width 20 height 20
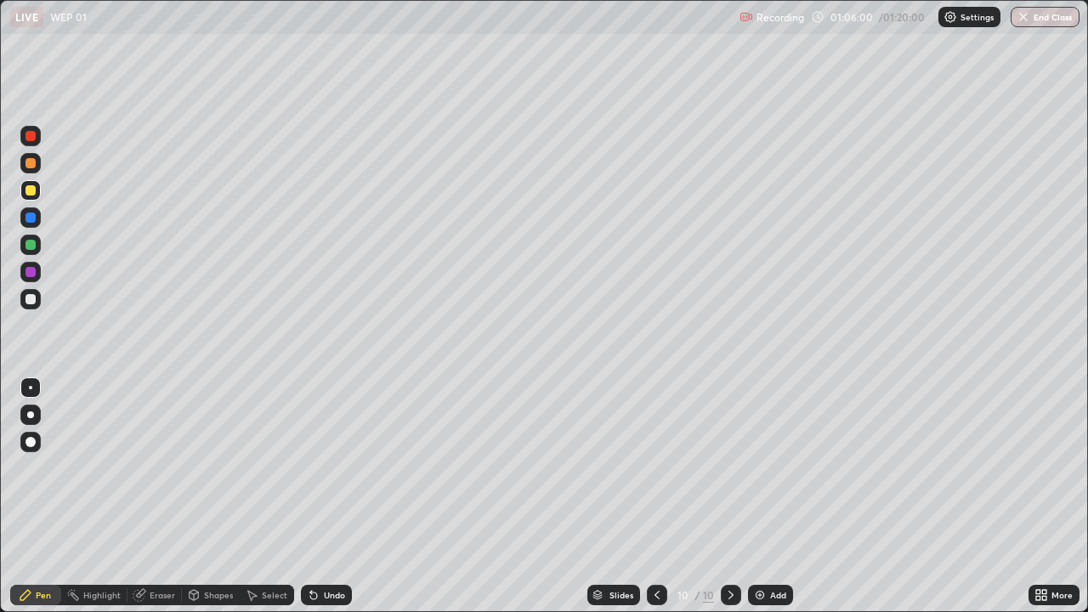
click at [325, 497] on div "Undo" at bounding box center [334, 595] width 21 height 9
click at [653, 497] on icon at bounding box center [658, 595] width 14 height 14
click at [662, 497] on div at bounding box center [657, 595] width 20 height 34
click at [656, 497] on icon at bounding box center [658, 595] width 14 height 14
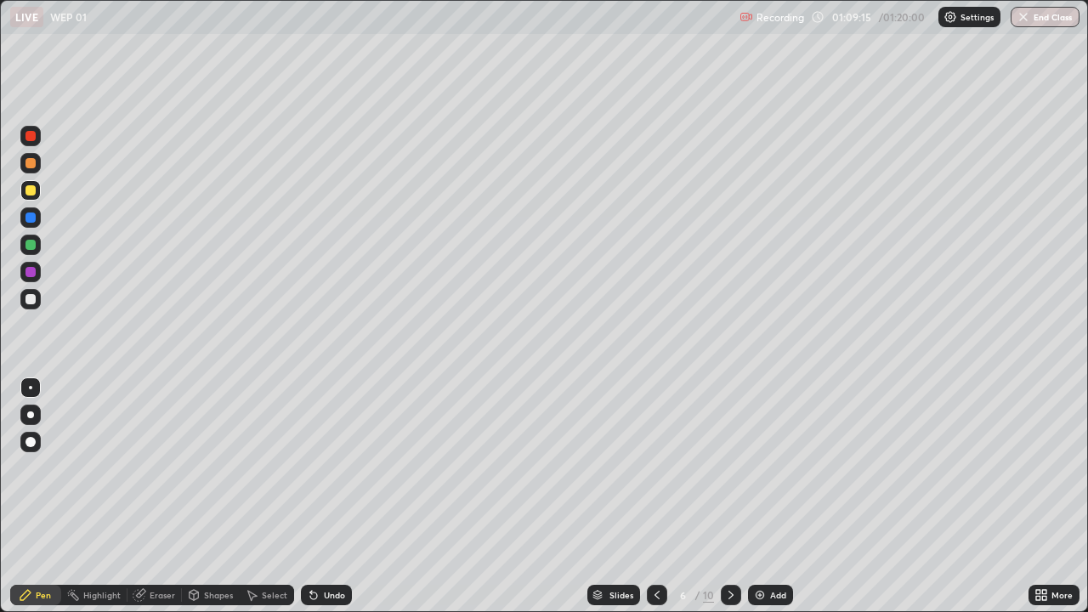
click at [730, 497] on icon at bounding box center [731, 595] width 14 height 14
click at [656, 497] on icon at bounding box center [658, 595] width 14 height 14
click at [656, 497] on icon at bounding box center [657, 595] width 5 height 9
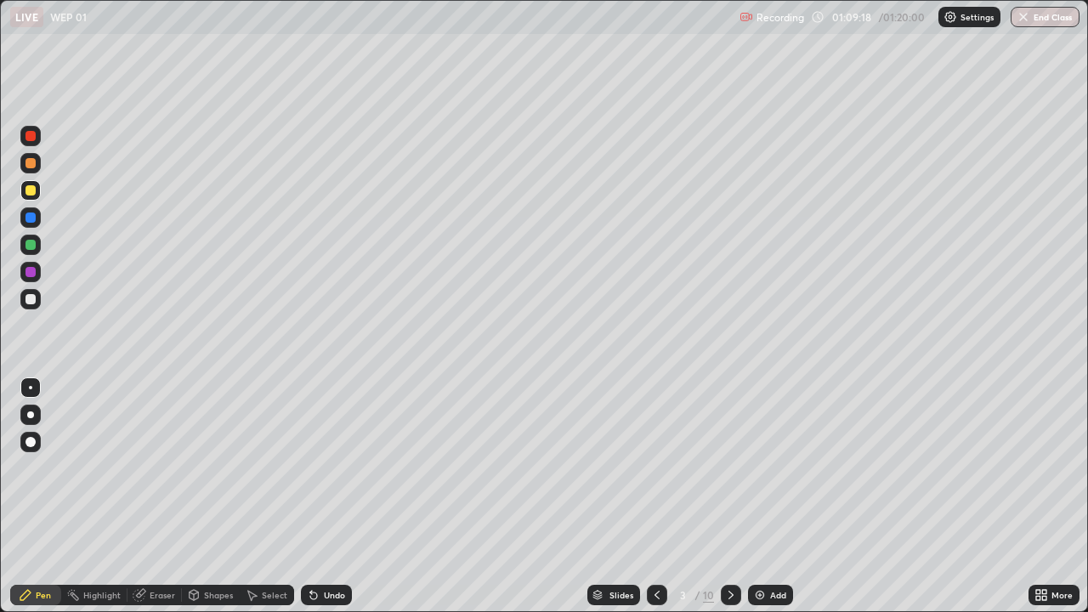
click at [653, 497] on icon at bounding box center [658, 595] width 14 height 14
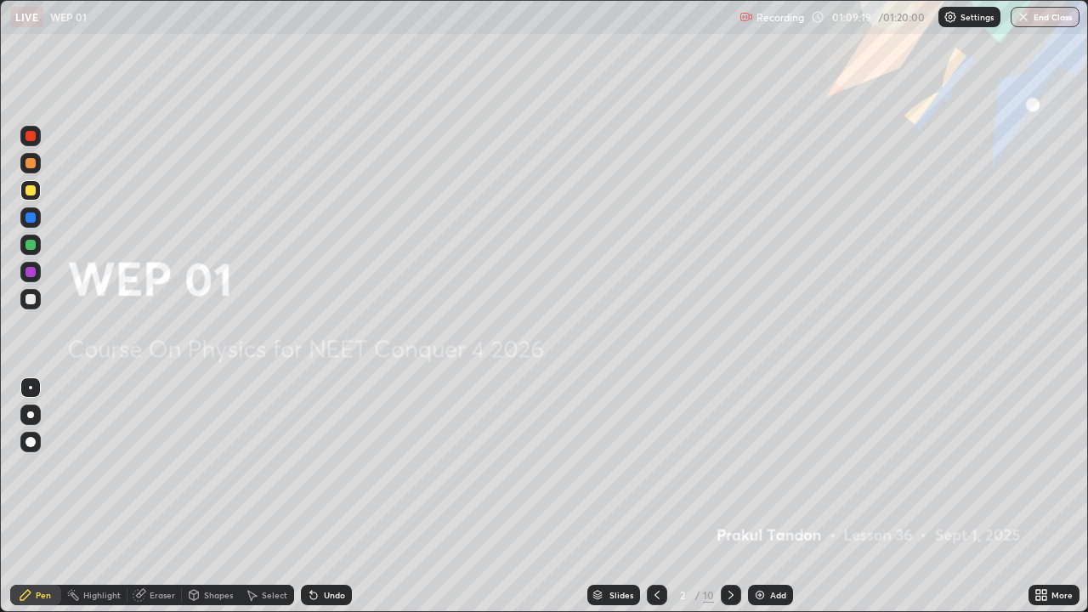
click at [727, 497] on icon at bounding box center [731, 595] width 14 height 14
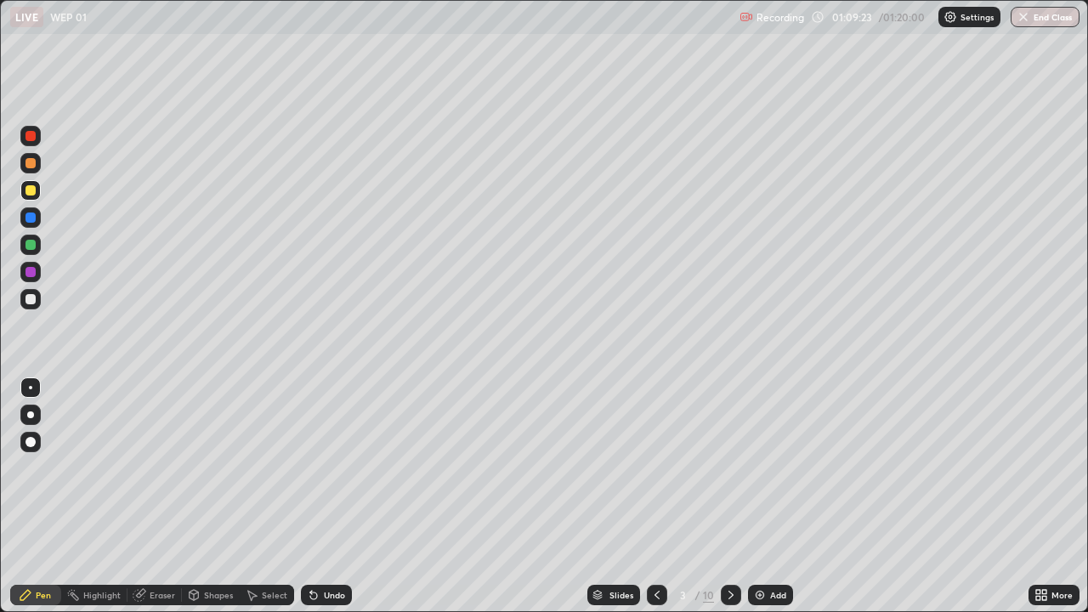
click at [14, 469] on div "Erase all" at bounding box center [30, 306] width 41 height 544
click at [730, 497] on icon at bounding box center [731, 595] width 14 height 14
click at [733, 497] on icon at bounding box center [731, 595] width 14 height 14
click at [730, 497] on icon at bounding box center [731, 595] width 14 height 14
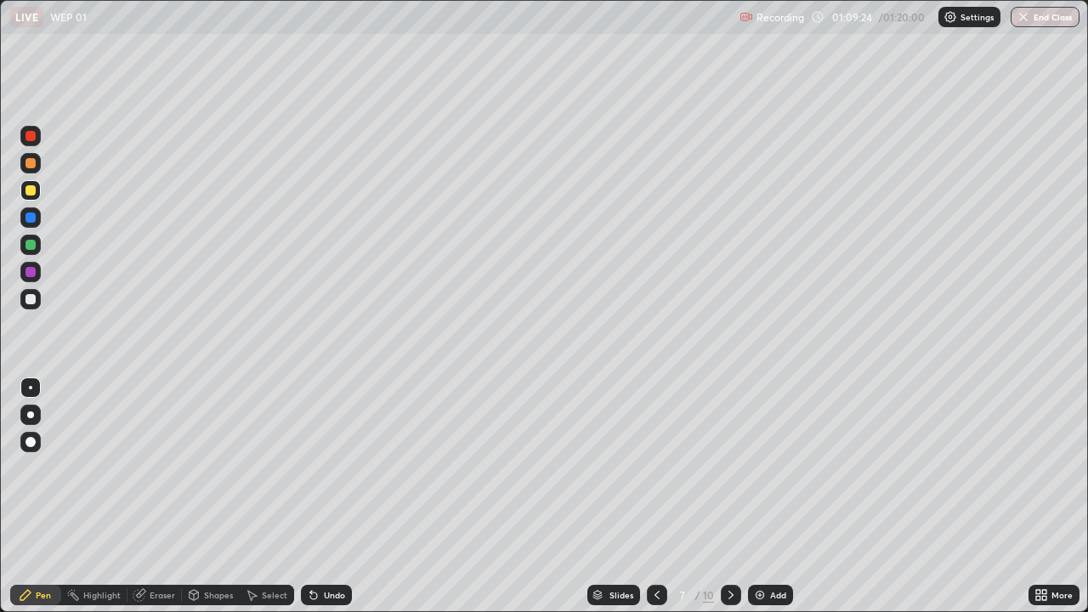
click at [730, 497] on icon at bounding box center [731, 595] width 14 height 14
click at [721, 497] on div at bounding box center [731, 595] width 20 height 34
click at [727, 497] on icon at bounding box center [731, 595] width 14 height 14
click at [730, 497] on icon at bounding box center [731, 595] width 14 height 14
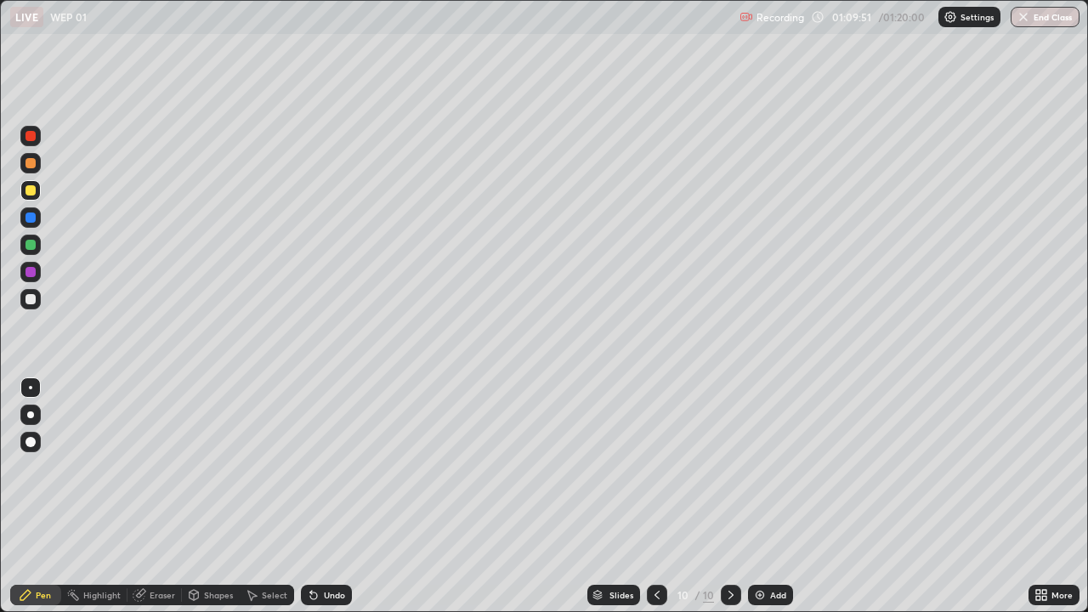
click at [736, 497] on icon at bounding box center [731, 595] width 14 height 14
click at [774, 497] on div "Add" at bounding box center [770, 595] width 45 height 20
click at [32, 169] on div at bounding box center [30, 163] width 20 height 20
click at [35, 190] on div at bounding box center [31, 190] width 10 height 10
click at [0, 487] on div "Setting up your live class" at bounding box center [544, 306] width 1088 height 612
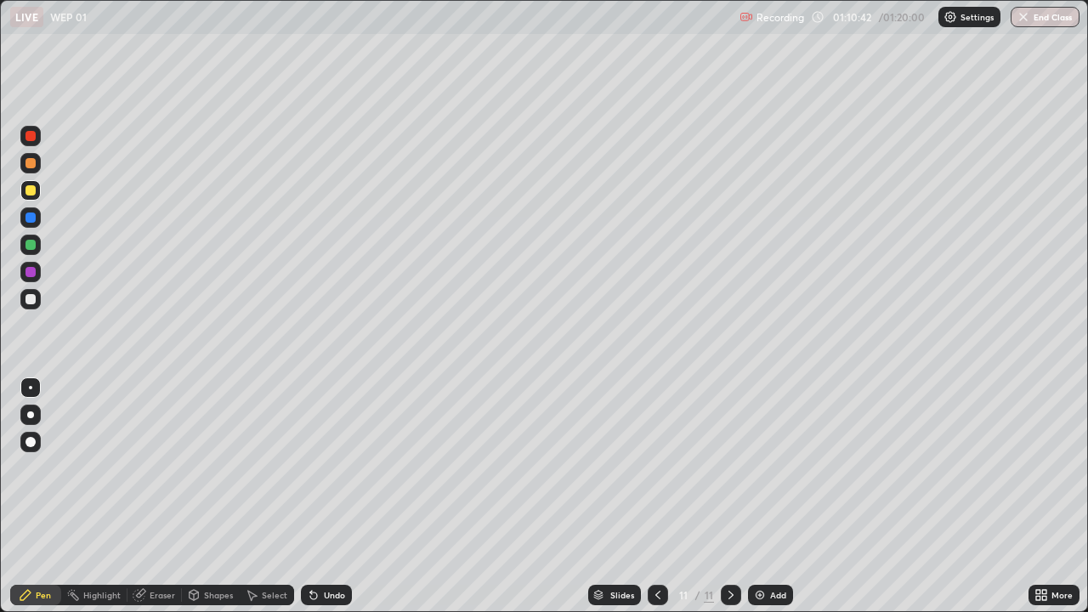
click at [321, 497] on div "Undo" at bounding box center [326, 595] width 51 height 20
click at [326, 497] on div "Undo" at bounding box center [334, 595] width 21 height 9
click at [328, 497] on div "Undo" at bounding box center [334, 595] width 21 height 9
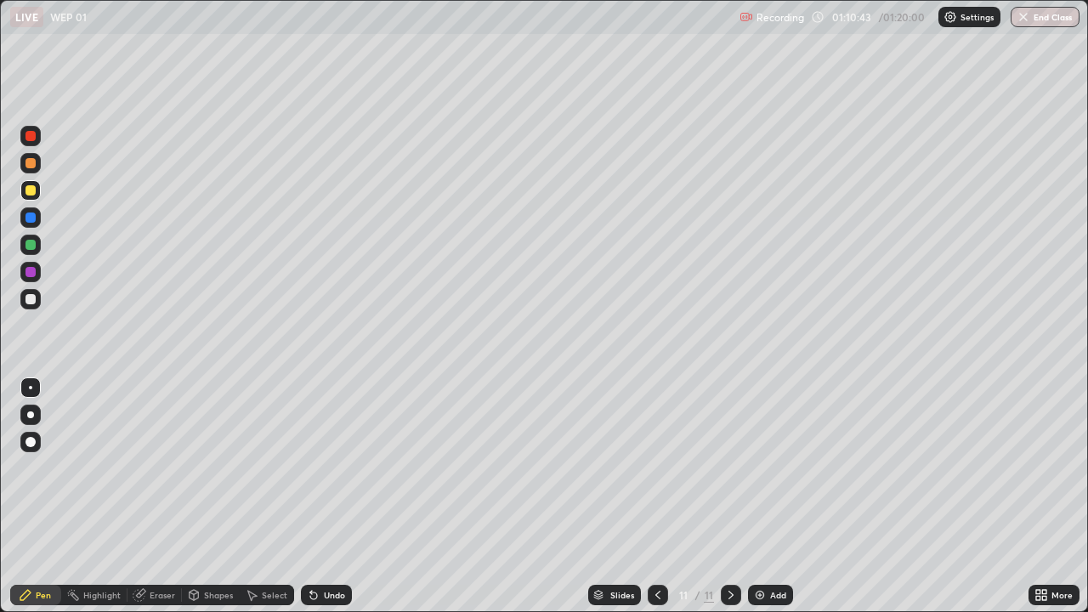
click at [328, 497] on div "Undo" at bounding box center [334, 595] width 21 height 9
click at [330, 497] on div "Undo" at bounding box center [326, 595] width 51 height 20
click at [332, 497] on div "Undo" at bounding box center [326, 595] width 51 height 20
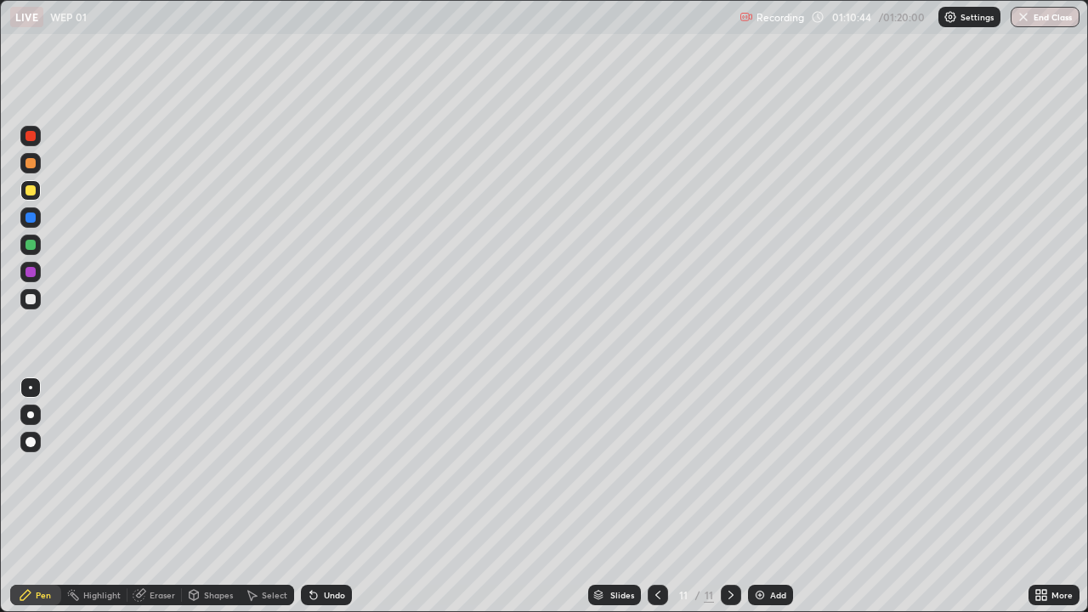
click at [332, 497] on div "Undo" at bounding box center [326, 595] width 51 height 20
click at [324, 497] on div "Undo" at bounding box center [334, 595] width 21 height 9
click at [319, 497] on div "Undo" at bounding box center [326, 595] width 51 height 20
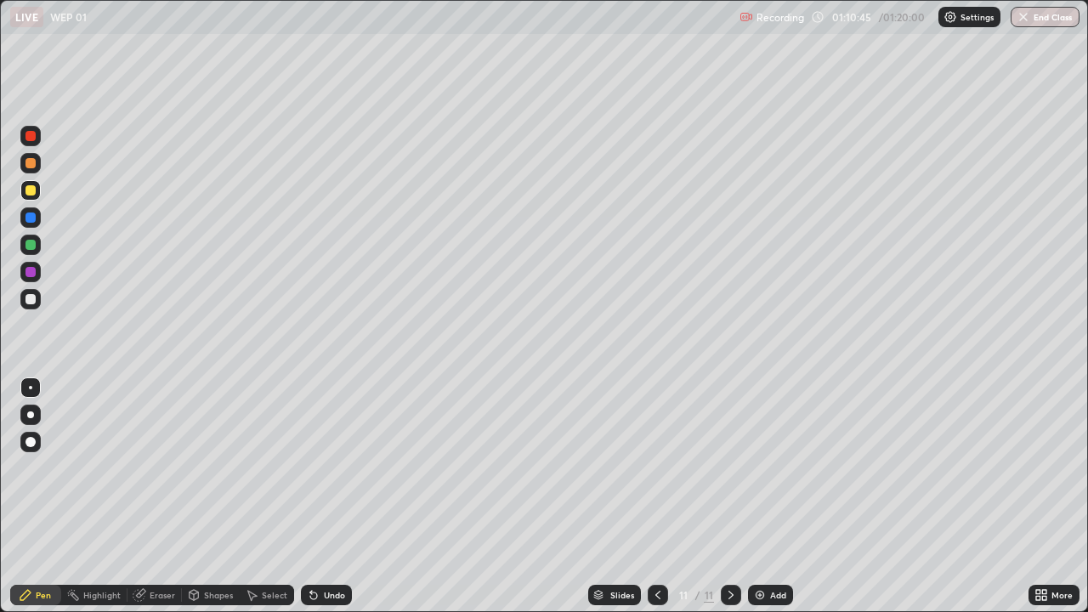
click at [319, 497] on div "Undo" at bounding box center [326, 595] width 51 height 20
click at [328, 497] on div "Undo" at bounding box center [334, 595] width 21 height 9
click at [324, 497] on div "Undo" at bounding box center [334, 595] width 21 height 9
click at [325, 497] on div "Undo" at bounding box center [334, 595] width 21 height 9
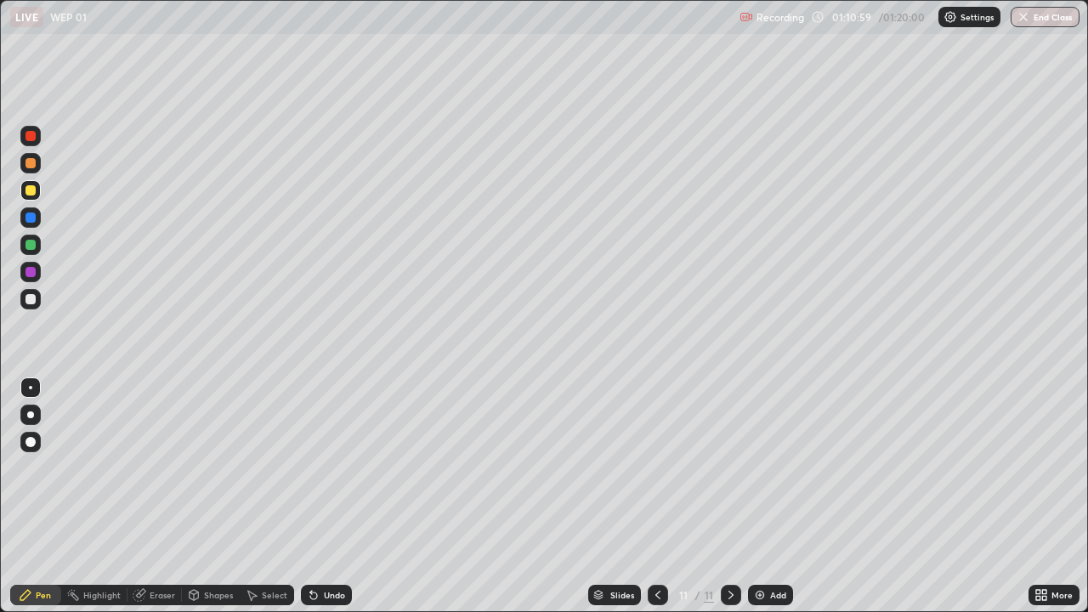
click at [323, 497] on div "Undo" at bounding box center [326, 595] width 51 height 20
click at [162, 497] on div "Eraser" at bounding box center [155, 595] width 54 height 20
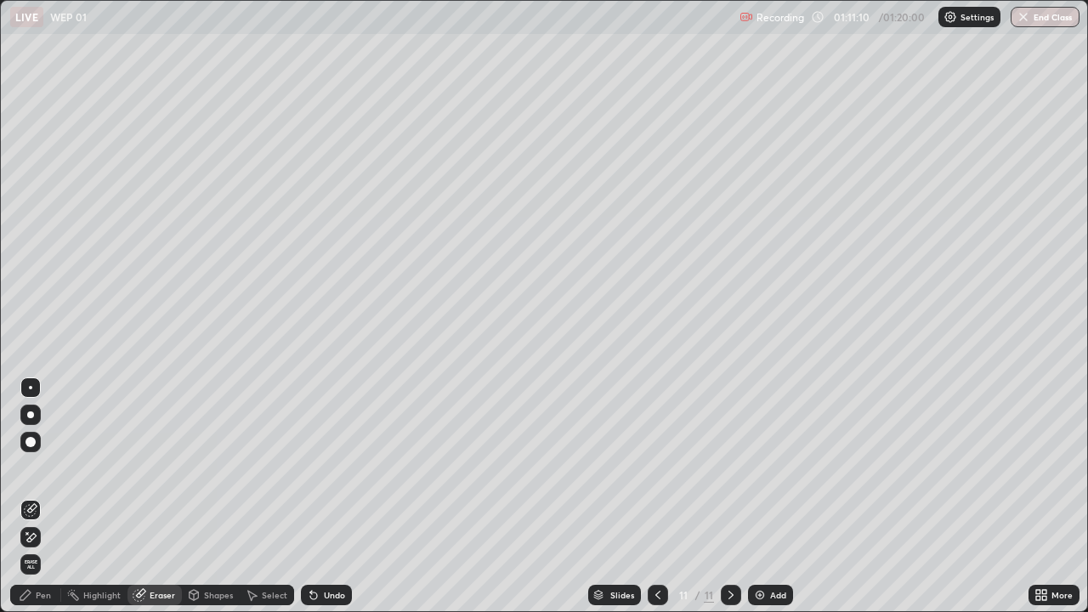
click at [37, 497] on div "Pen" at bounding box center [43, 595] width 15 height 9
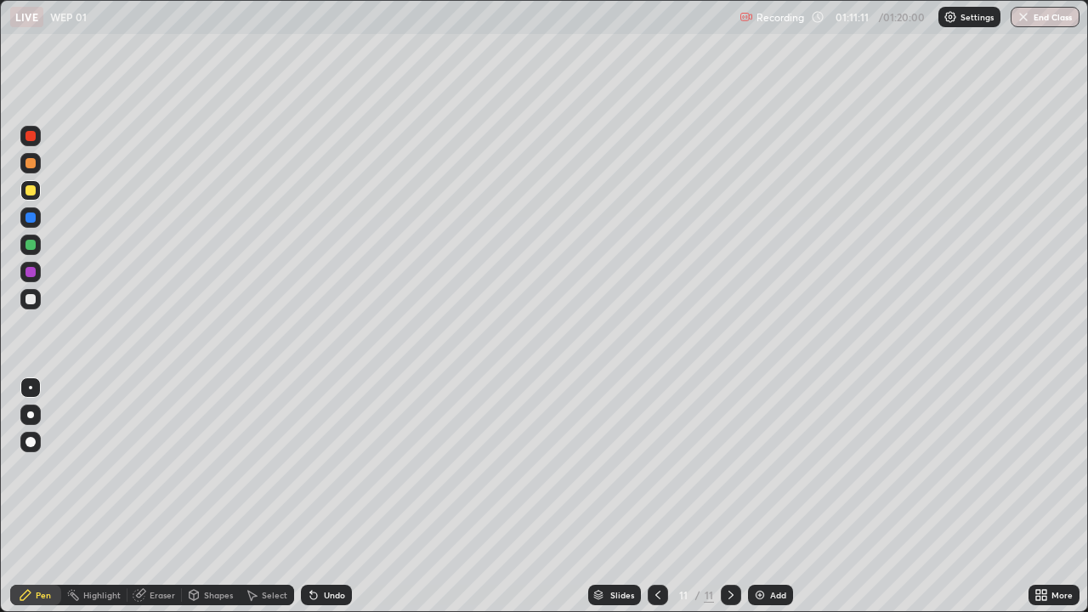
click at [33, 168] on div at bounding box center [31, 163] width 10 height 10
click at [341, 497] on div "Undo" at bounding box center [334, 595] width 21 height 9
click at [332, 497] on div "Undo" at bounding box center [326, 595] width 51 height 20
click at [339, 497] on div "Undo" at bounding box center [334, 595] width 21 height 9
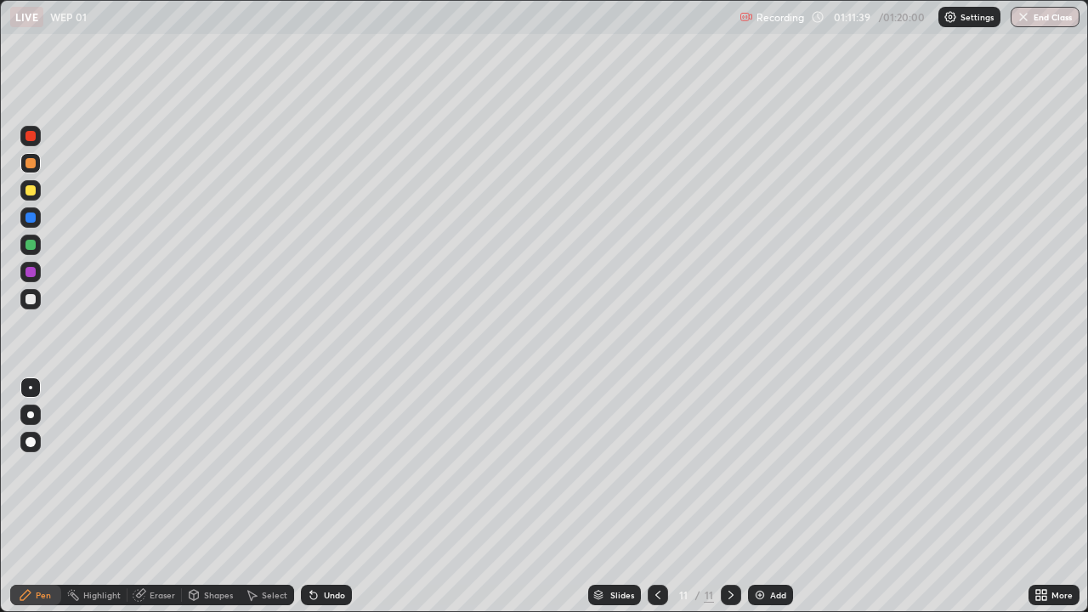
click at [339, 497] on div "Undo" at bounding box center [326, 595] width 51 height 20
click at [338, 497] on div "Undo" at bounding box center [334, 595] width 21 height 9
click at [344, 497] on div "Undo" at bounding box center [326, 595] width 51 height 20
click at [348, 497] on div "Undo" at bounding box center [326, 595] width 51 height 20
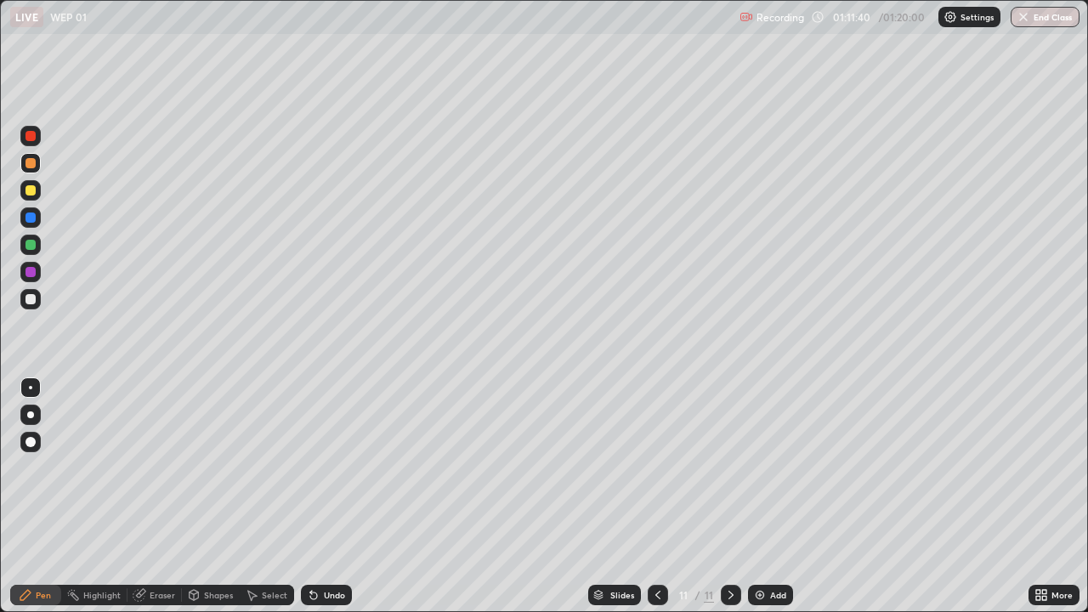
click at [349, 497] on div "Undo" at bounding box center [326, 595] width 51 height 20
click at [332, 497] on div "Undo" at bounding box center [334, 595] width 21 height 9
click at [347, 497] on div "Undo" at bounding box center [326, 595] width 51 height 20
click at [37, 195] on div at bounding box center [30, 190] width 20 height 20
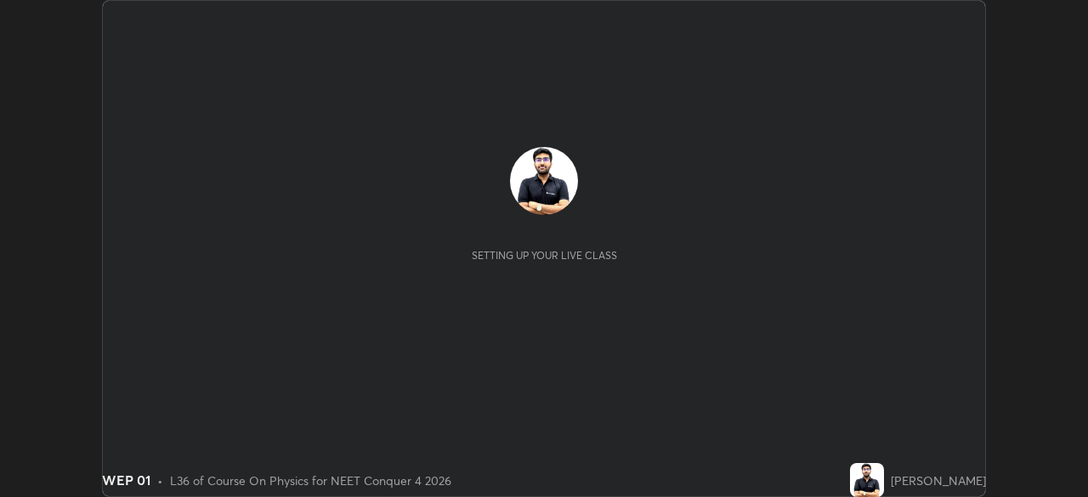
scroll to position [497, 1088]
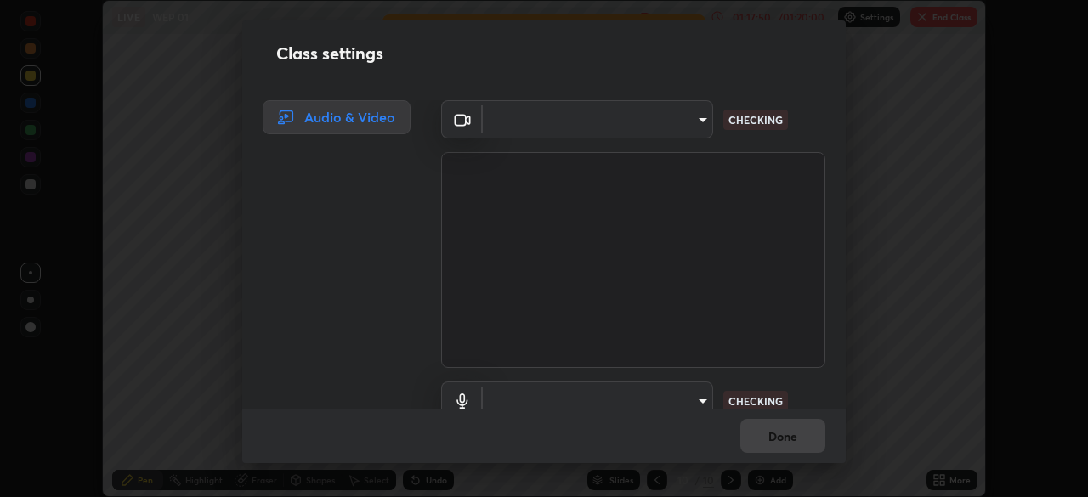
type input "f9c9e40c1fdfe5ebbc4e1433fe736b883486ebc84e0c1da292a4ca4c1bdb3432"
type input "cc6b24f64f306b83a819cfe3ad69ec83db29d8ed6e53624fa730e1126e555d50"
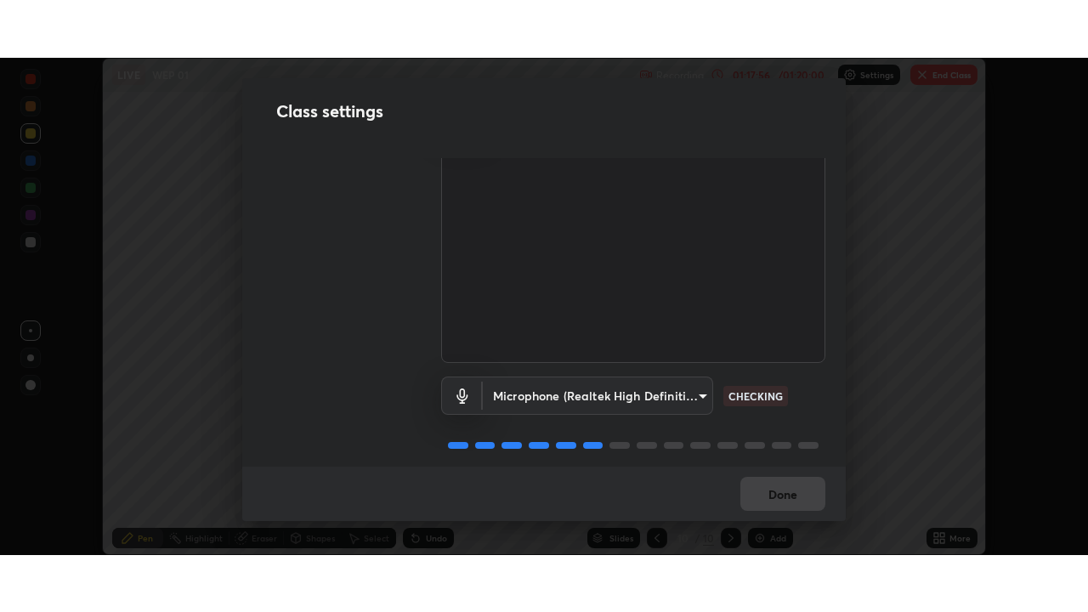
scroll to position [77, 0]
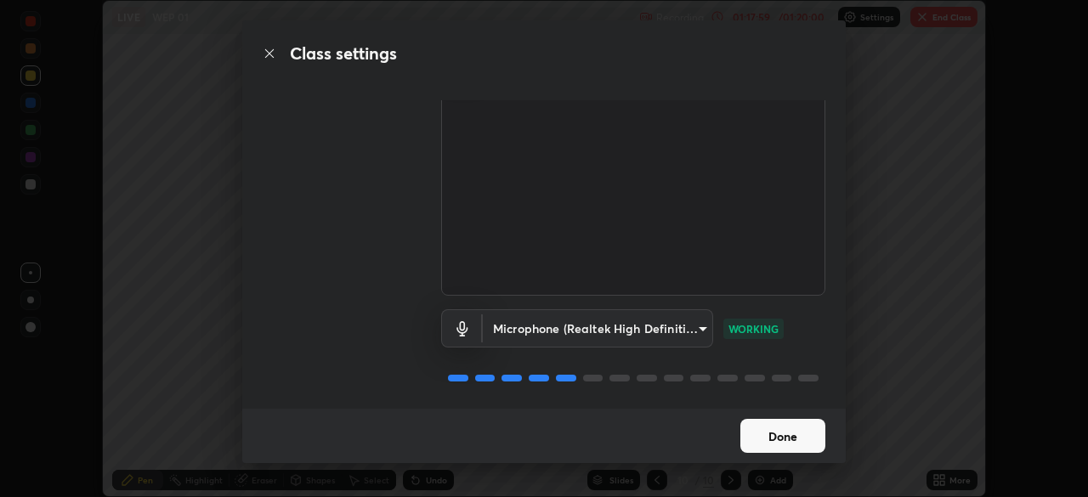
click at [765, 451] on button "Done" at bounding box center [783, 436] width 85 height 34
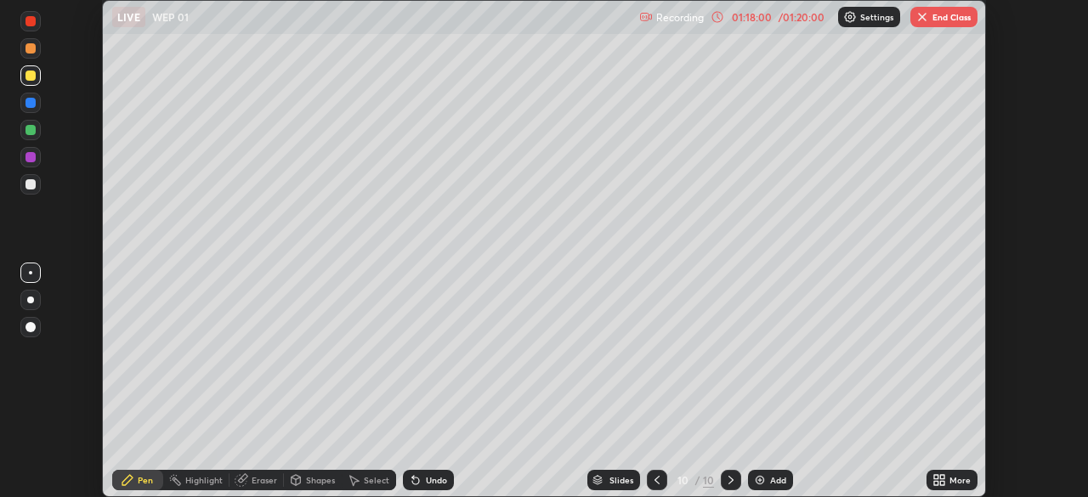
click at [772, 442] on button "Done" at bounding box center [783, 436] width 85 height 34
click at [954, 477] on div "More" at bounding box center [960, 480] width 21 height 9
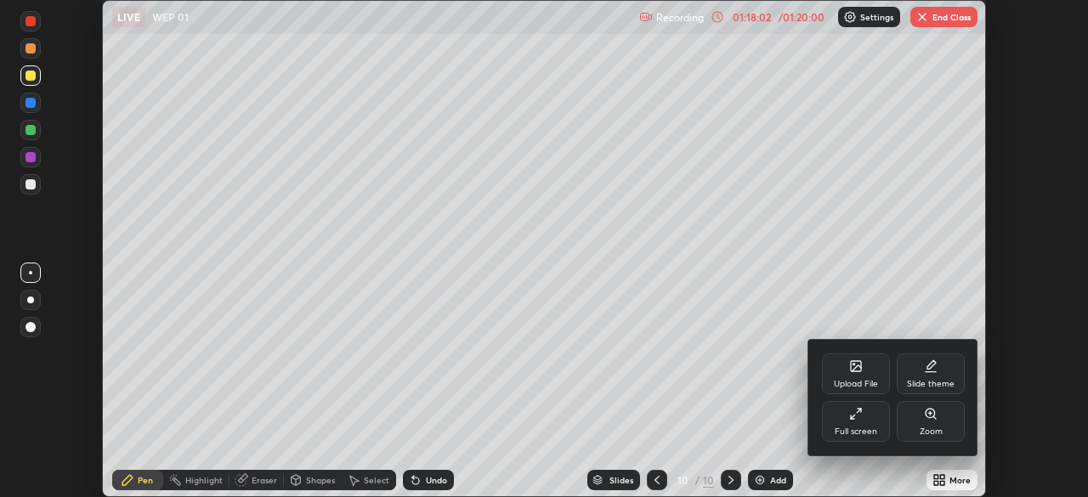
click at [857, 434] on div "Full screen" at bounding box center [856, 432] width 43 height 9
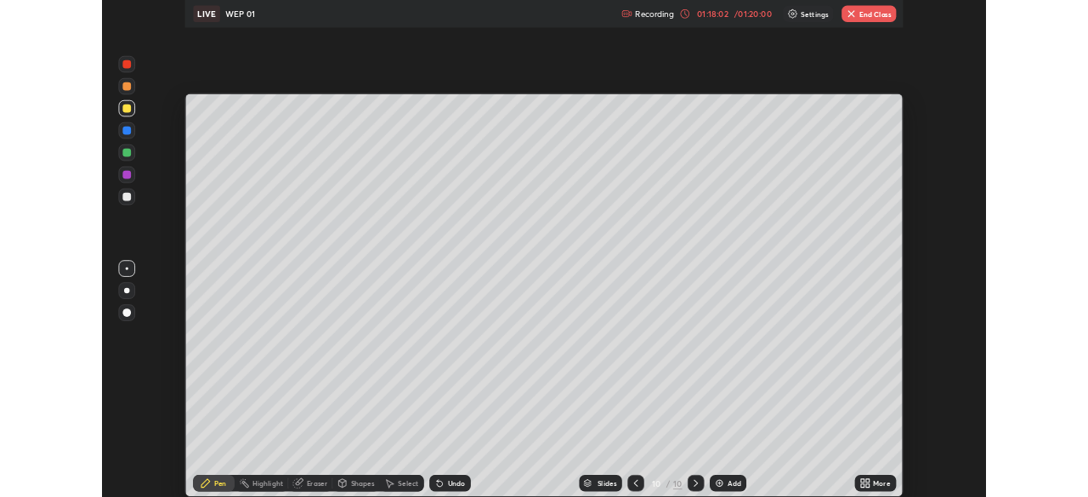
scroll to position [612, 1088]
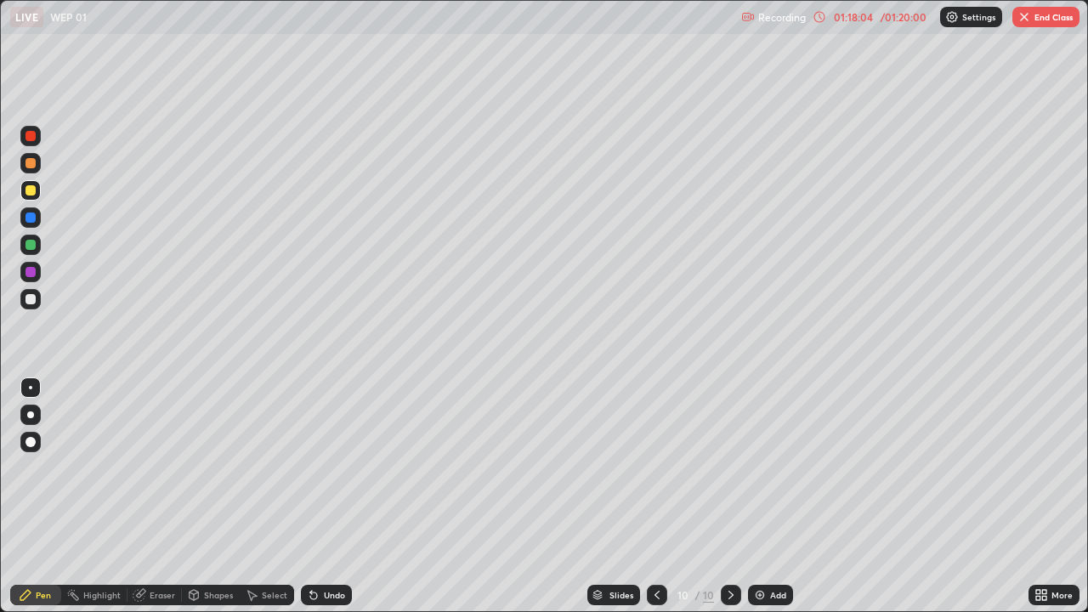
click at [31, 163] on div at bounding box center [31, 163] width 10 height 10
click at [31, 190] on div at bounding box center [31, 190] width 10 height 10
click at [772, 497] on div "Add" at bounding box center [770, 595] width 45 height 20
click at [659, 497] on icon at bounding box center [658, 595] width 14 height 14
click at [331, 497] on div "Undo" at bounding box center [326, 595] width 51 height 20
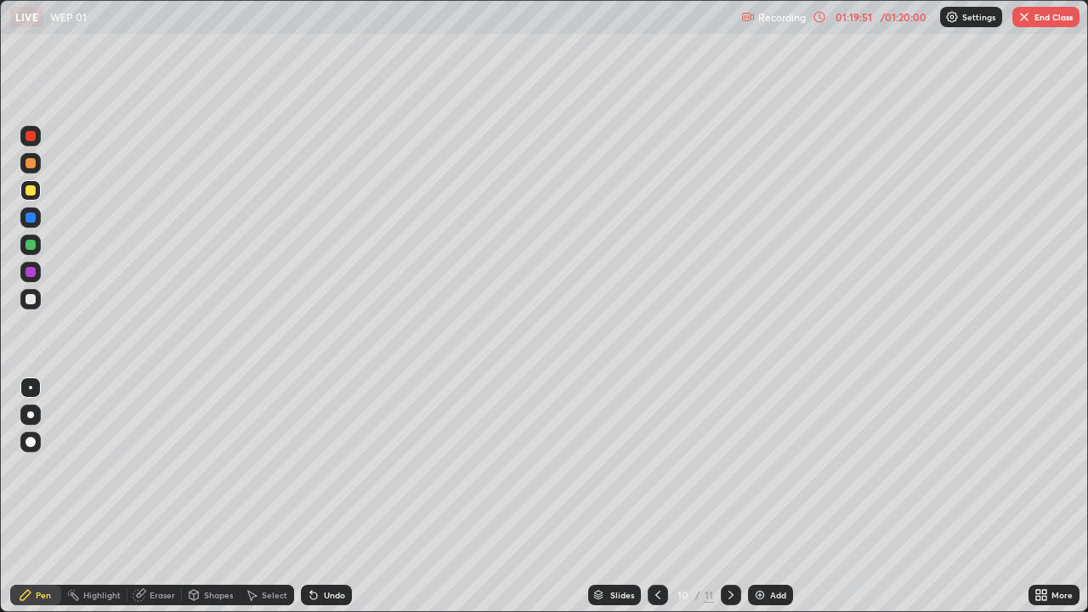
click at [326, 497] on div "Undo" at bounding box center [334, 595] width 21 height 9
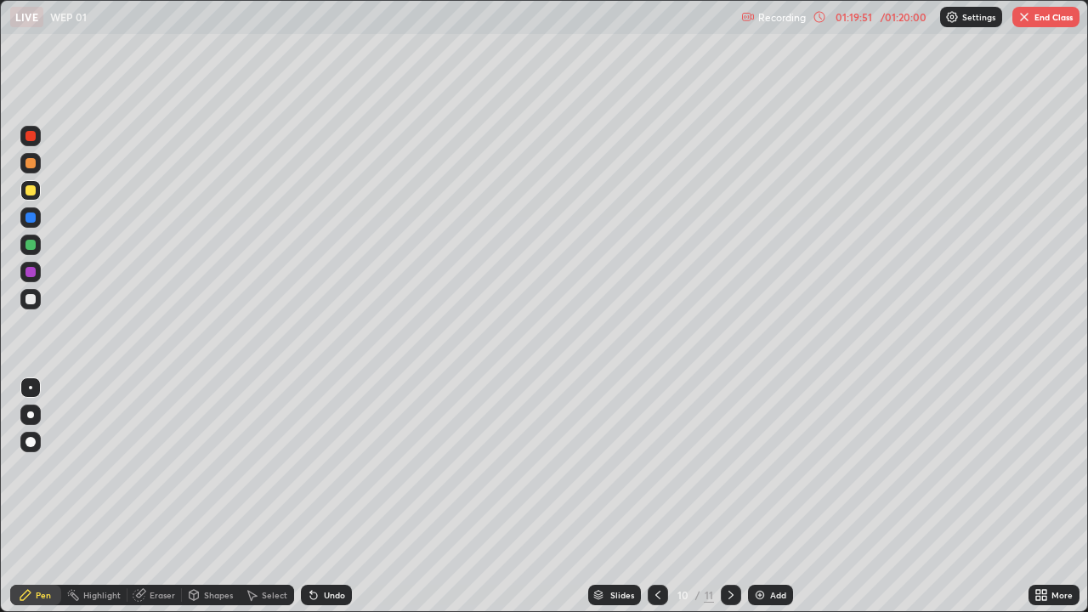
click at [325, 497] on div "Undo" at bounding box center [326, 595] width 51 height 20
click at [319, 497] on div "Undo" at bounding box center [326, 595] width 51 height 20
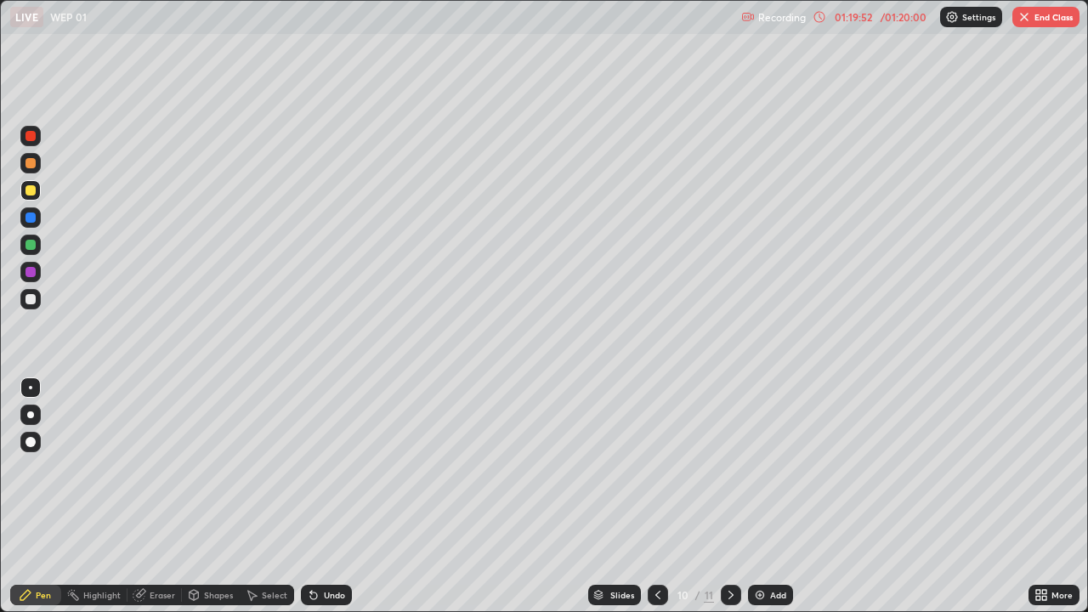
click at [319, 497] on div "Undo" at bounding box center [326, 595] width 51 height 20
click at [327, 497] on div "Undo" at bounding box center [334, 595] width 21 height 9
click at [330, 497] on div "Undo" at bounding box center [326, 595] width 51 height 20
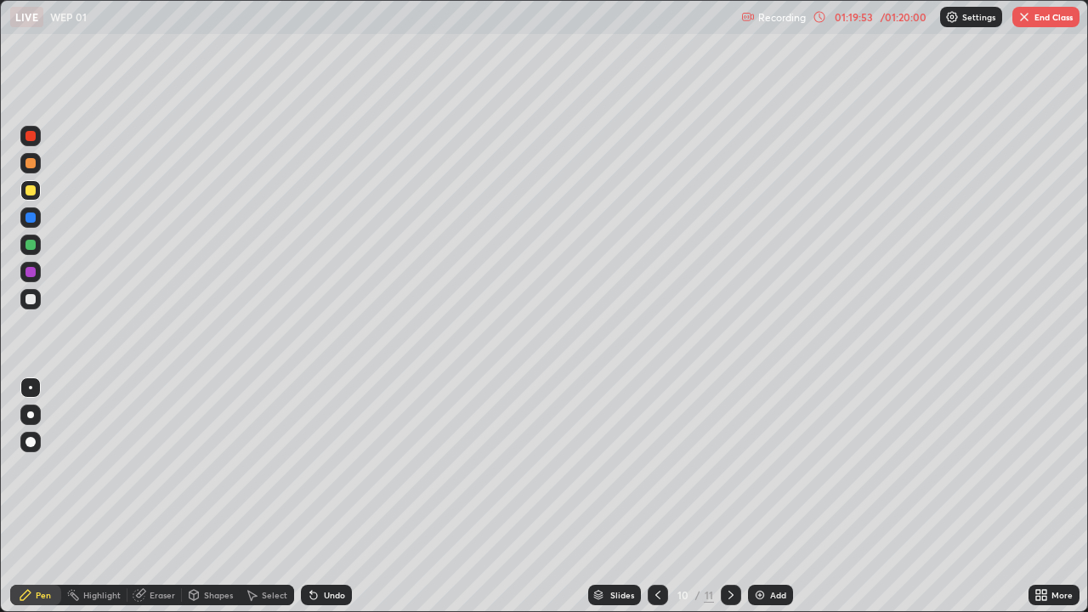
click at [330, 497] on div "Undo" at bounding box center [326, 595] width 51 height 20
click at [327, 497] on div "Undo" at bounding box center [326, 595] width 51 height 20
click at [318, 497] on div "Undo" at bounding box center [326, 595] width 51 height 20
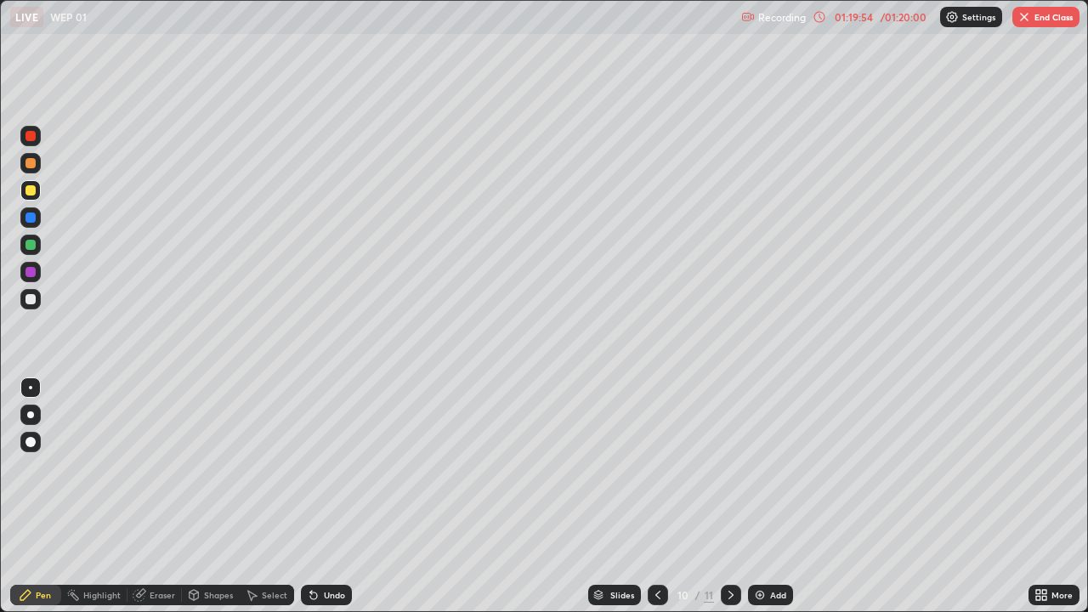
click at [318, 497] on div "Undo" at bounding box center [326, 595] width 51 height 20
click at [321, 497] on div "Undo" at bounding box center [326, 595] width 51 height 20
click at [317, 497] on div "Undo" at bounding box center [326, 595] width 51 height 20
click at [322, 497] on div "Undo" at bounding box center [326, 595] width 51 height 20
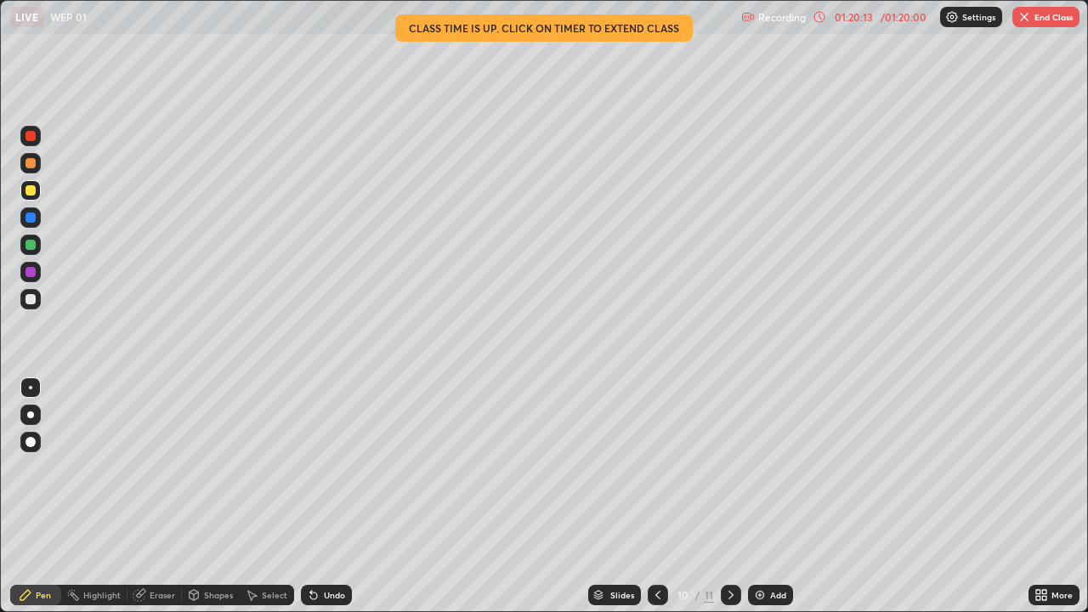
click at [1054, 20] on button "End Class" at bounding box center [1046, 17] width 67 height 20
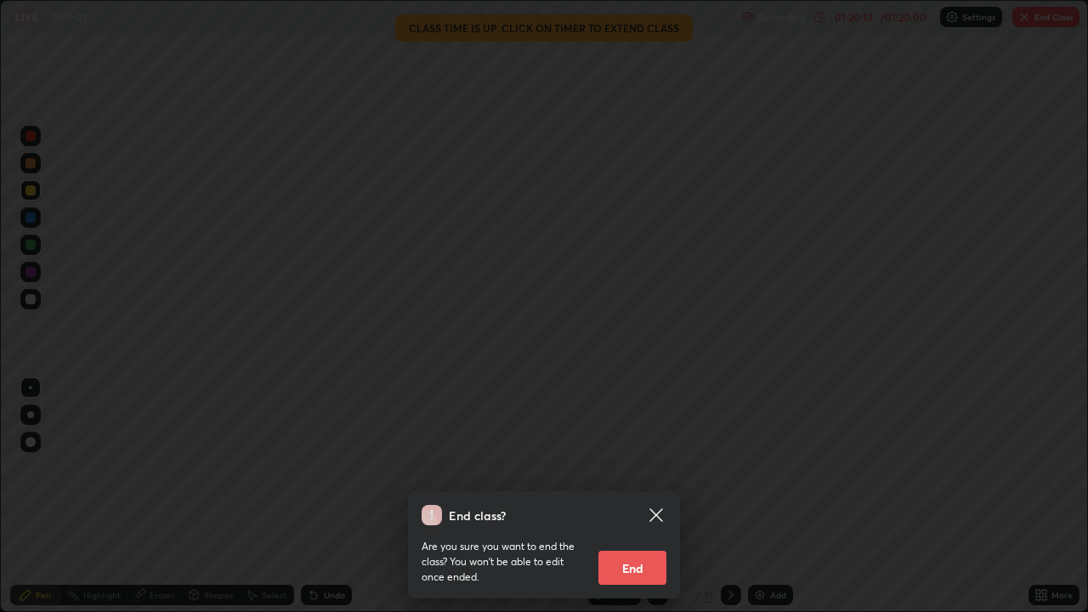
click at [645, 497] on button "End" at bounding box center [633, 568] width 68 height 34
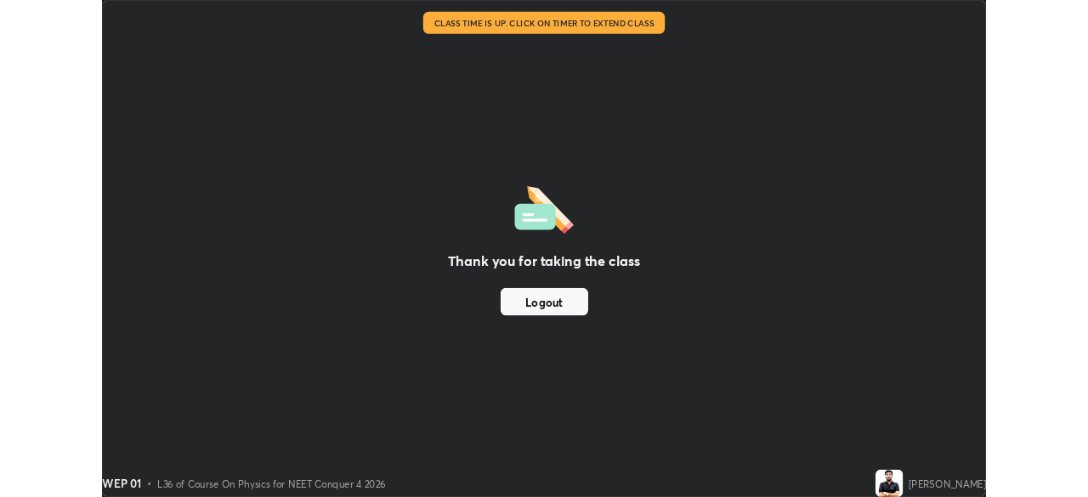
scroll to position [84538, 83947]
